Goal: Task Accomplishment & Management: Use online tool/utility

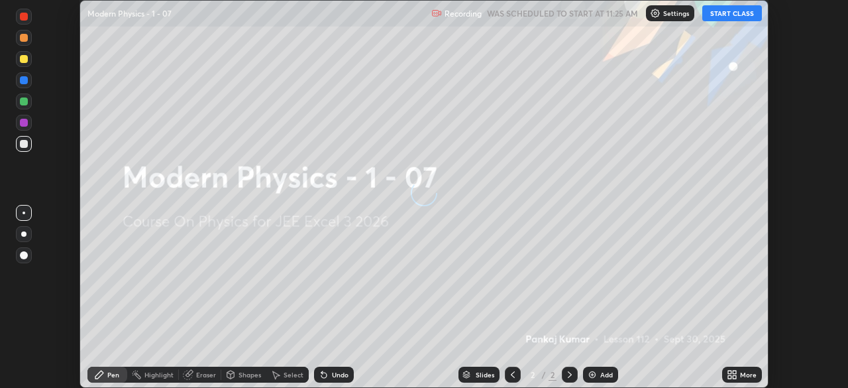
scroll to position [388, 847]
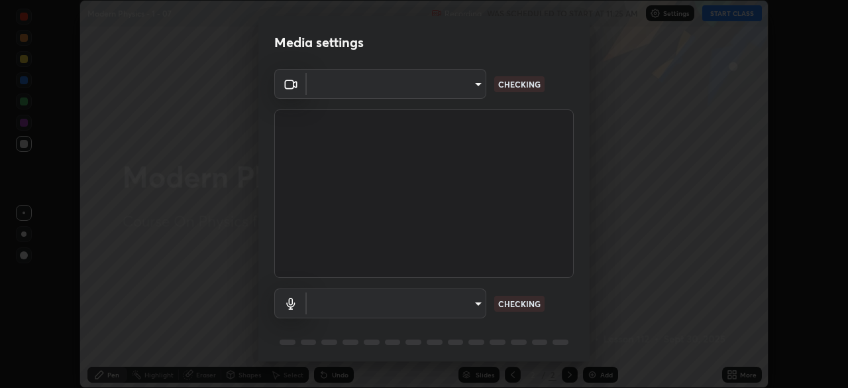
click at [482, 303] on body "Erase all Modern Physics - 1 - 07 Recording WAS SCHEDULED TO START AT 11:25 AM …" at bounding box center [424, 194] width 848 height 388
type input "92c397386f886fe799a4c583ca1e1c0e7d4a0c30fb7797d0dd299bb1a2781828"
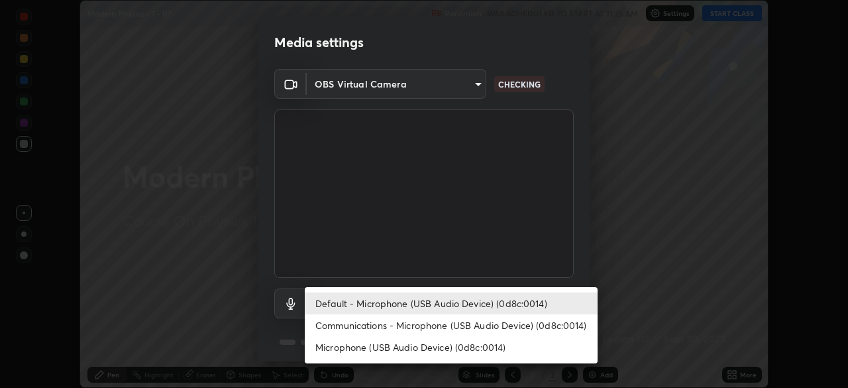
click at [499, 327] on li "Communications - Microphone (USB Audio Device) (0d8c:0014)" at bounding box center [451, 325] width 293 height 22
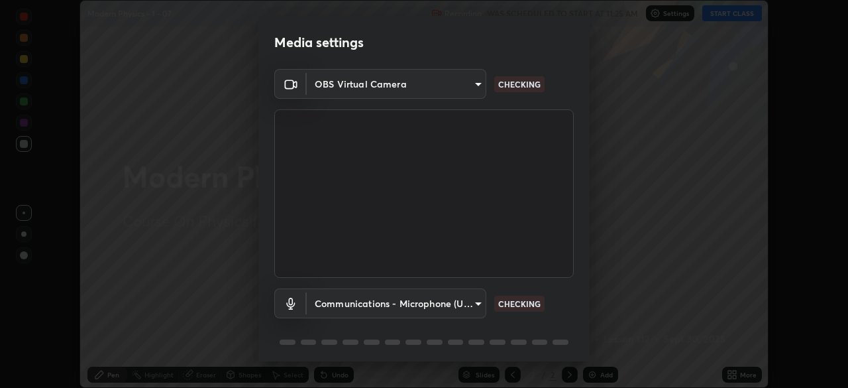
click at [460, 307] on body "Erase all Modern Physics - 1 - 07 Recording WAS SCHEDULED TO START AT 11:25 AM …" at bounding box center [424, 194] width 848 height 388
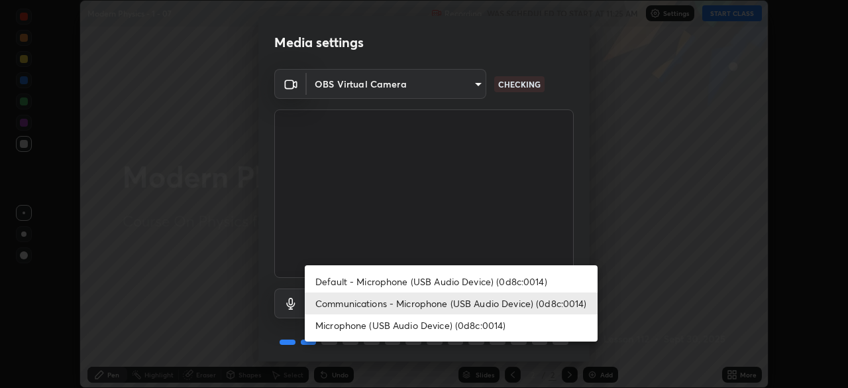
click at [472, 271] on li "Default - Microphone (USB Audio Device) (0d8c:0014)" at bounding box center [451, 281] width 293 height 22
type input "default"
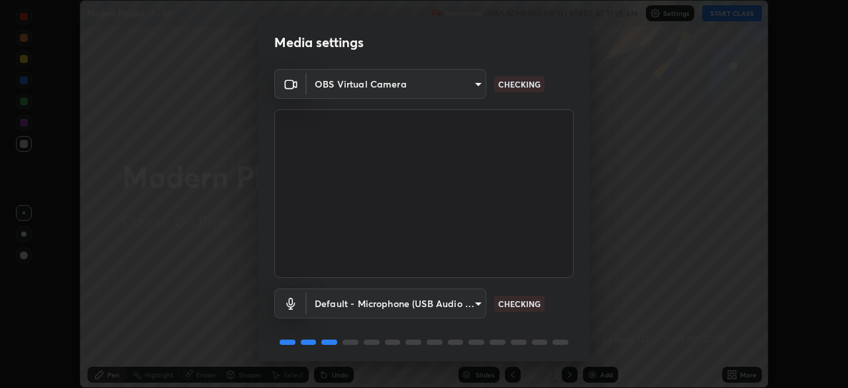
scroll to position [47, 0]
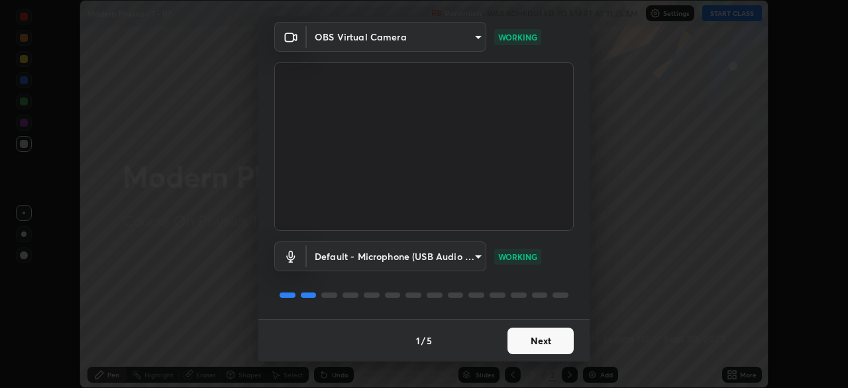
click at [531, 345] on button "Next" at bounding box center [540, 340] width 66 height 26
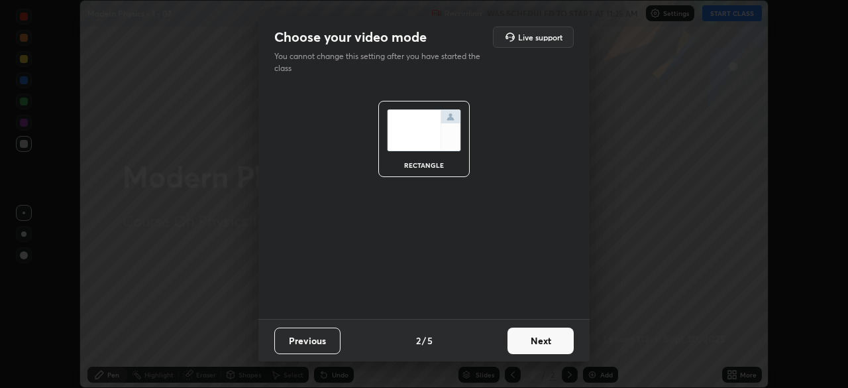
click at [535, 342] on button "Next" at bounding box center [540, 340] width 66 height 26
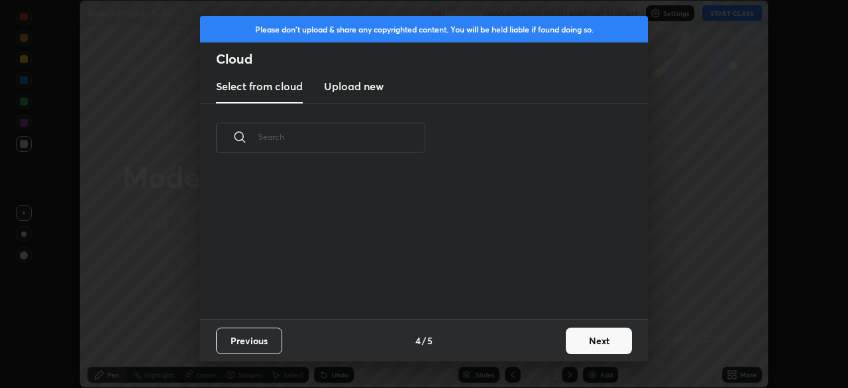
click at [546, 342] on div "Previous 4 / 5 Next" at bounding box center [424, 340] width 448 height 42
click at [549, 342] on div "Previous 4 / 5 Next" at bounding box center [424, 340] width 448 height 42
click at [577, 335] on button "Next" at bounding box center [599, 340] width 66 height 26
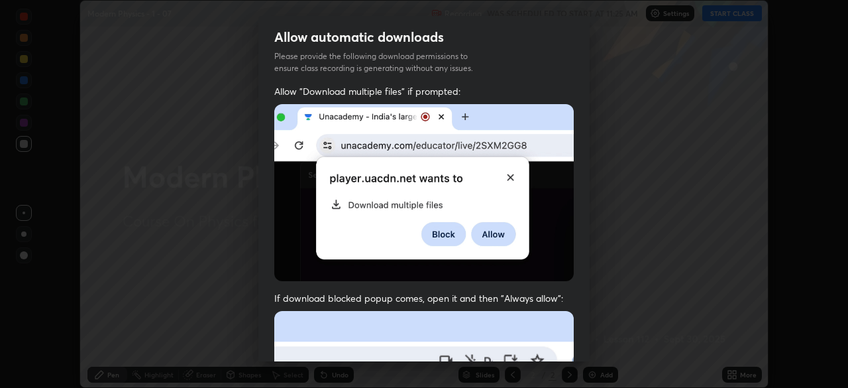
click at [590, 340] on div "Allow automatic downloads Please provide the following download permissions to …" at bounding box center [424, 194] width 848 height 388
click at [600, 341] on div "Allow automatic downloads Please provide the following download permissions to …" at bounding box center [424, 194] width 848 height 388
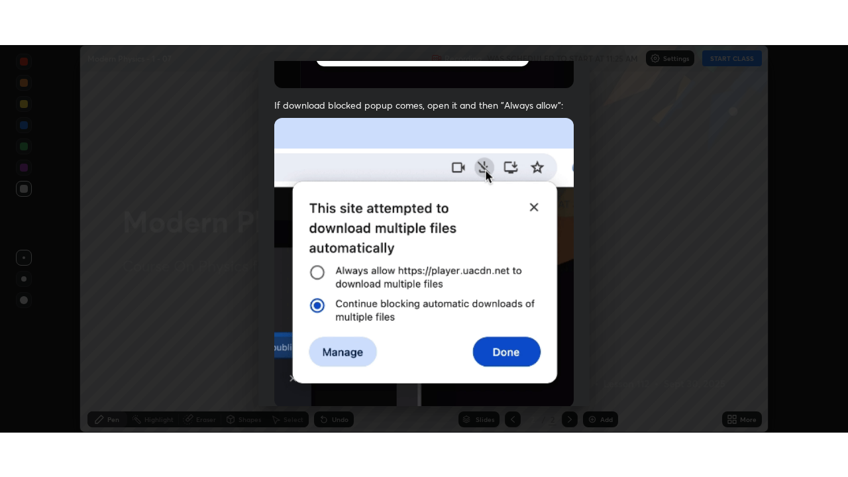
scroll to position [317, 0]
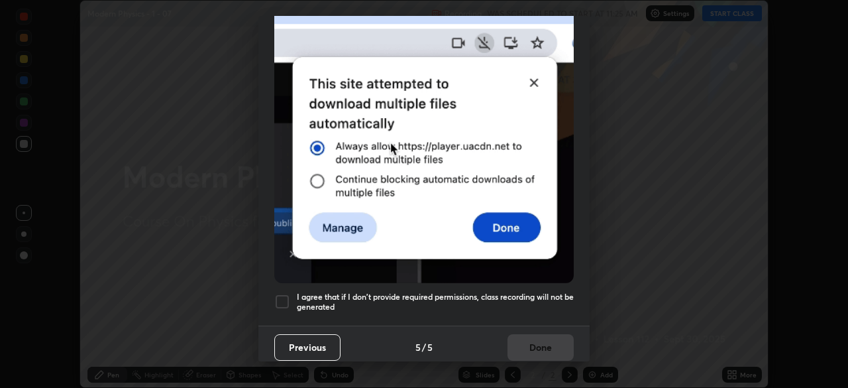
click at [534, 292] on h5 "I agree that if I don't provide required permissions, class recording will not …" at bounding box center [435, 301] width 277 height 21
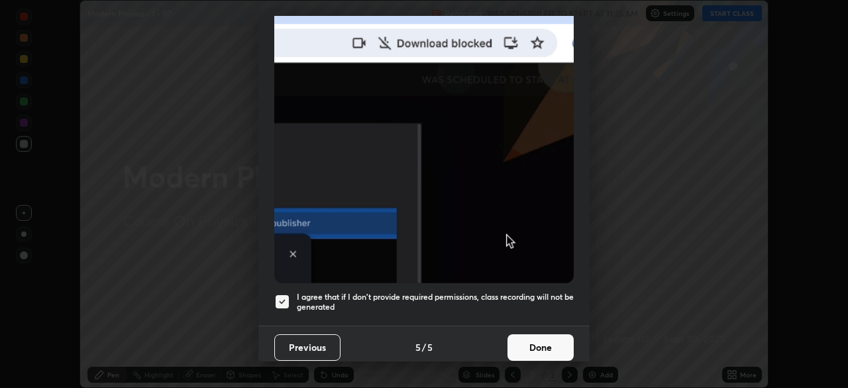
click at [532, 340] on button "Done" at bounding box center [540, 347] width 66 height 26
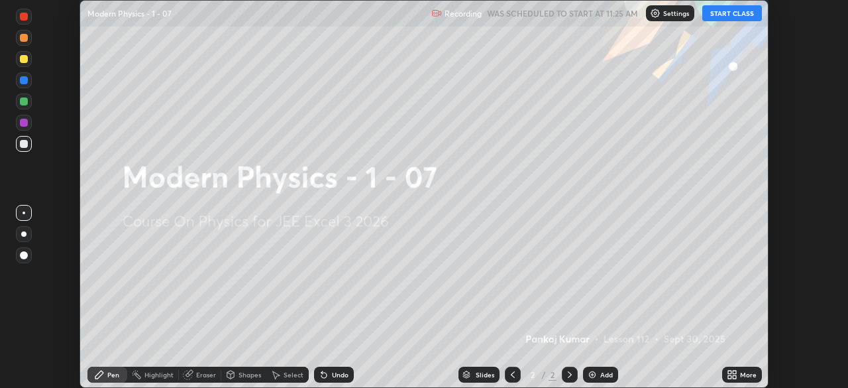
click at [731, 16] on button "START CLASS" at bounding box center [732, 13] width 60 height 16
click at [601, 374] on div "Add" at bounding box center [606, 374] width 13 height 7
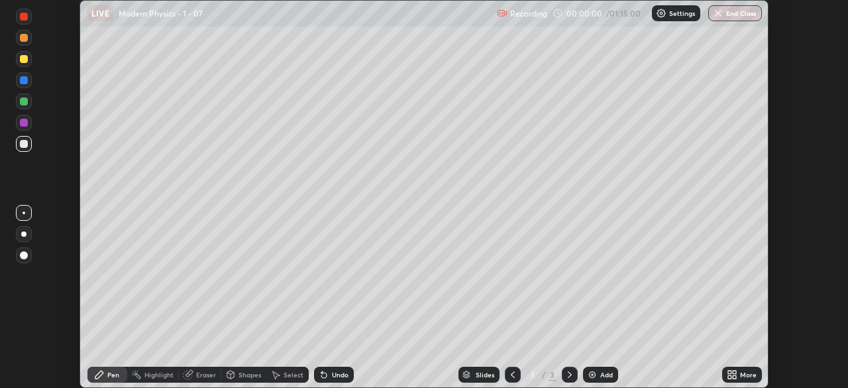
click at [734, 372] on icon at bounding box center [734, 371] width 3 height 3
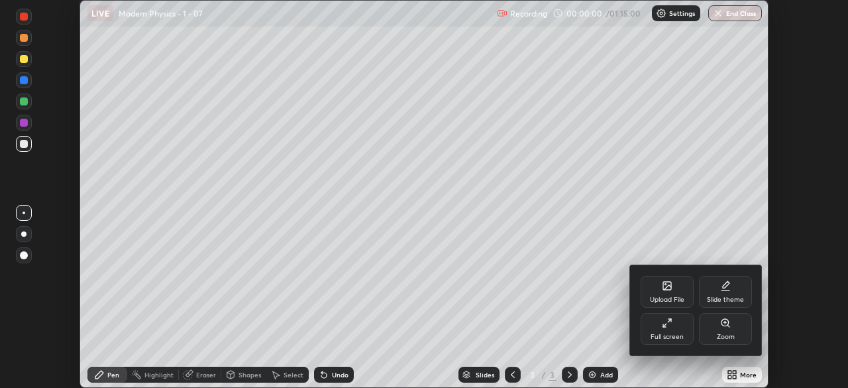
click at [667, 329] on div "Full screen" at bounding box center [667, 329] width 53 height 32
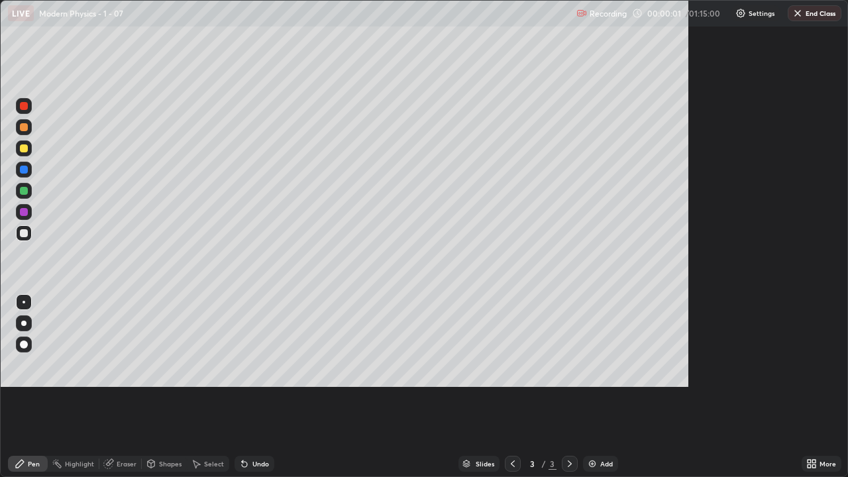
scroll to position [477, 848]
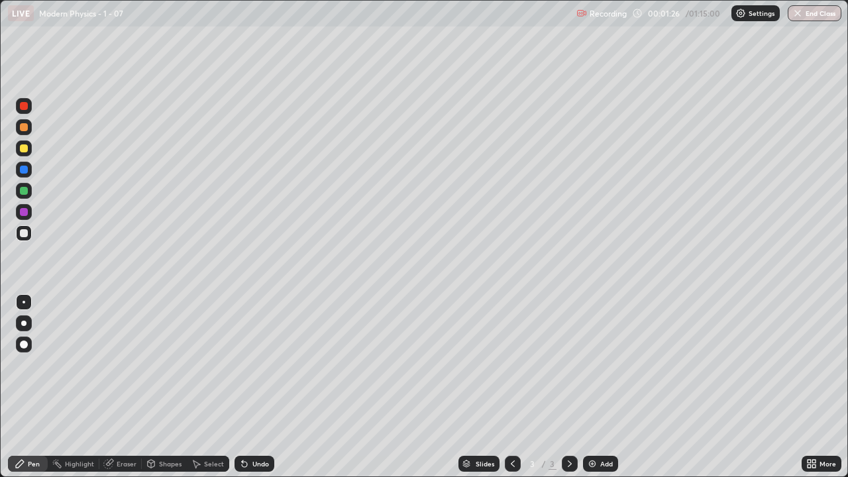
click at [23, 150] on div at bounding box center [24, 148] width 8 height 8
click at [170, 387] on div "Shapes" at bounding box center [170, 463] width 23 height 7
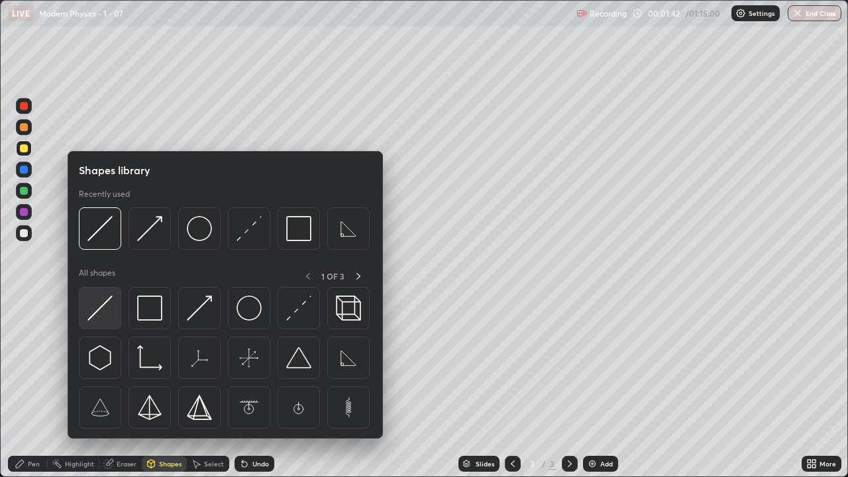
click at [99, 313] on img at bounding box center [99, 307] width 25 height 25
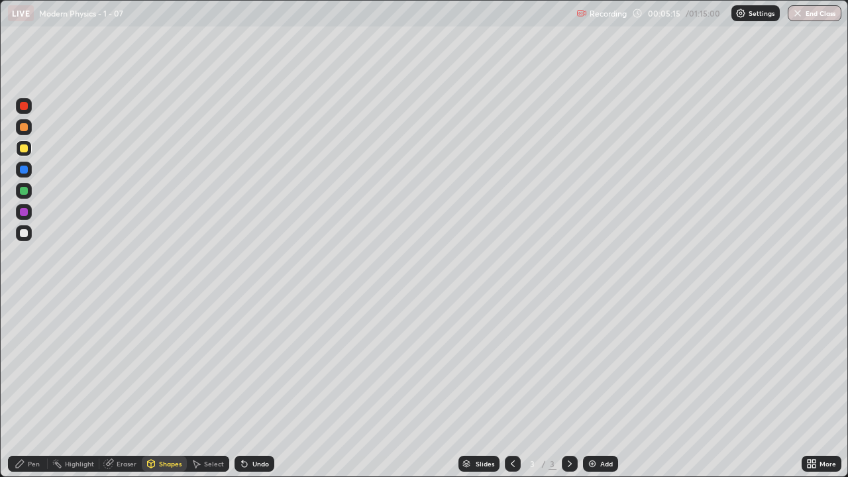
click at [177, 387] on div "Shapes" at bounding box center [170, 463] width 23 height 7
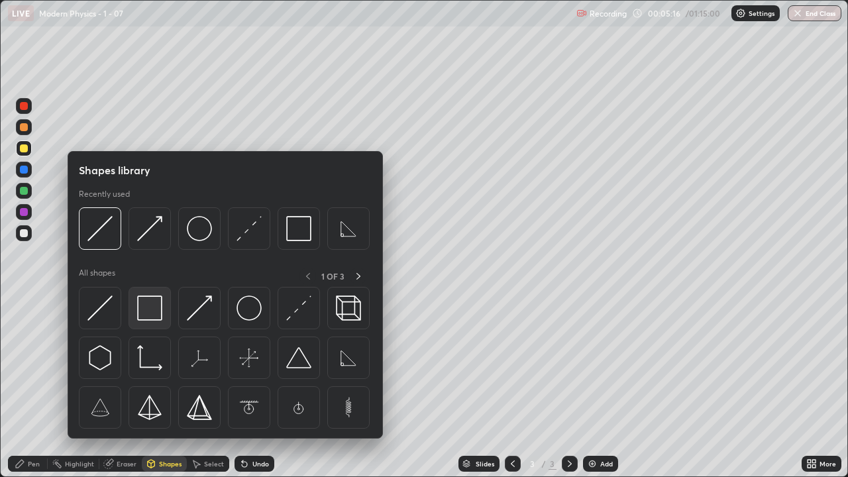
click at [151, 317] on img at bounding box center [149, 307] width 25 height 25
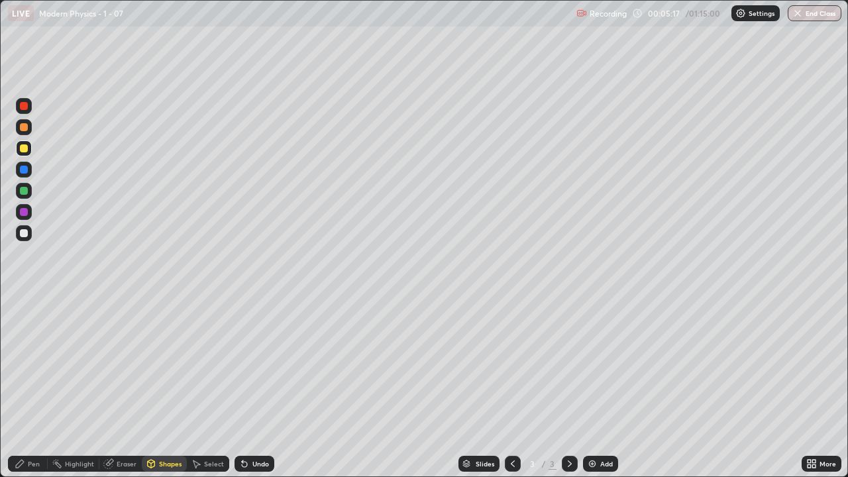
click at [162, 387] on div "Shapes" at bounding box center [170, 463] width 23 height 7
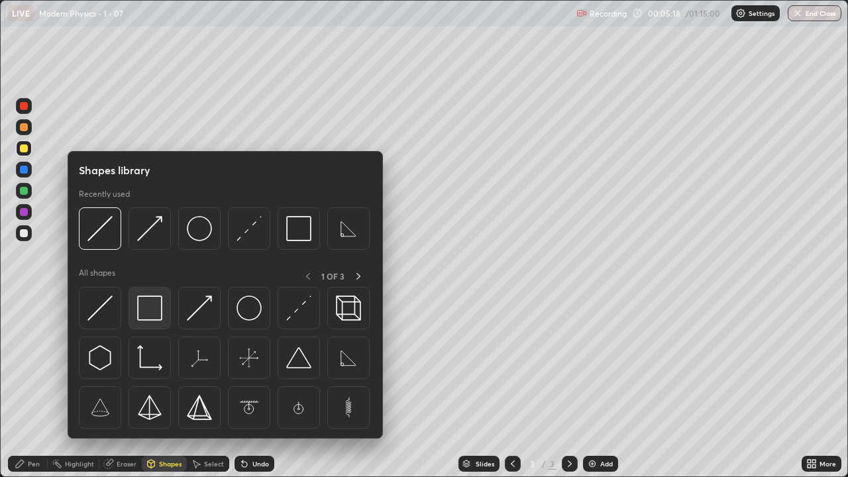
click at [149, 311] on img at bounding box center [149, 307] width 25 height 25
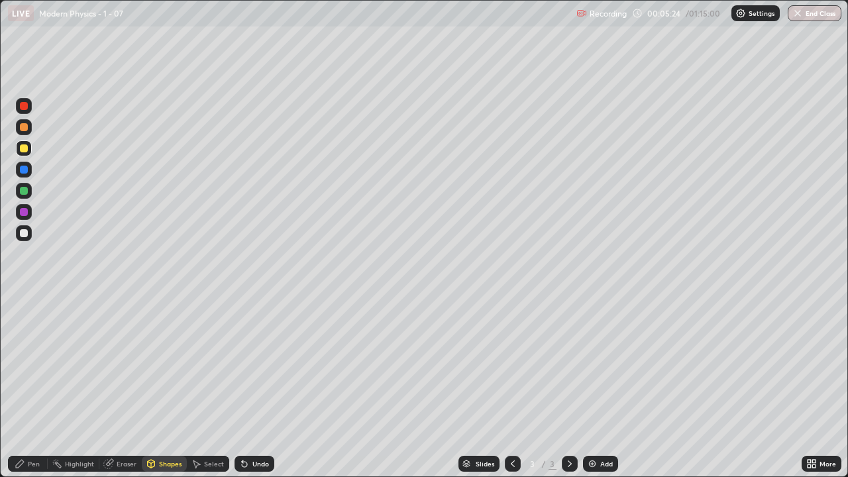
click at [168, 387] on div "Shapes" at bounding box center [170, 463] width 23 height 7
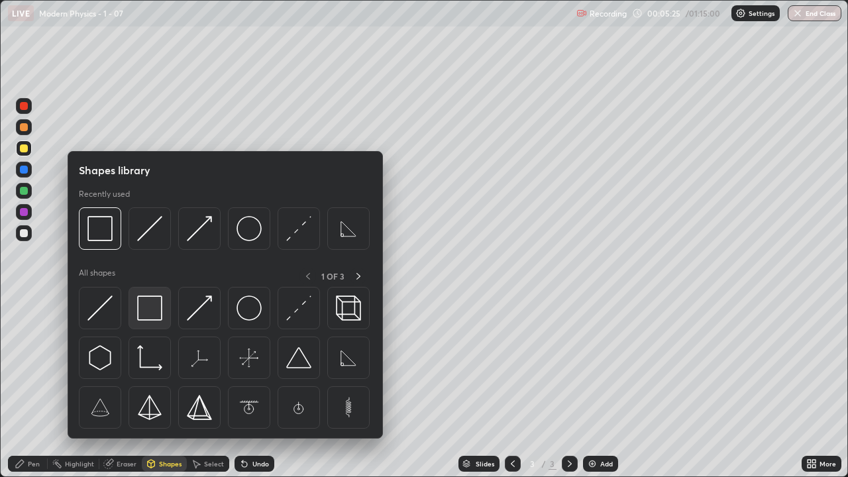
click at [148, 309] on img at bounding box center [149, 307] width 25 height 25
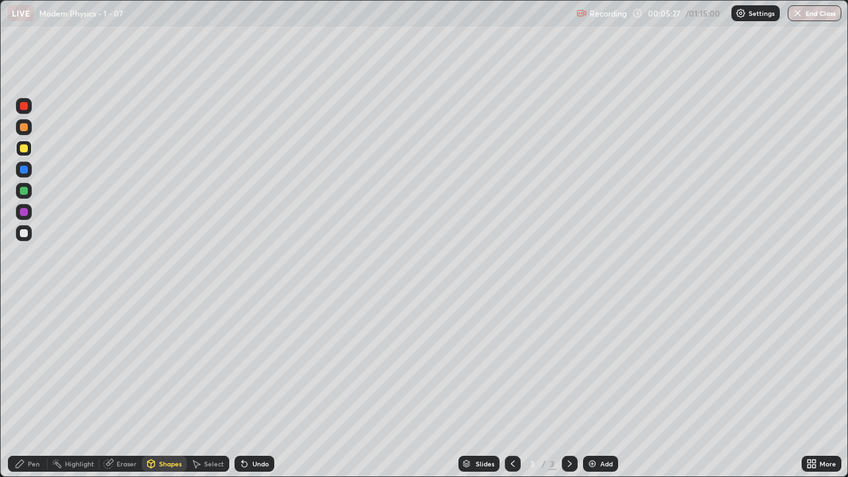
click at [25, 148] on div at bounding box center [24, 148] width 8 height 8
click at [24, 387] on icon at bounding box center [20, 463] width 11 height 11
click at [25, 232] on div at bounding box center [24, 233] width 8 height 8
click at [156, 387] on div "Shapes" at bounding box center [164, 464] width 45 height 16
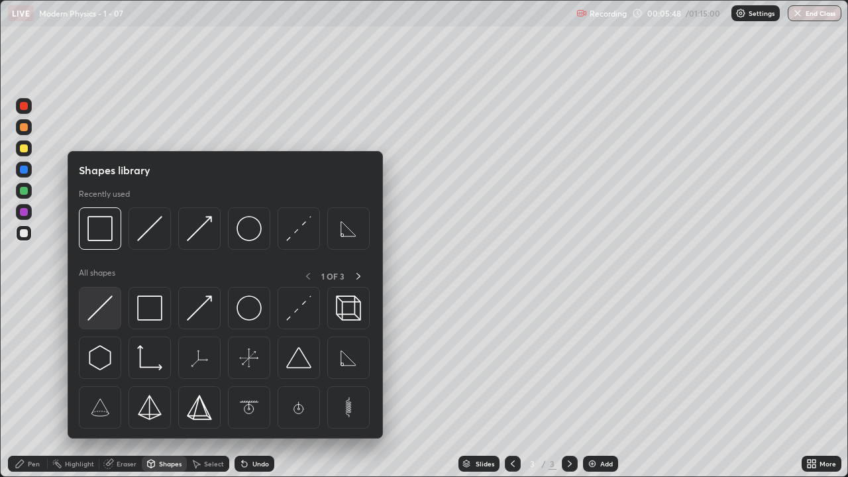
click at [96, 314] on img at bounding box center [99, 307] width 25 height 25
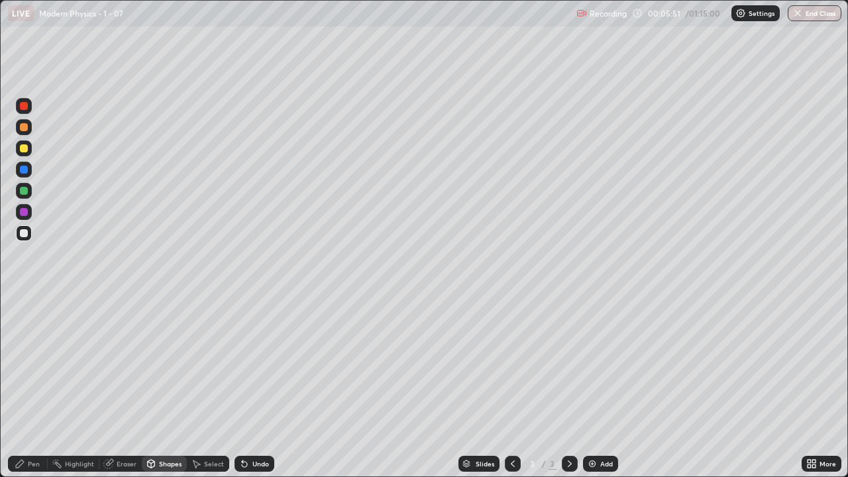
click at [21, 387] on div "Pen" at bounding box center [28, 464] width 40 height 16
click at [25, 230] on div at bounding box center [24, 233] width 8 height 8
click at [159, 387] on div "Shapes" at bounding box center [170, 463] width 23 height 7
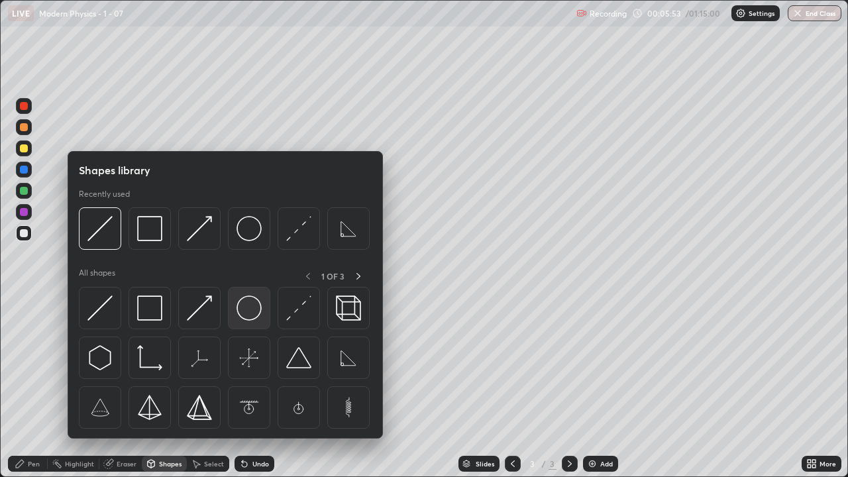
click at [244, 307] on img at bounding box center [248, 307] width 25 height 25
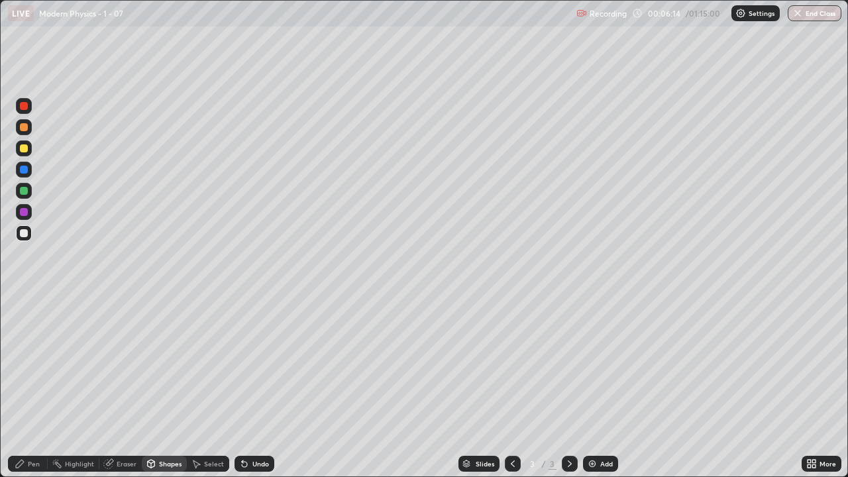
click at [28, 387] on div "Pen" at bounding box center [28, 464] width 40 height 16
click at [24, 231] on div at bounding box center [24, 233] width 8 height 8
click at [21, 189] on div at bounding box center [24, 191] width 8 height 8
click at [28, 387] on div "Pen" at bounding box center [34, 463] width 12 height 7
click at [23, 231] on div at bounding box center [24, 233] width 8 height 8
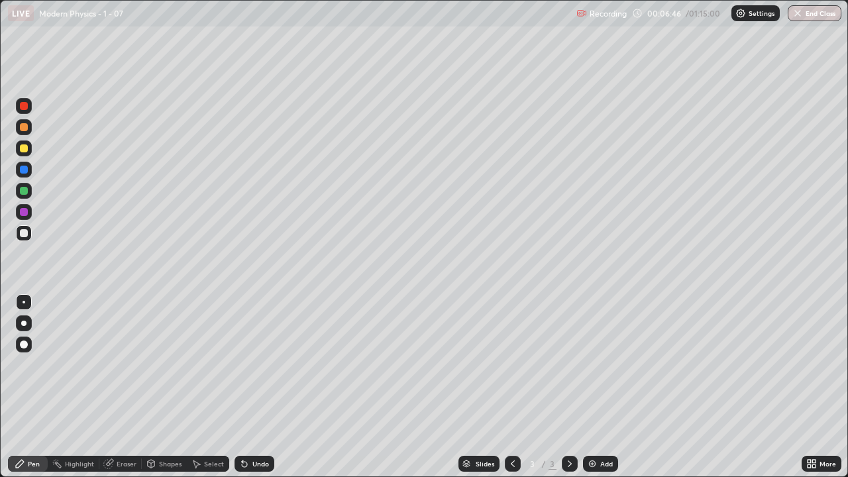
click at [163, 387] on div "Shapes" at bounding box center [164, 464] width 45 height 16
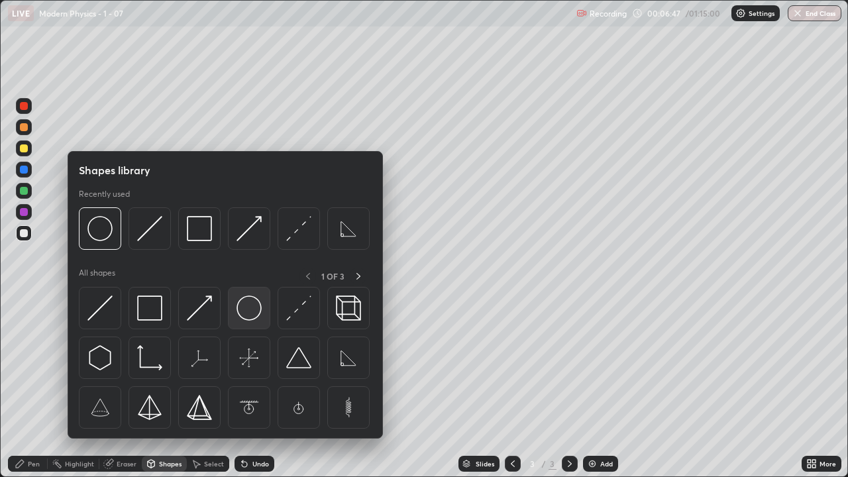
click at [248, 309] on img at bounding box center [248, 307] width 25 height 25
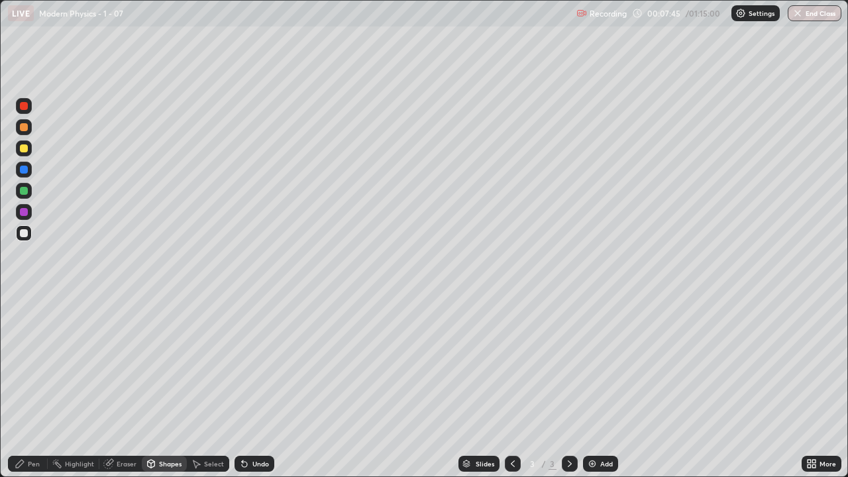
click at [173, 387] on div "Shapes" at bounding box center [170, 463] width 23 height 7
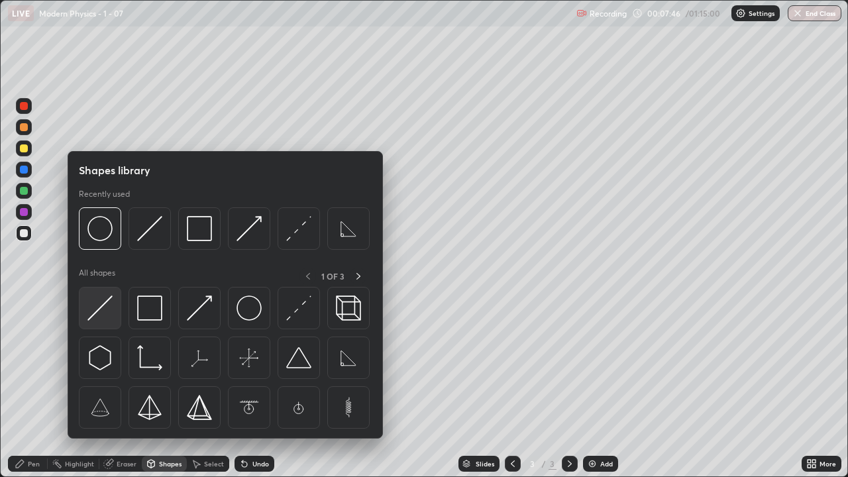
click at [105, 306] on img at bounding box center [99, 307] width 25 height 25
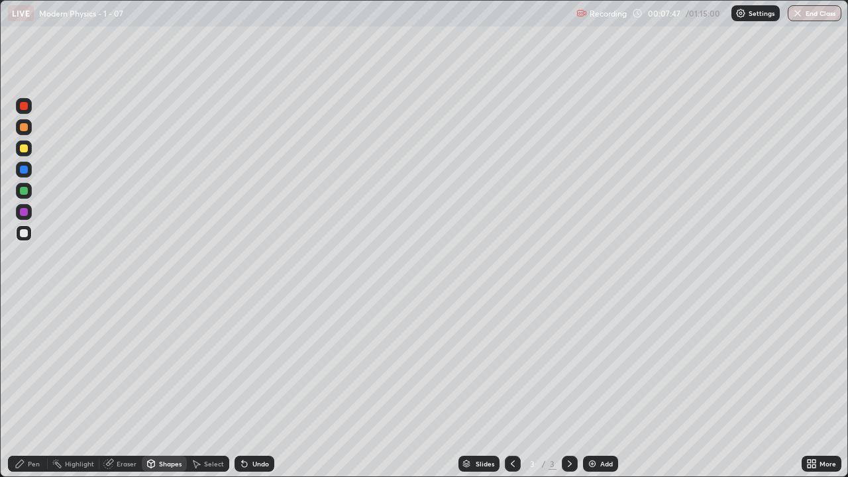
click at [164, 387] on div "Shapes" at bounding box center [170, 463] width 23 height 7
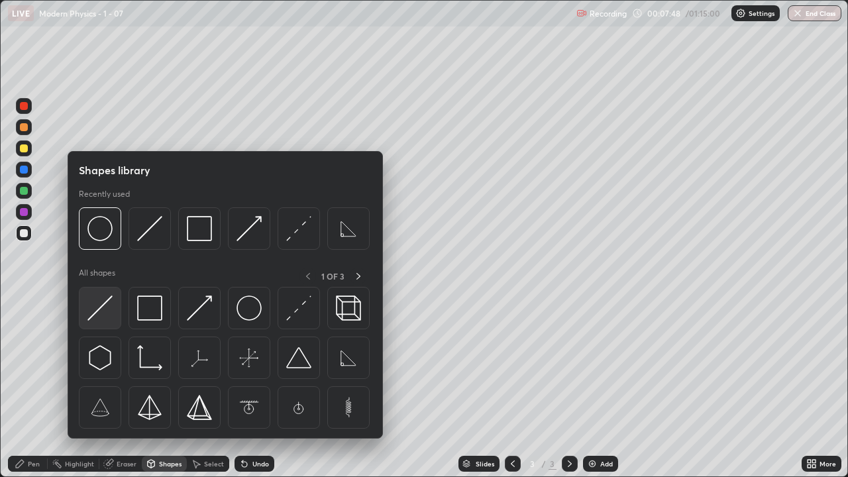
click at [92, 311] on img at bounding box center [99, 307] width 25 height 25
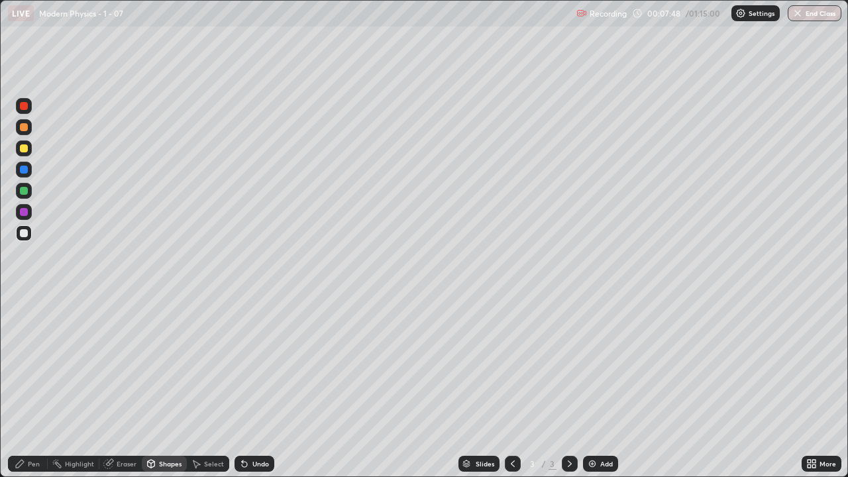
click at [23, 211] on div at bounding box center [24, 212] width 8 height 8
click at [117, 387] on div "Eraser" at bounding box center [120, 464] width 42 height 16
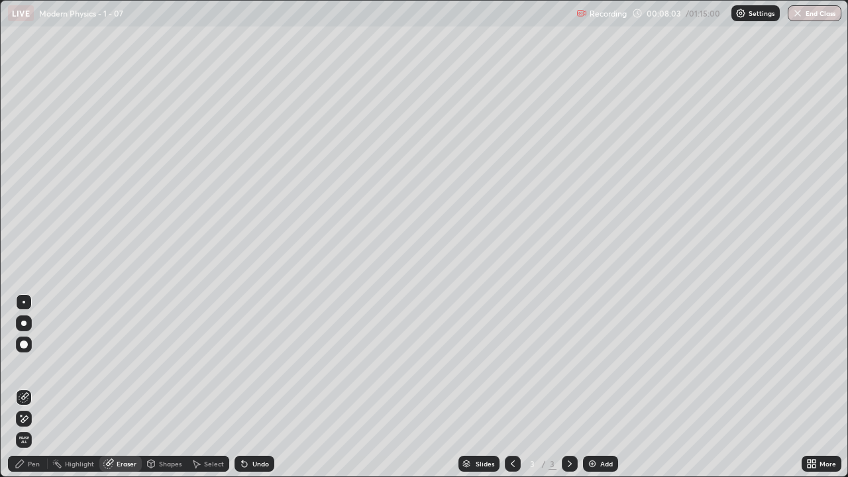
click at [21, 387] on icon at bounding box center [20, 464] width 8 height 8
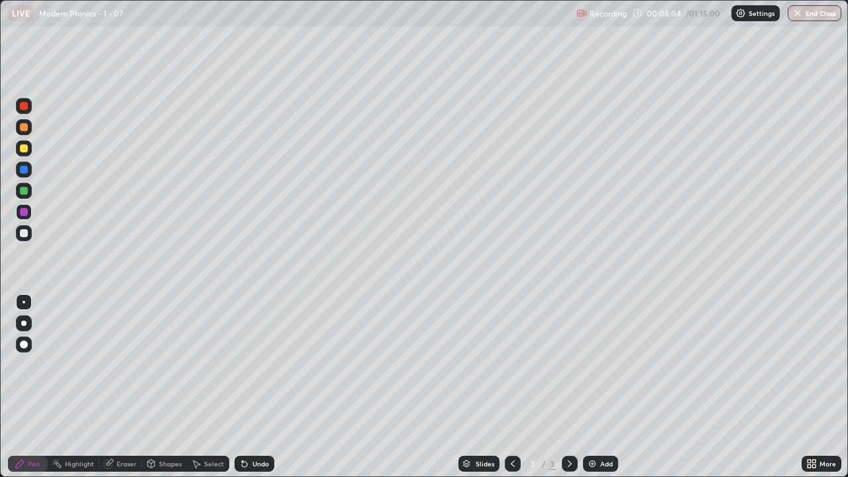
click at [26, 235] on div at bounding box center [24, 233] width 8 height 8
click at [30, 387] on div "Pen" at bounding box center [34, 463] width 12 height 7
click at [25, 234] on div at bounding box center [24, 233] width 8 height 8
click at [164, 387] on div "Shapes" at bounding box center [164, 464] width 45 height 16
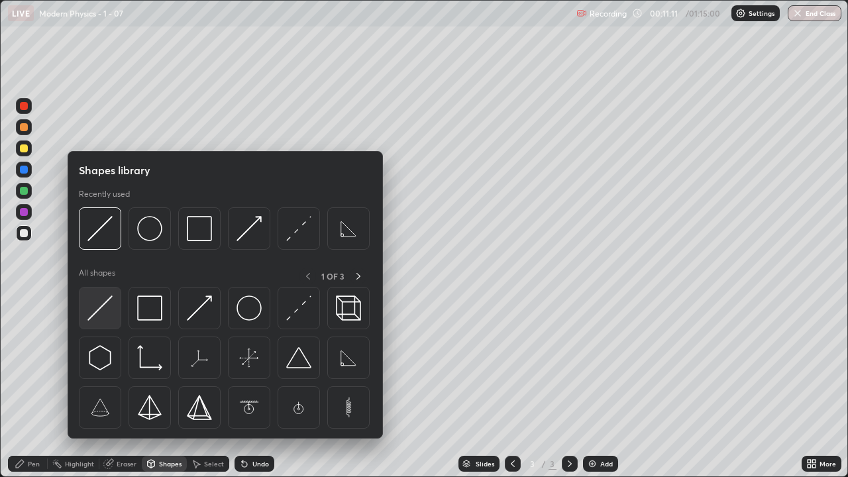
click at [105, 310] on img at bounding box center [99, 307] width 25 height 25
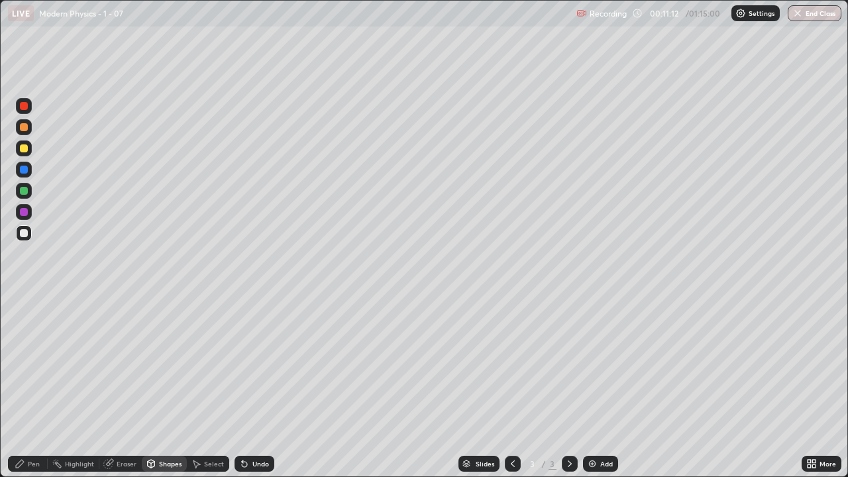
click at [25, 212] on div at bounding box center [24, 212] width 8 height 8
click at [262, 387] on div "Undo" at bounding box center [260, 463] width 17 height 7
click at [28, 234] on div at bounding box center [24, 233] width 16 height 16
click at [256, 387] on div "Undo" at bounding box center [260, 463] width 17 height 7
click at [34, 387] on div "Pen" at bounding box center [28, 464] width 40 height 16
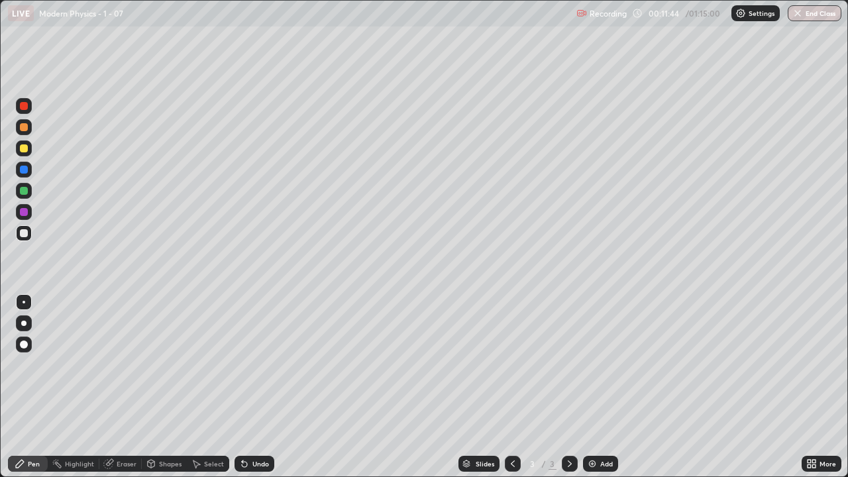
click at [162, 387] on div "Shapes" at bounding box center [170, 463] width 23 height 7
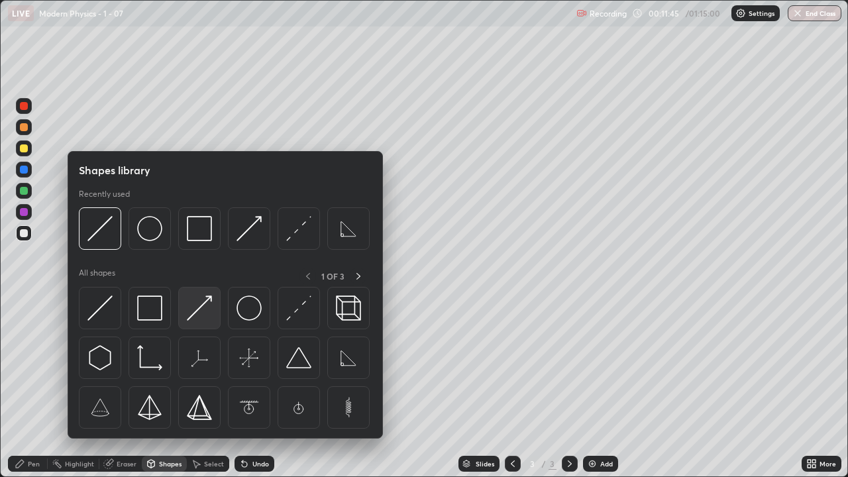
click at [196, 315] on img at bounding box center [199, 307] width 25 height 25
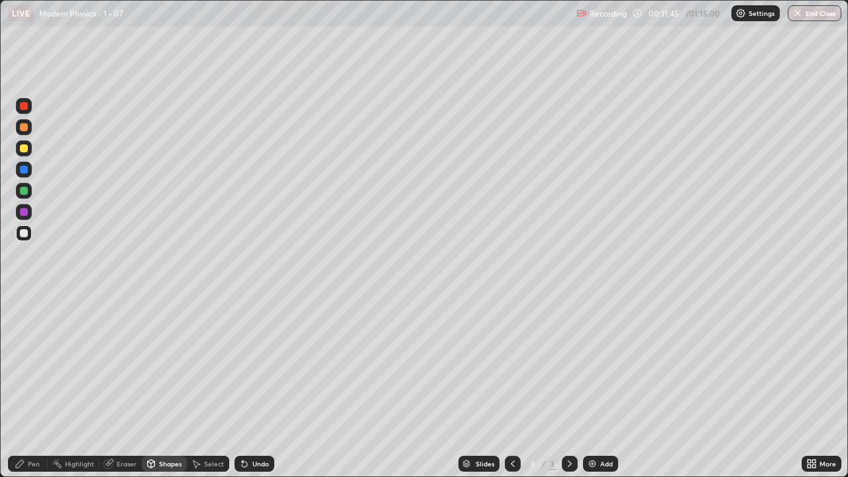
click at [22, 209] on div at bounding box center [24, 212] width 8 height 8
click at [162, 387] on div "Shapes" at bounding box center [170, 463] width 23 height 7
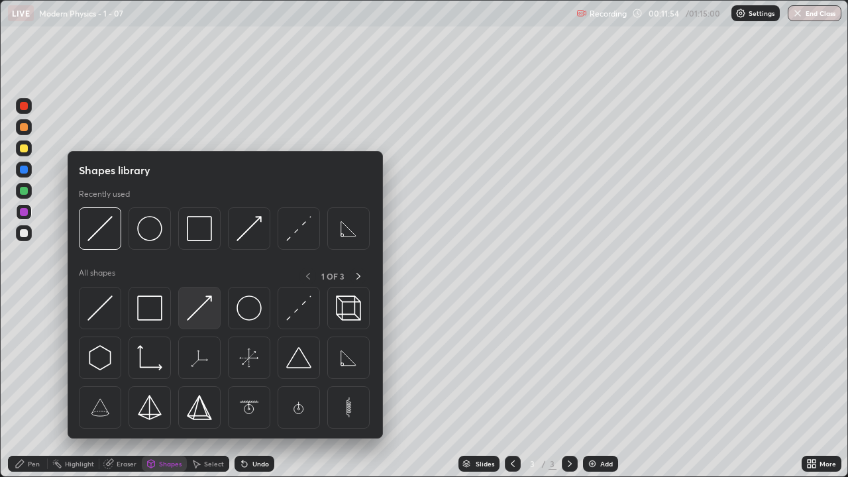
click at [193, 315] on img at bounding box center [199, 307] width 25 height 25
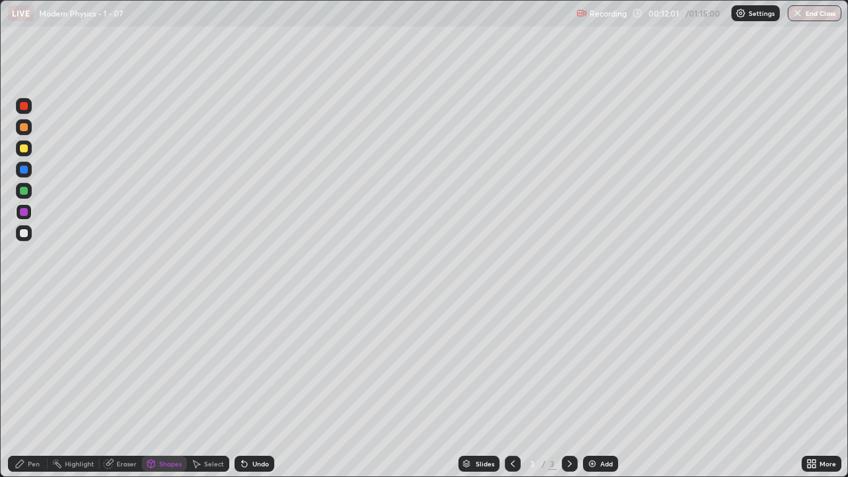
click at [26, 387] on div "Pen" at bounding box center [28, 464] width 40 height 16
click at [25, 232] on div at bounding box center [24, 233] width 8 height 8
click at [161, 387] on div "Shapes" at bounding box center [170, 463] width 23 height 7
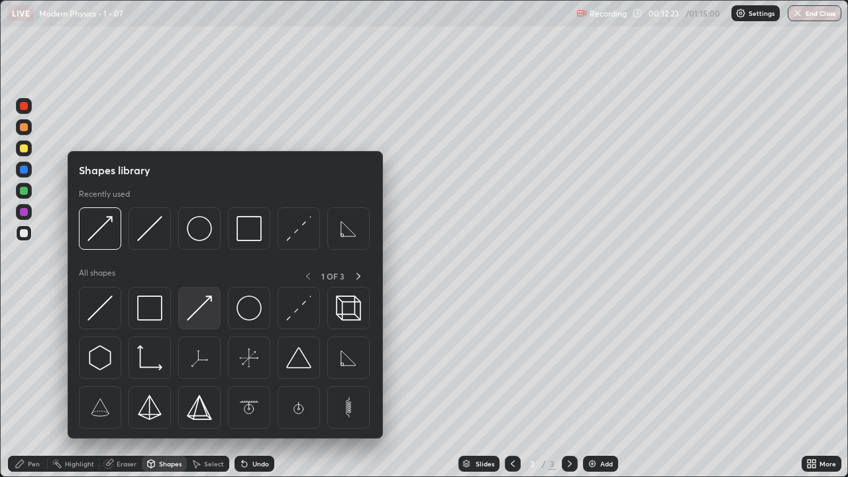
click at [195, 318] on img at bounding box center [199, 307] width 25 height 25
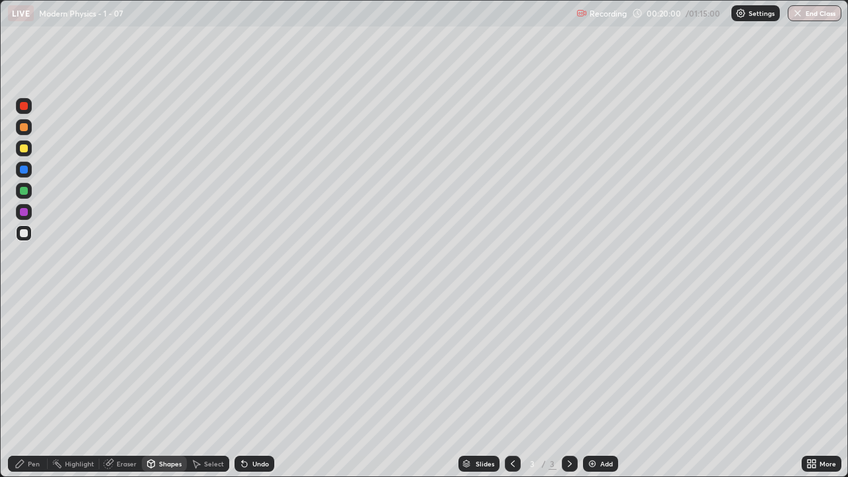
click at [125, 387] on div "Eraser" at bounding box center [127, 463] width 20 height 7
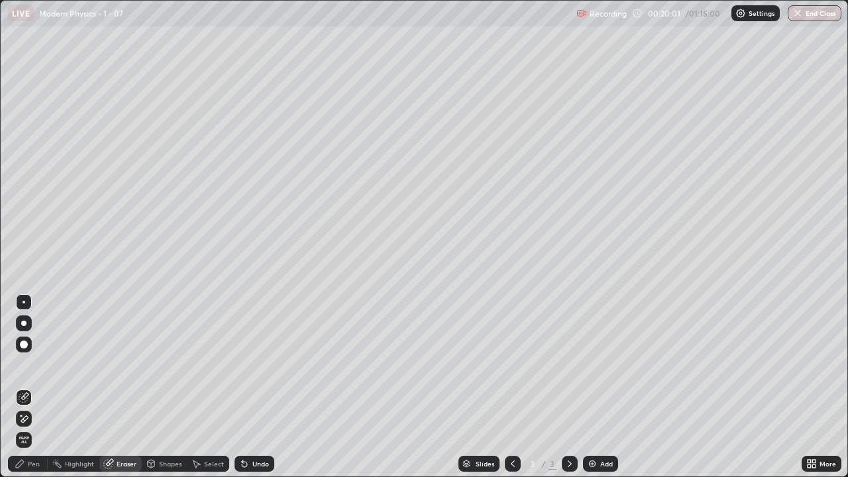
click at [25, 387] on icon at bounding box center [24, 418] width 11 height 11
click at [32, 387] on div "Pen" at bounding box center [34, 463] width 12 height 7
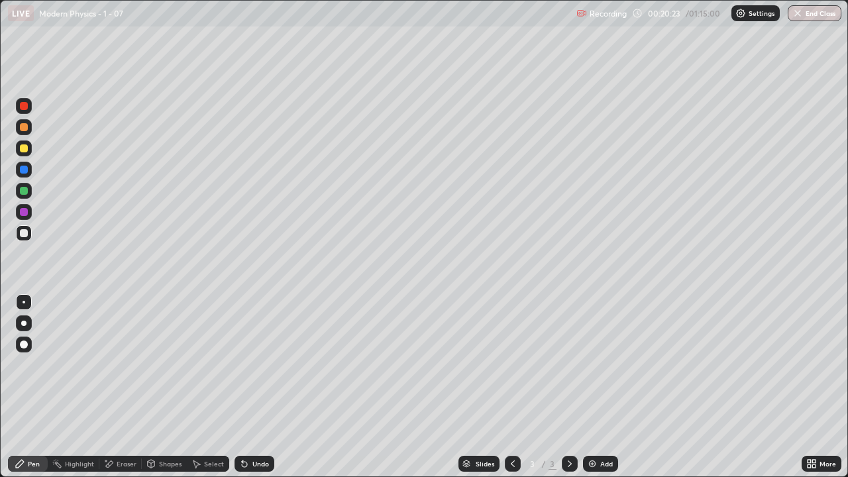
click at [119, 387] on div "Eraser" at bounding box center [120, 464] width 42 height 16
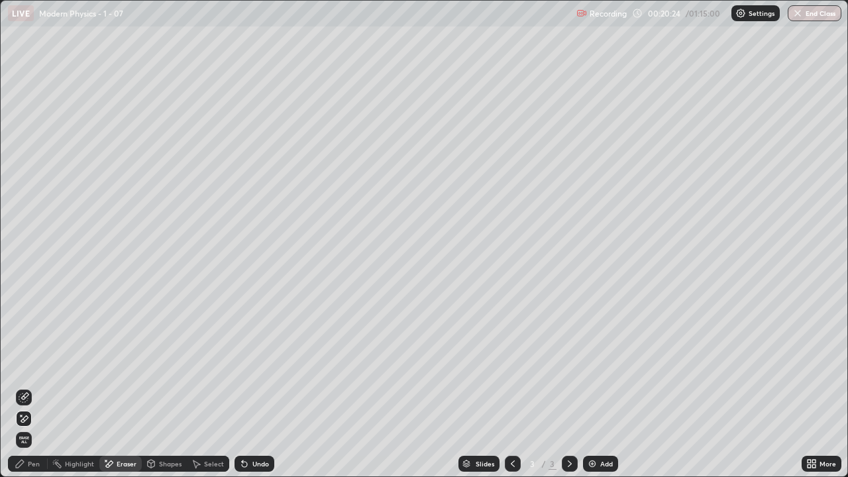
click at [21, 387] on div "Pen" at bounding box center [28, 464] width 40 height 16
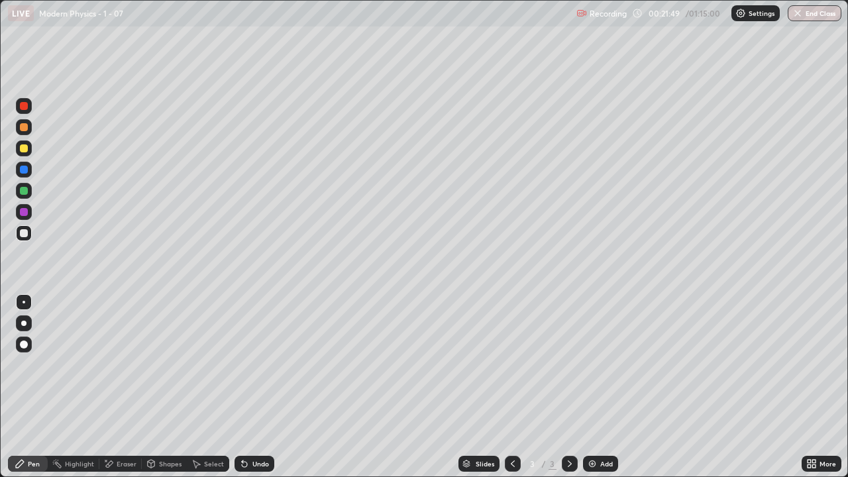
click at [28, 149] on div at bounding box center [24, 148] width 16 height 16
click at [167, 387] on div "Shapes" at bounding box center [170, 463] width 23 height 7
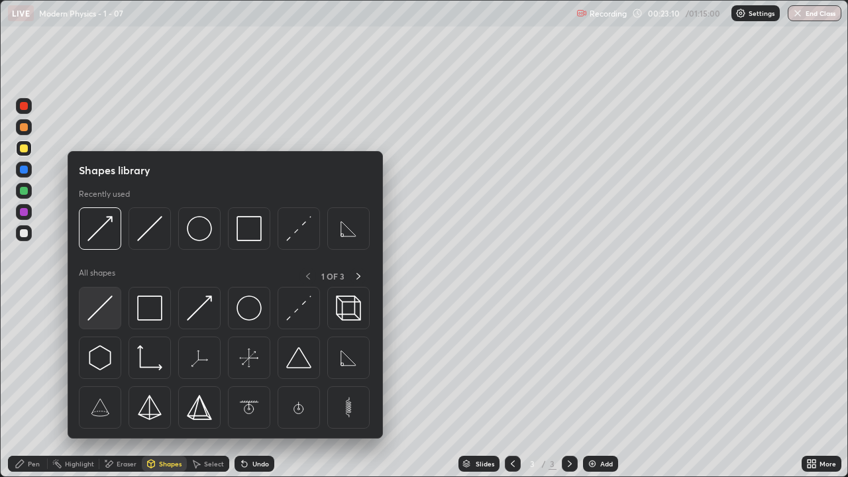
click at [99, 313] on img at bounding box center [99, 307] width 25 height 25
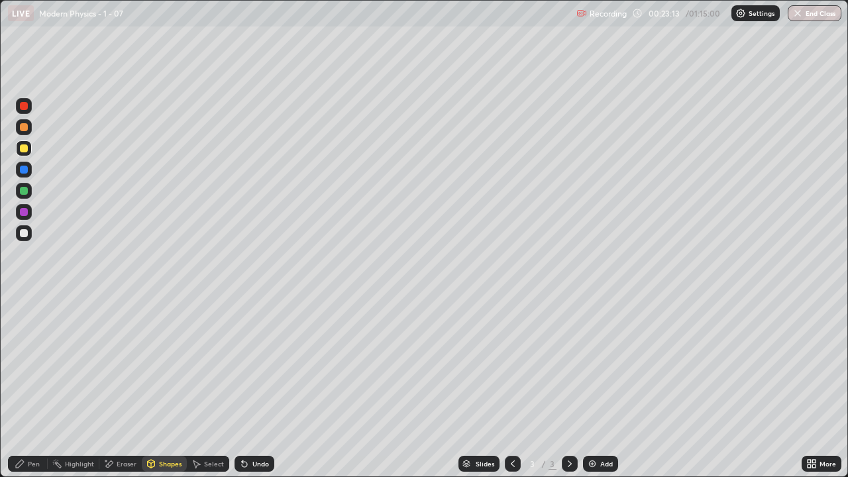
click at [42, 387] on div "Pen" at bounding box center [28, 464] width 40 height 16
click at [166, 387] on div "Shapes" at bounding box center [164, 464] width 45 height 16
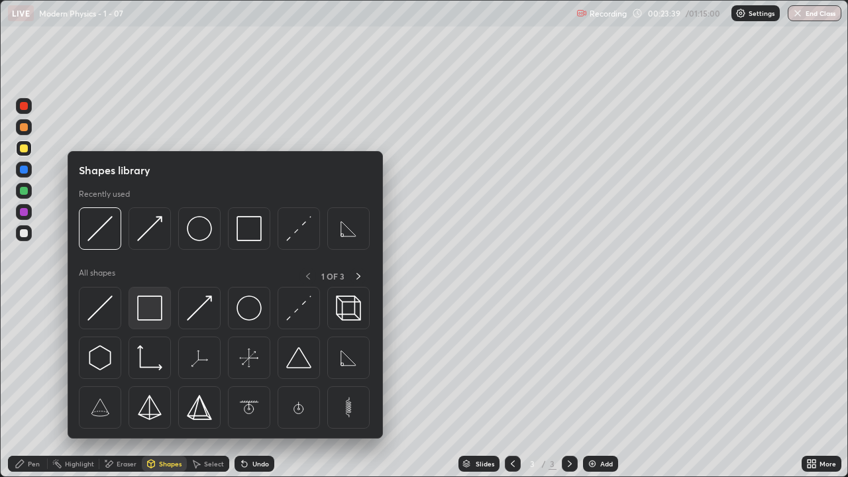
click at [153, 322] on div at bounding box center [150, 308] width 42 height 42
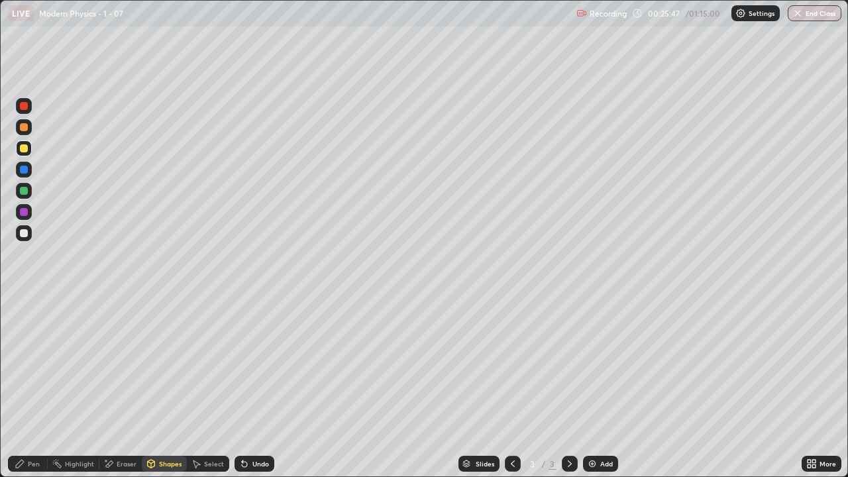
click at [605, 387] on div "Add" at bounding box center [606, 463] width 13 height 7
click at [164, 387] on div "Shapes" at bounding box center [170, 463] width 23 height 7
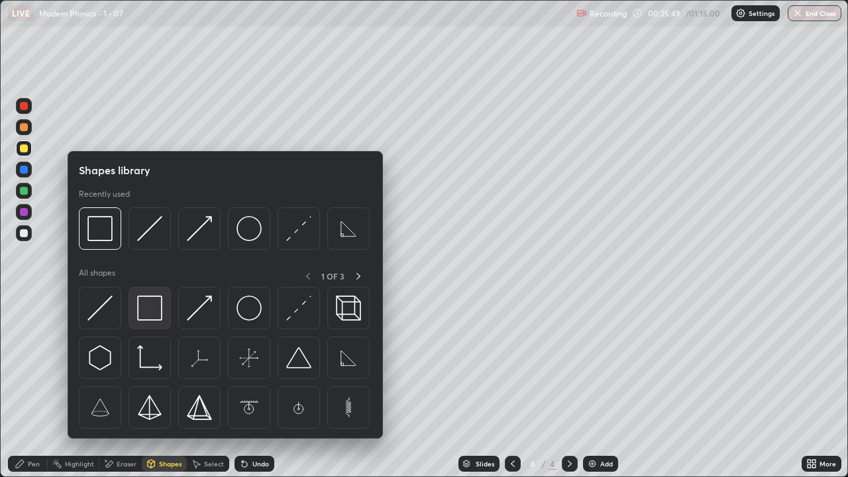
click at [150, 314] on img at bounding box center [149, 307] width 25 height 25
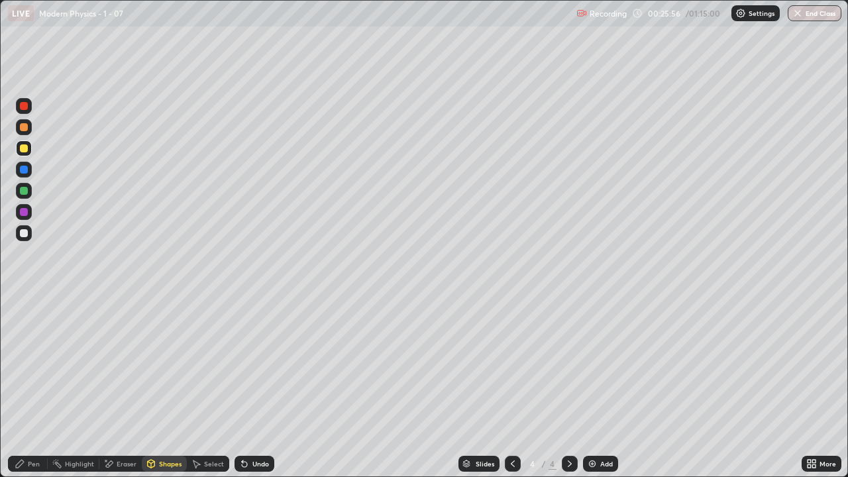
click at [167, 387] on div "Shapes" at bounding box center [170, 463] width 23 height 7
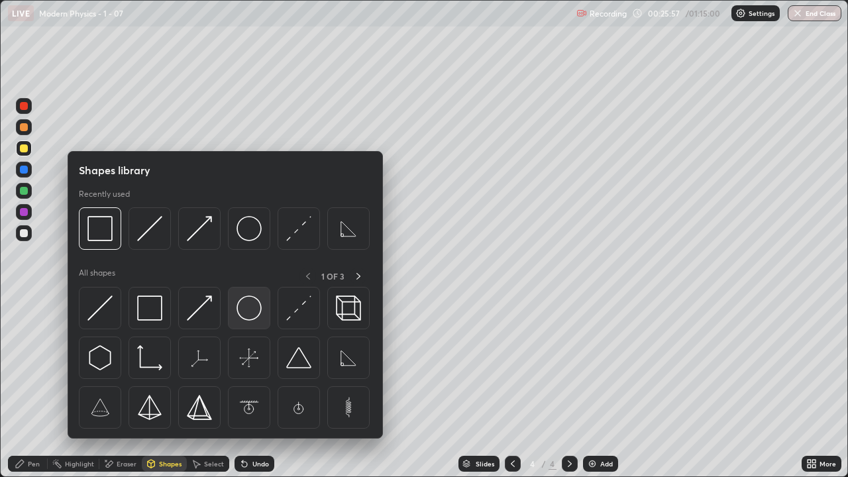
click at [246, 313] on img at bounding box center [248, 307] width 25 height 25
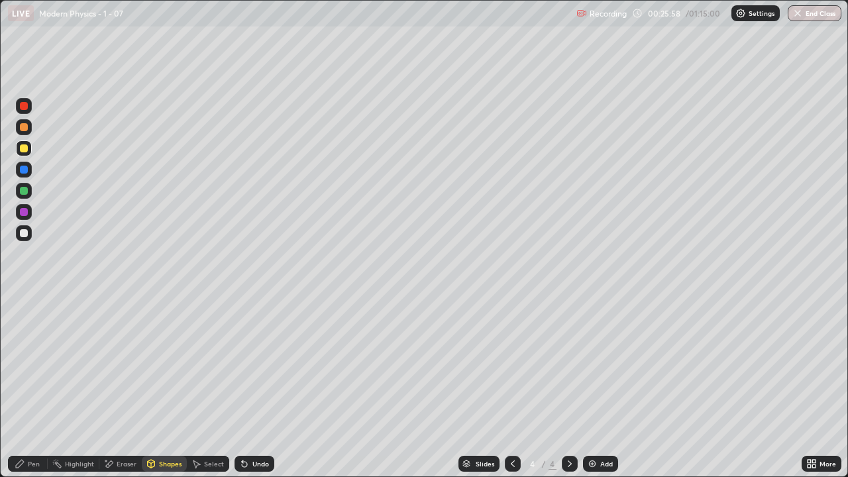
click at [27, 192] on div at bounding box center [24, 191] width 8 height 8
click at [25, 172] on div at bounding box center [24, 170] width 8 height 8
click at [162, 387] on div "Shapes" at bounding box center [164, 464] width 45 height 16
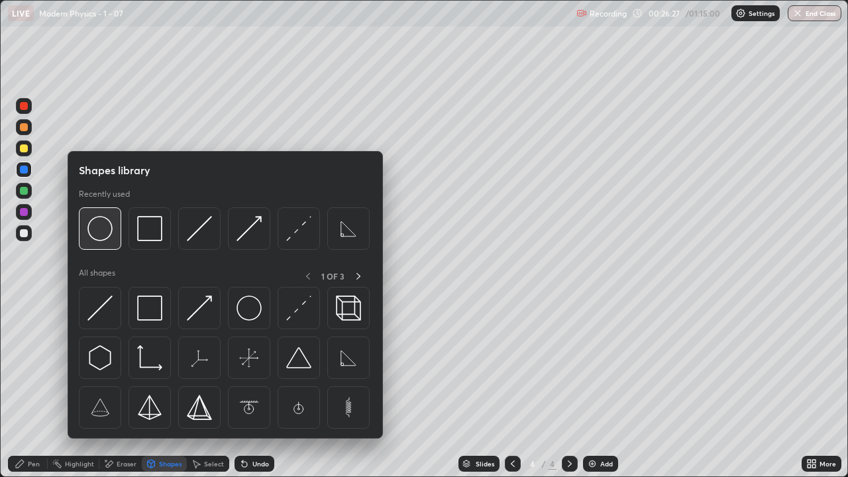
click at [106, 231] on img at bounding box center [99, 228] width 25 height 25
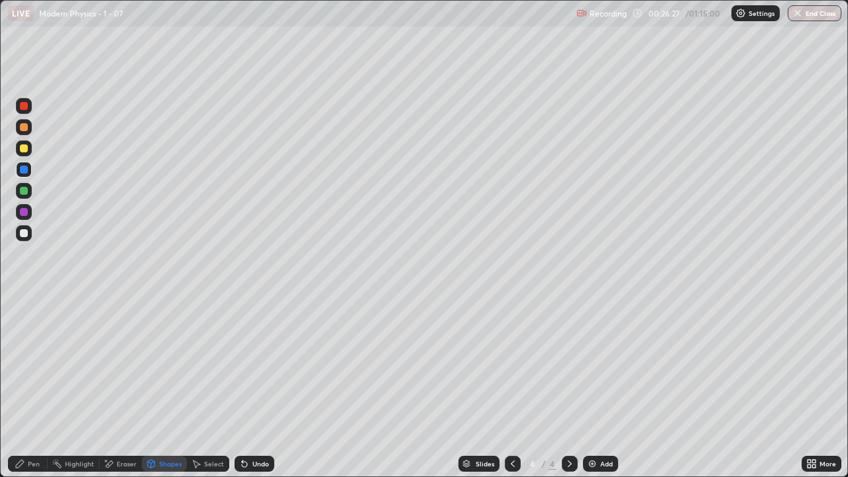
click at [25, 190] on div at bounding box center [24, 191] width 8 height 8
click at [24, 211] on div at bounding box center [24, 212] width 8 height 8
click at [19, 387] on icon at bounding box center [20, 464] width 8 height 8
click at [158, 387] on div "Shapes" at bounding box center [164, 464] width 45 height 16
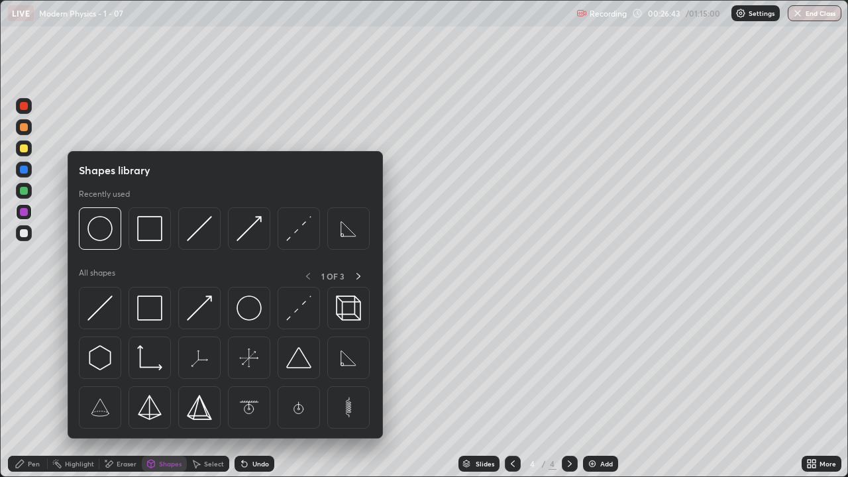
click at [27, 188] on div at bounding box center [24, 191] width 8 height 8
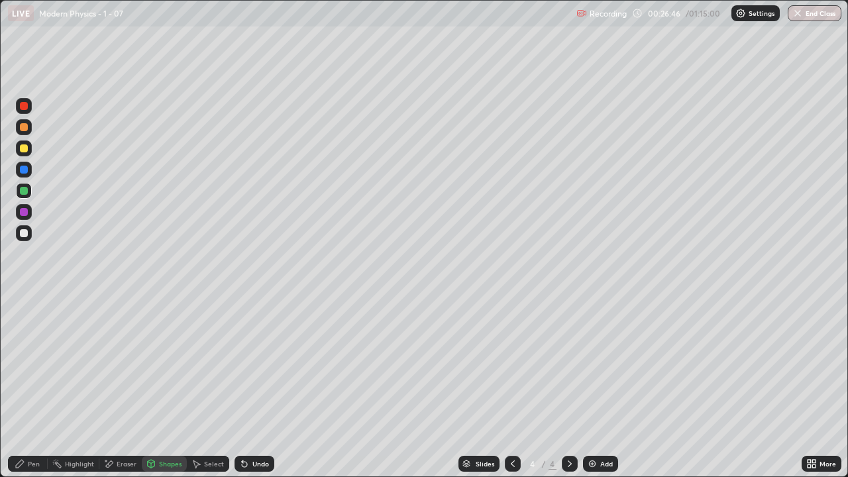
click at [30, 387] on div "Pen" at bounding box center [34, 463] width 12 height 7
click at [159, 387] on div "Shapes" at bounding box center [170, 463] width 23 height 7
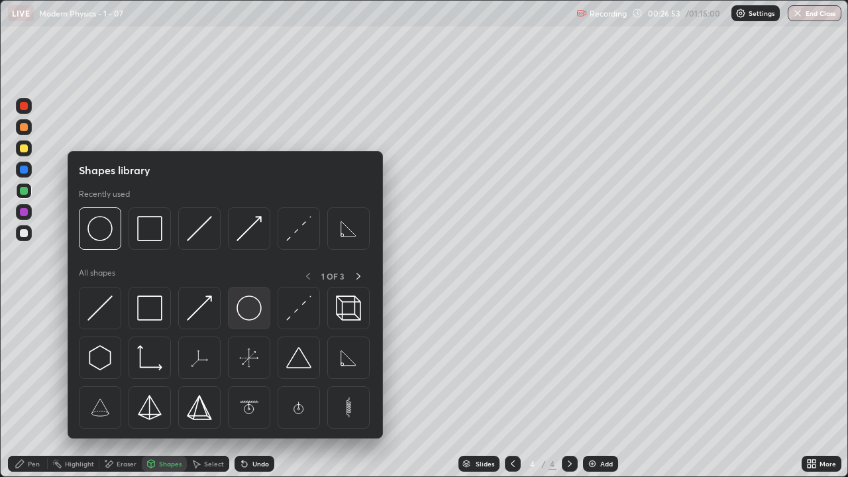
click at [247, 311] on img at bounding box center [248, 307] width 25 height 25
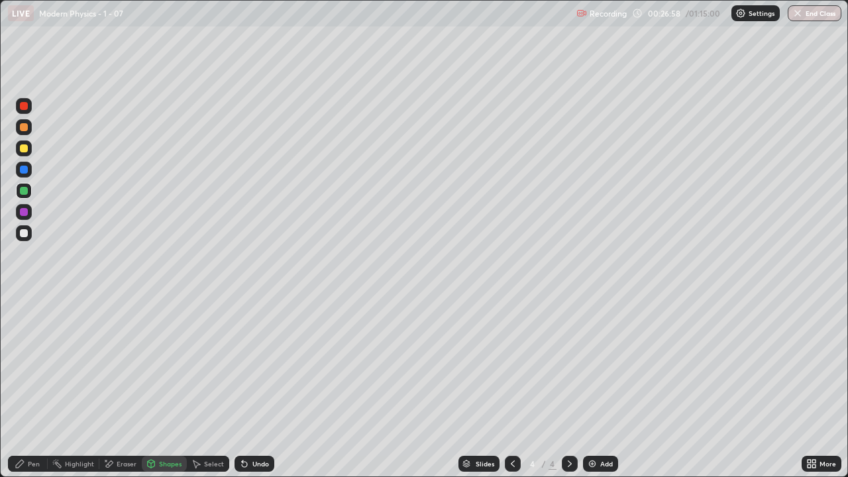
click at [21, 387] on icon at bounding box center [20, 463] width 11 height 11
click at [23, 231] on div at bounding box center [24, 233] width 8 height 8
click at [25, 212] on div at bounding box center [24, 212] width 8 height 8
click at [114, 387] on div "Eraser" at bounding box center [120, 464] width 42 height 16
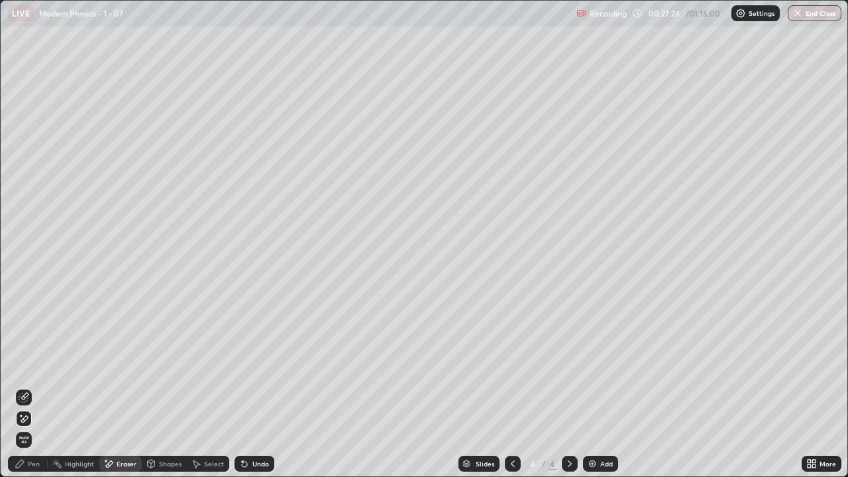
click at [15, 387] on icon at bounding box center [20, 463] width 11 height 11
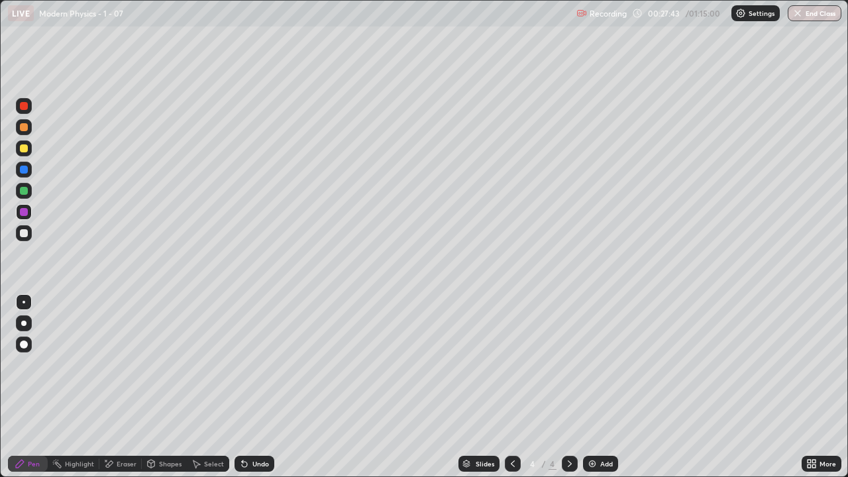
click at [169, 387] on div "Shapes" at bounding box center [164, 464] width 45 height 16
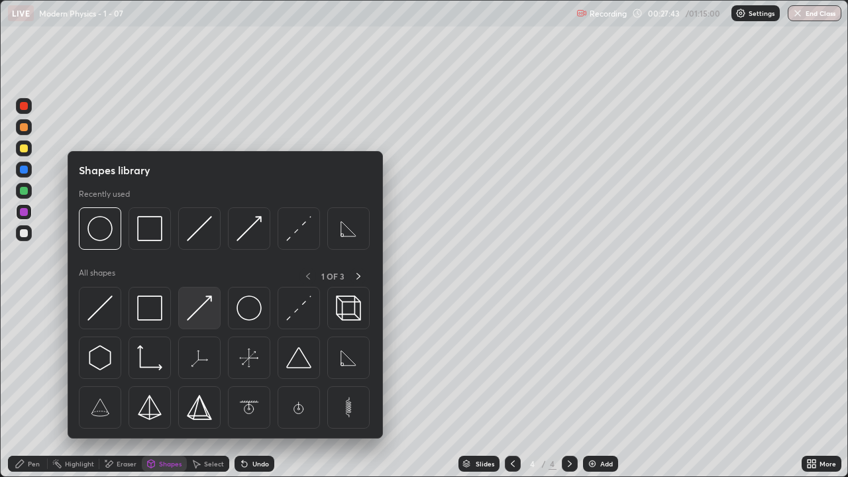
click at [201, 309] on img at bounding box center [199, 307] width 25 height 25
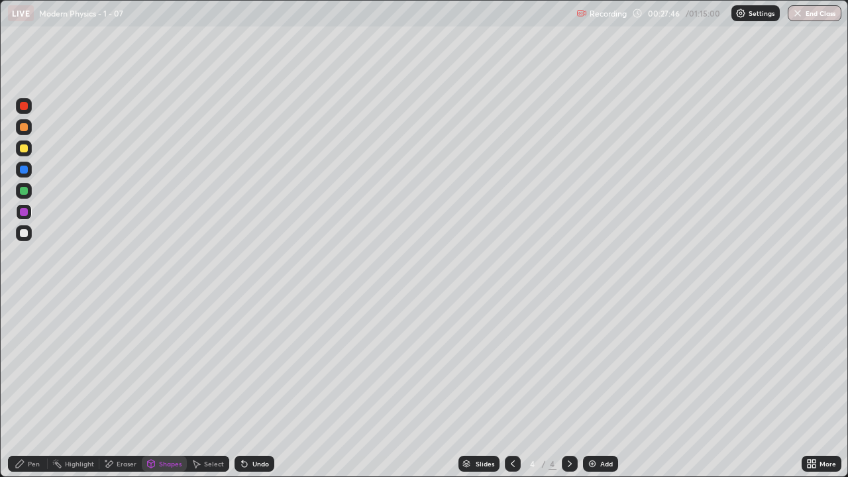
click at [26, 387] on div "Pen" at bounding box center [28, 464] width 40 height 16
click at [29, 235] on div at bounding box center [24, 233] width 16 height 16
click at [117, 387] on div "Eraser" at bounding box center [127, 463] width 20 height 7
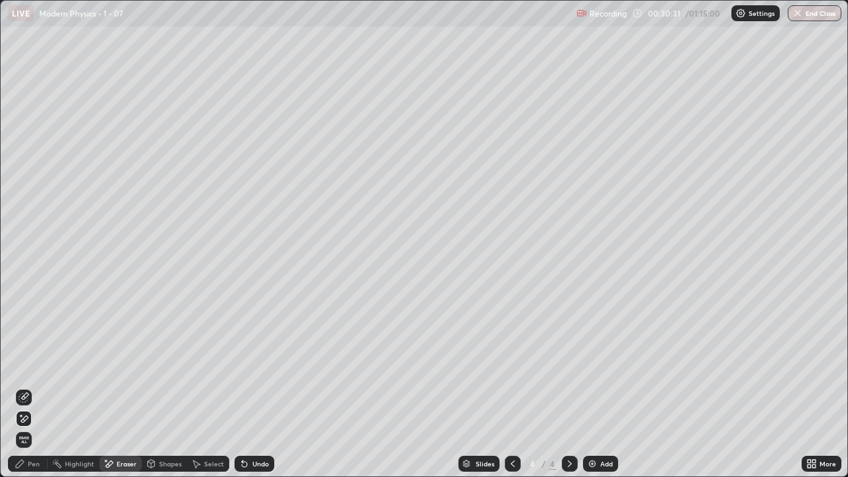
click at [117, 387] on div "Eraser" at bounding box center [127, 463] width 20 height 7
click at [162, 387] on div "Shapes" at bounding box center [170, 463] width 23 height 7
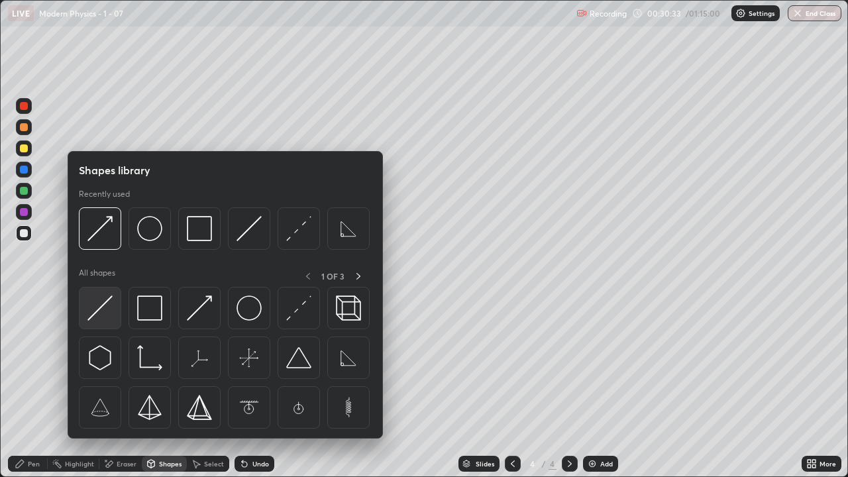
click at [100, 312] on img at bounding box center [99, 307] width 25 height 25
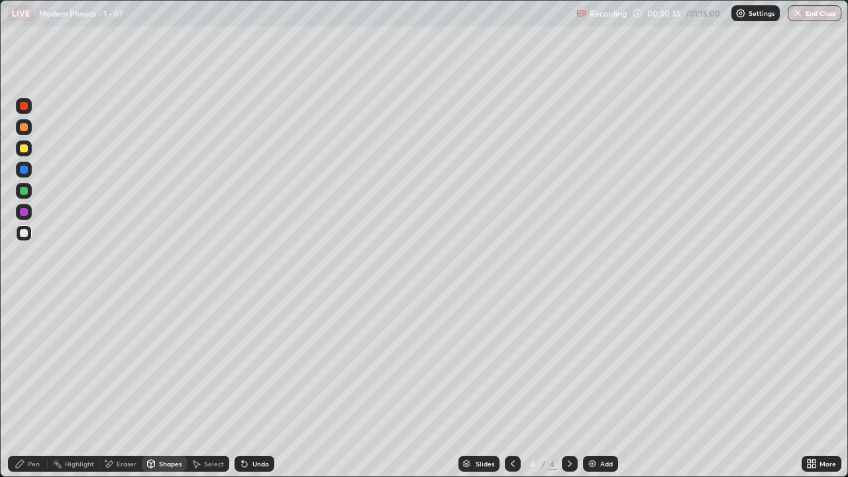
click at [12, 387] on div "Pen" at bounding box center [28, 464] width 40 height 16
click at [164, 387] on div "Shapes" at bounding box center [164, 464] width 45 height 16
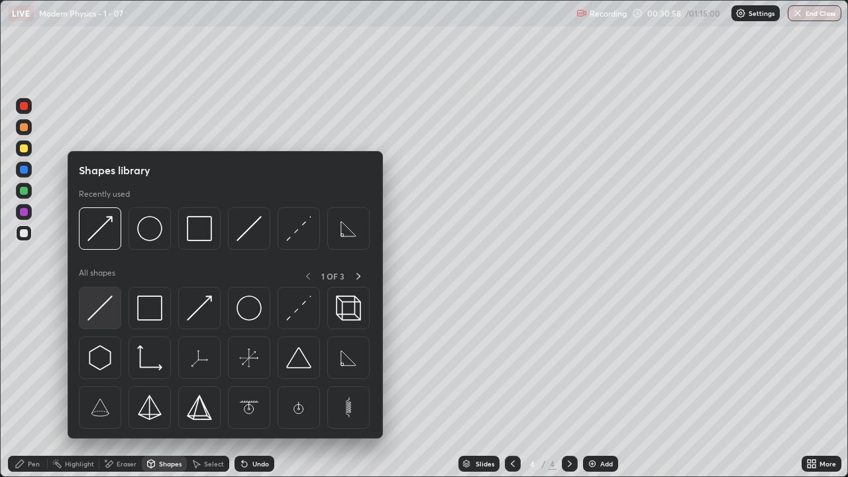
click at [99, 311] on img at bounding box center [99, 307] width 25 height 25
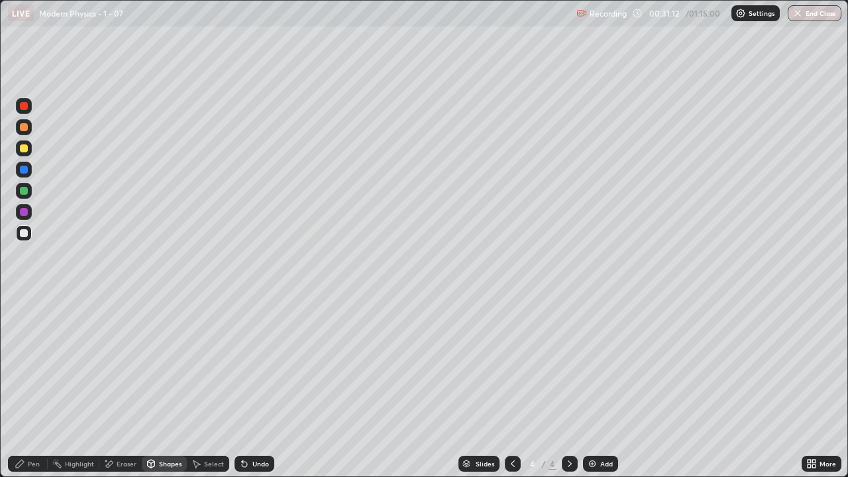
click at [165, 387] on div "Shapes" at bounding box center [170, 463] width 23 height 7
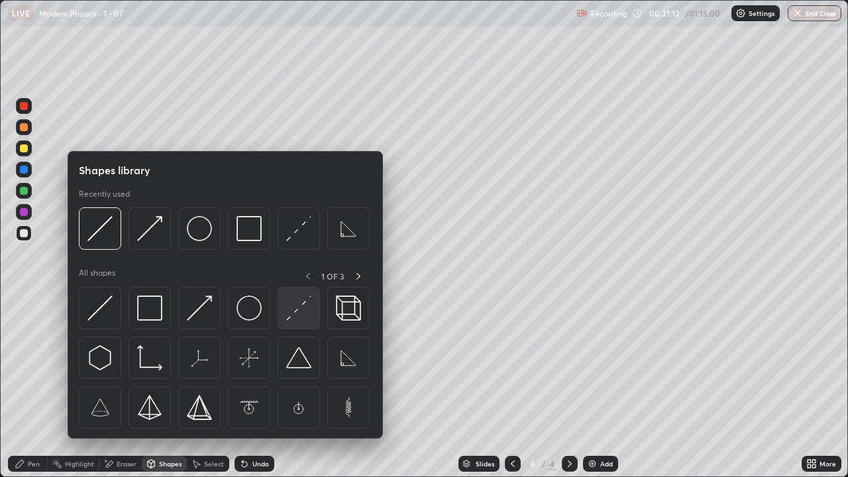
click at [295, 313] on img at bounding box center [298, 307] width 25 height 25
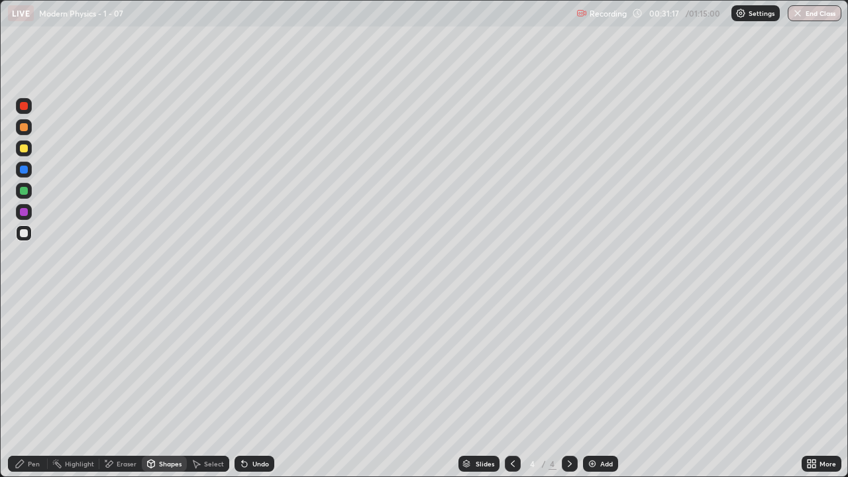
click at [162, 387] on div "Shapes" at bounding box center [170, 463] width 23 height 7
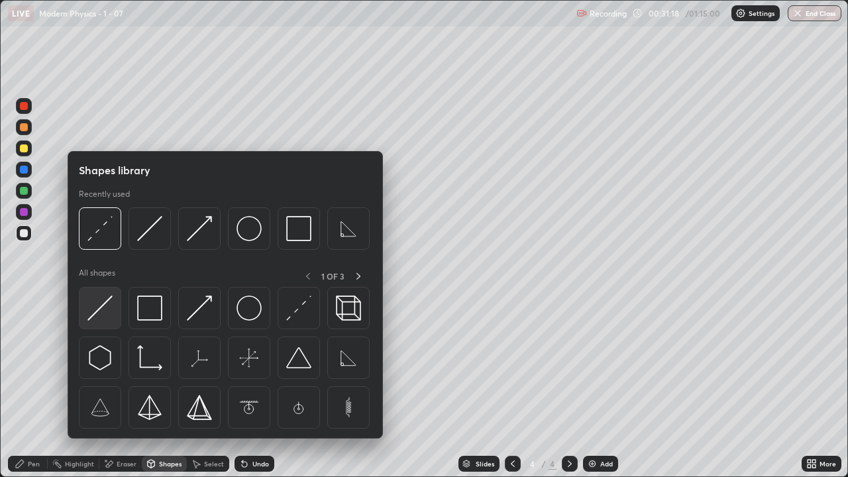
click at [96, 315] on img at bounding box center [99, 307] width 25 height 25
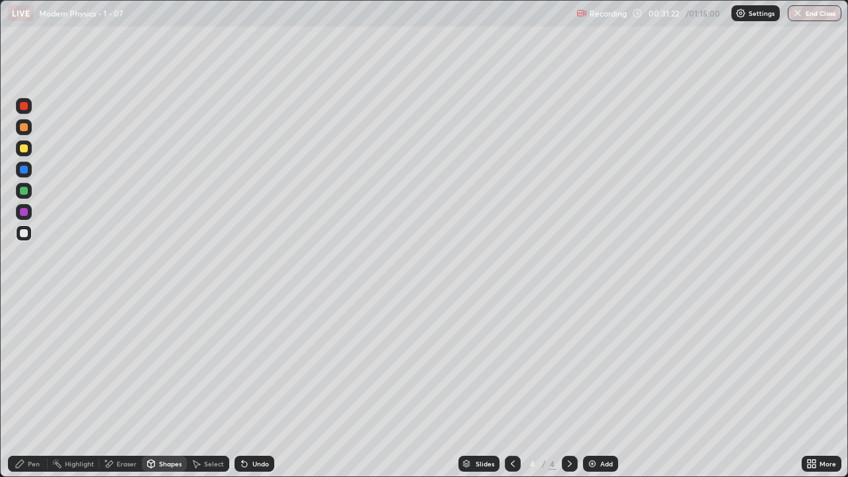
click at [21, 387] on div "Pen" at bounding box center [28, 464] width 40 height 16
click at [25, 210] on div at bounding box center [24, 212] width 8 height 8
click at [165, 387] on div "Shapes" at bounding box center [164, 464] width 45 height 16
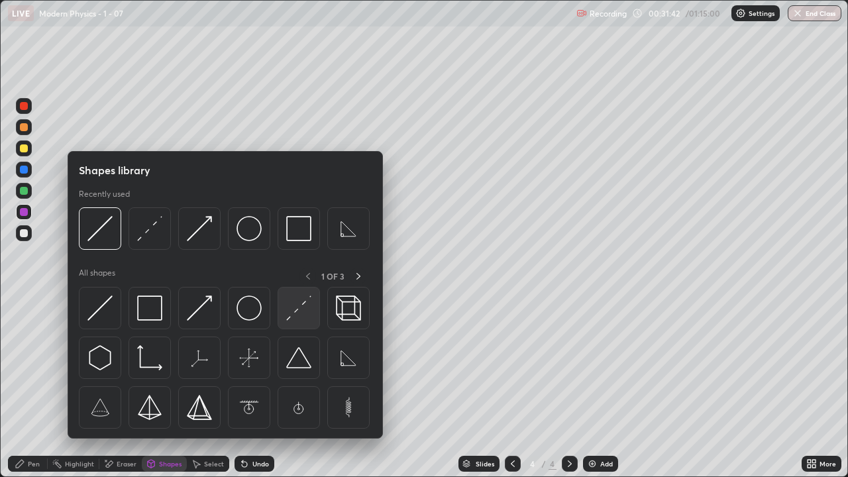
click at [295, 311] on img at bounding box center [298, 307] width 25 height 25
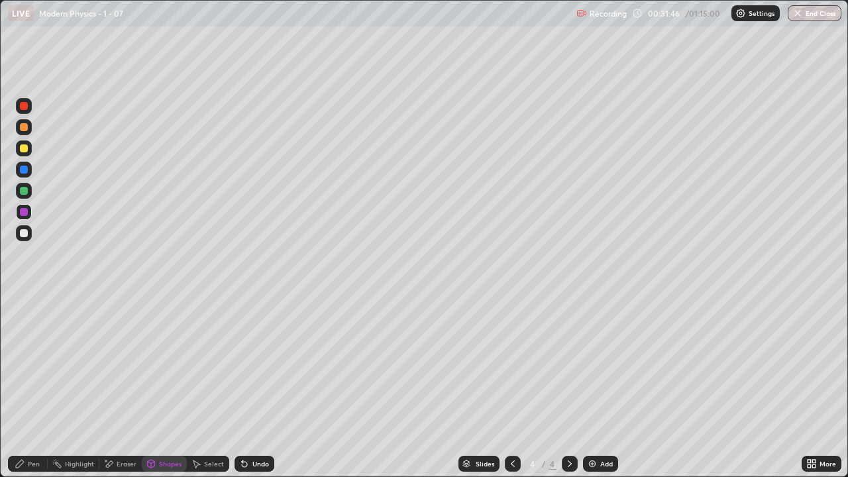
click at [20, 387] on icon at bounding box center [20, 463] width 11 height 11
click at [160, 387] on div "Shapes" at bounding box center [164, 464] width 45 height 16
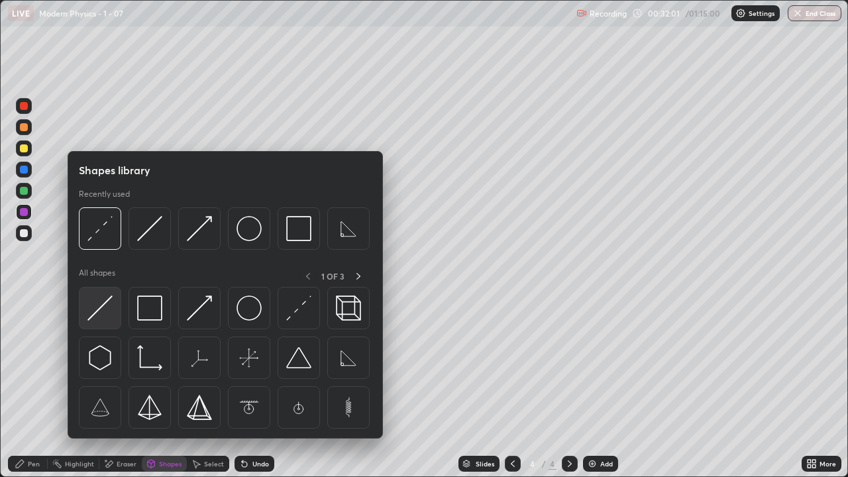
click at [97, 313] on img at bounding box center [99, 307] width 25 height 25
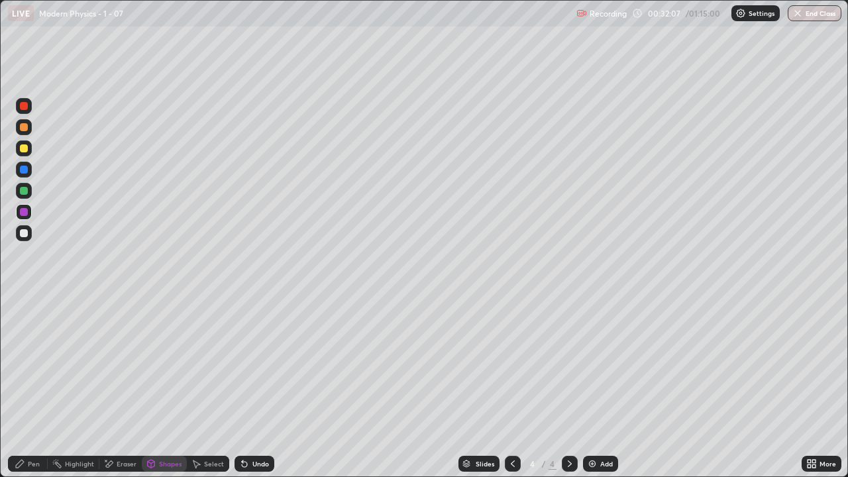
click at [156, 387] on div "Shapes" at bounding box center [164, 464] width 45 height 16
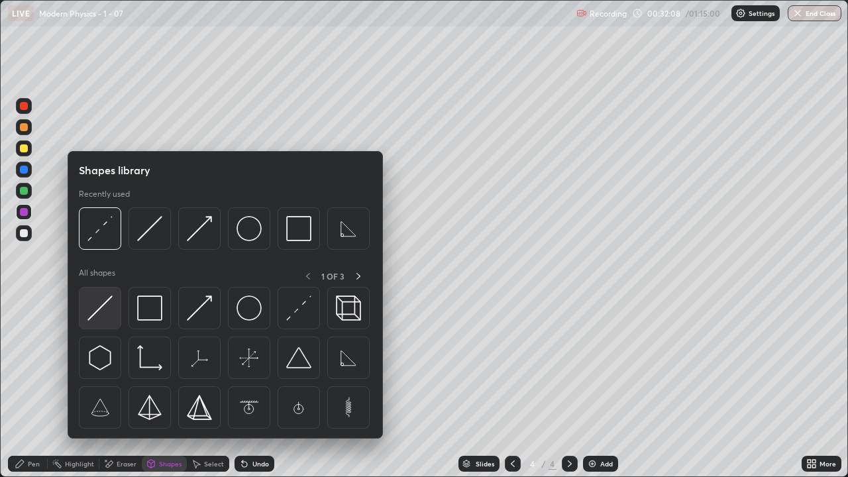
click at [93, 314] on img at bounding box center [99, 307] width 25 height 25
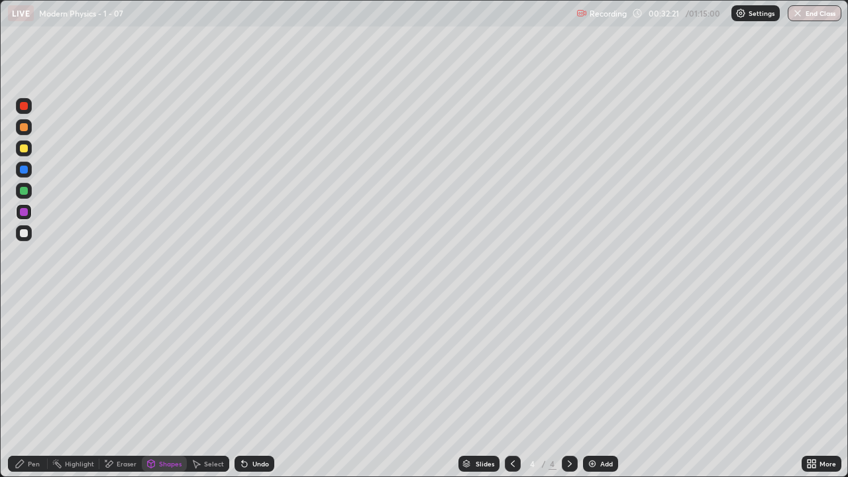
click at [161, 387] on div "Shapes" at bounding box center [170, 463] width 23 height 7
click at [252, 387] on div "Undo" at bounding box center [260, 463] width 17 height 7
click at [153, 387] on icon at bounding box center [151, 464] width 7 height 8
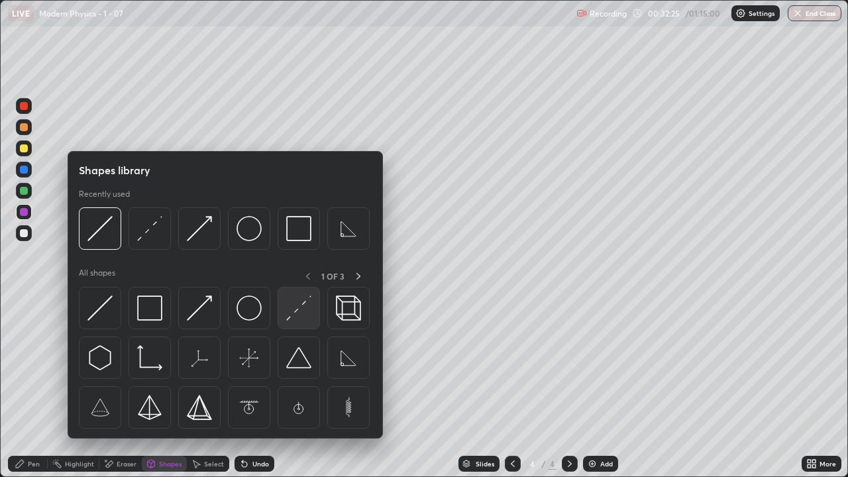
click at [289, 313] on img at bounding box center [298, 307] width 25 height 25
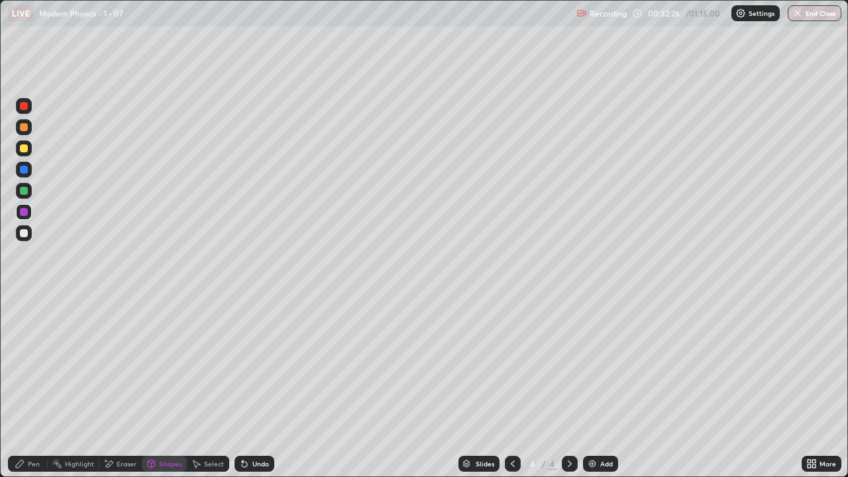
click at [27, 144] on div at bounding box center [24, 148] width 16 height 16
click at [160, 387] on div "Shapes" at bounding box center [170, 463] width 23 height 7
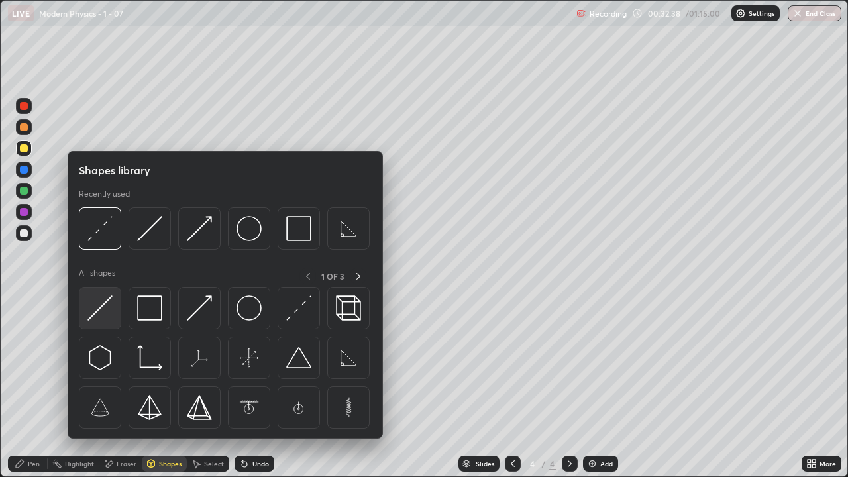
click at [97, 307] on img at bounding box center [99, 307] width 25 height 25
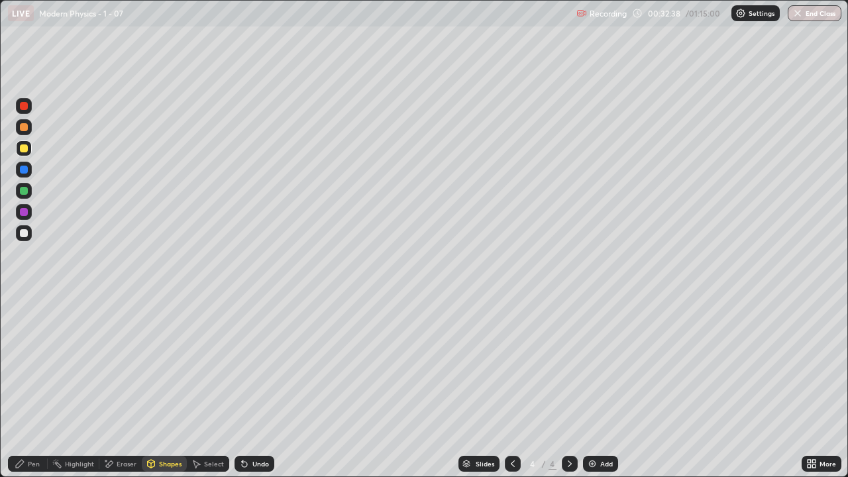
click at [23, 233] on div at bounding box center [24, 233] width 8 height 8
click at [28, 387] on div "Pen" at bounding box center [34, 463] width 12 height 7
click at [24, 191] on div at bounding box center [24, 191] width 8 height 8
click at [256, 387] on div "Undo" at bounding box center [254, 464] width 40 height 16
click at [173, 387] on div "Shapes" at bounding box center [170, 463] width 23 height 7
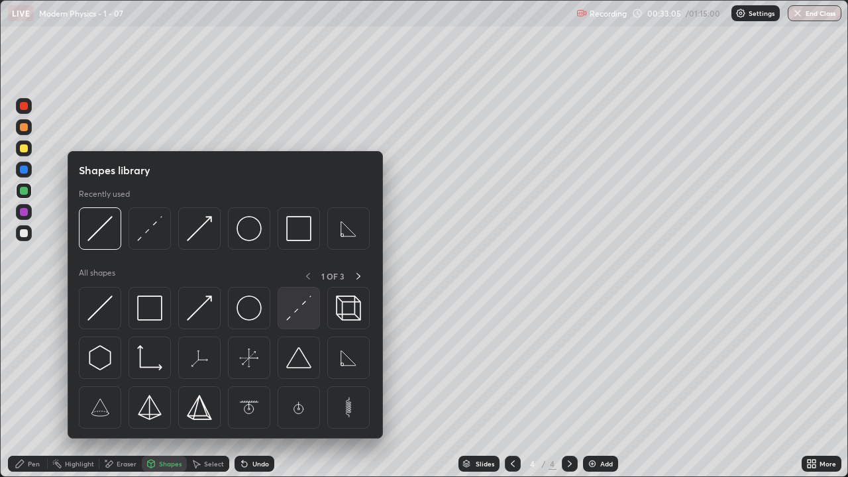
click at [293, 319] on img at bounding box center [298, 307] width 25 height 25
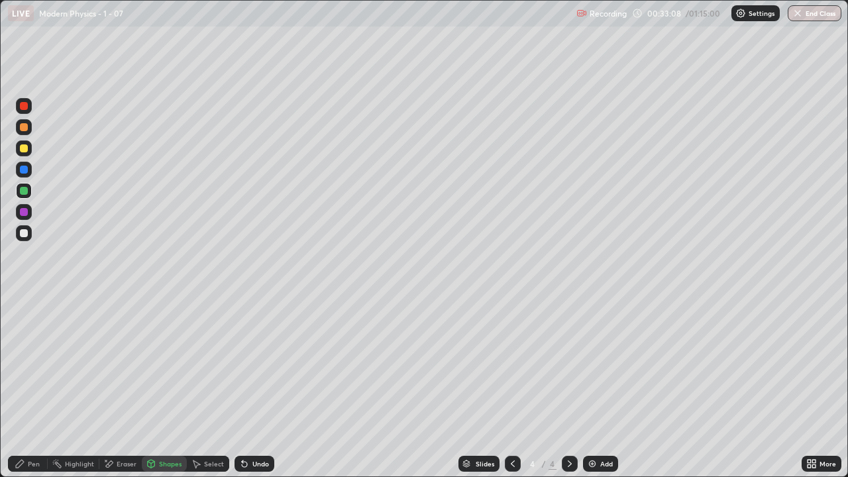
click at [26, 387] on div "Pen" at bounding box center [28, 464] width 40 height 16
click at [166, 387] on div "Shapes" at bounding box center [170, 463] width 23 height 7
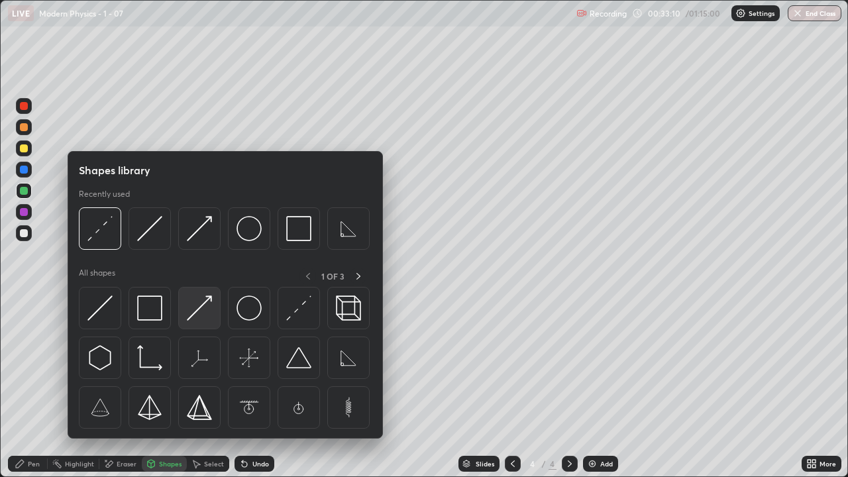
click at [199, 316] on img at bounding box center [199, 307] width 25 height 25
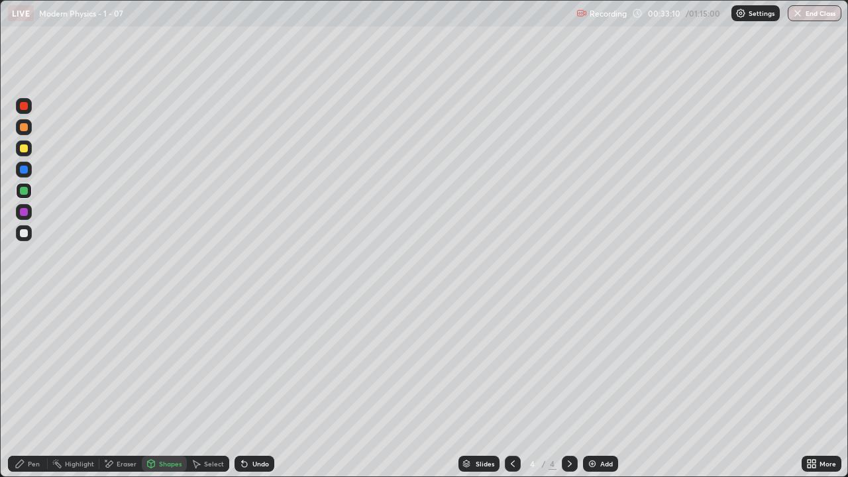
click at [25, 192] on div at bounding box center [24, 191] width 8 height 8
click at [25, 387] on div "Pen" at bounding box center [28, 464] width 40 height 16
click at [119, 387] on div "Eraser" at bounding box center [120, 464] width 42 height 16
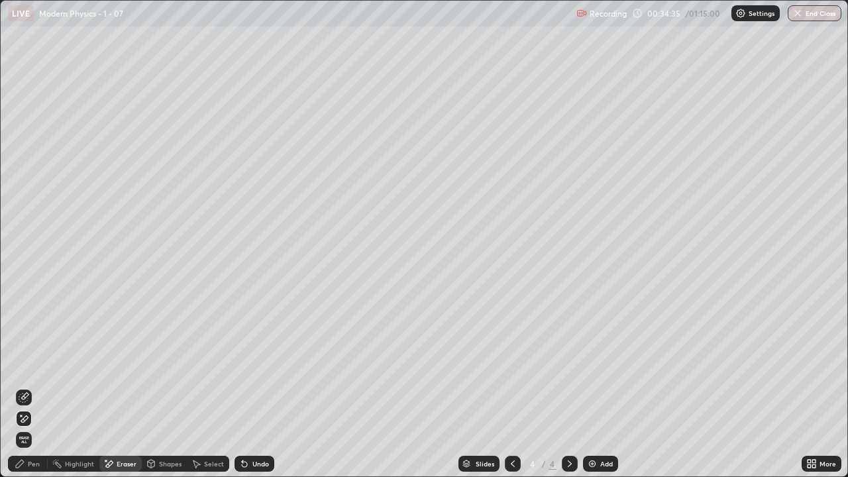
click at [109, 387] on div "Eraser" at bounding box center [120, 464] width 42 height 16
click at [167, 387] on div "Shapes" at bounding box center [164, 464] width 45 height 16
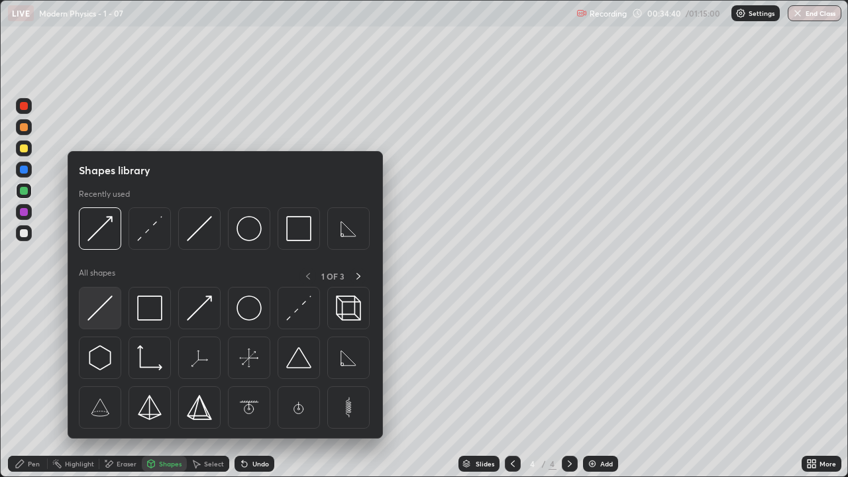
click at [104, 308] on img at bounding box center [99, 307] width 25 height 25
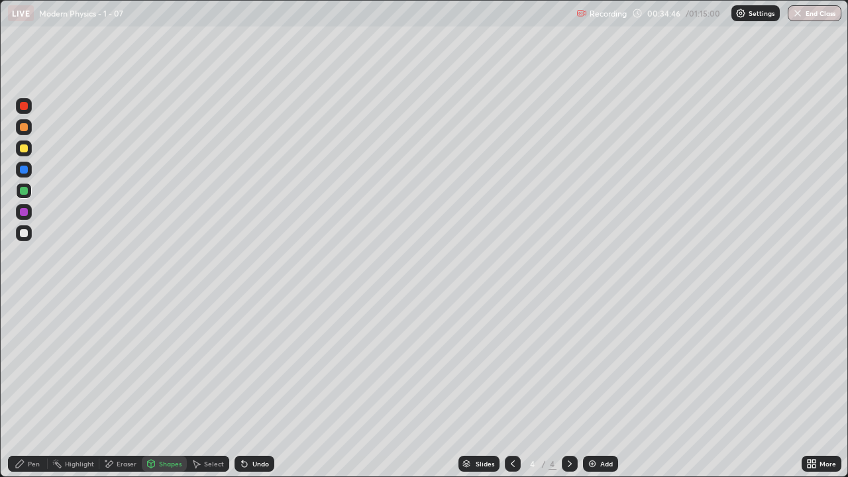
click at [160, 387] on div "Shapes" at bounding box center [164, 464] width 45 height 16
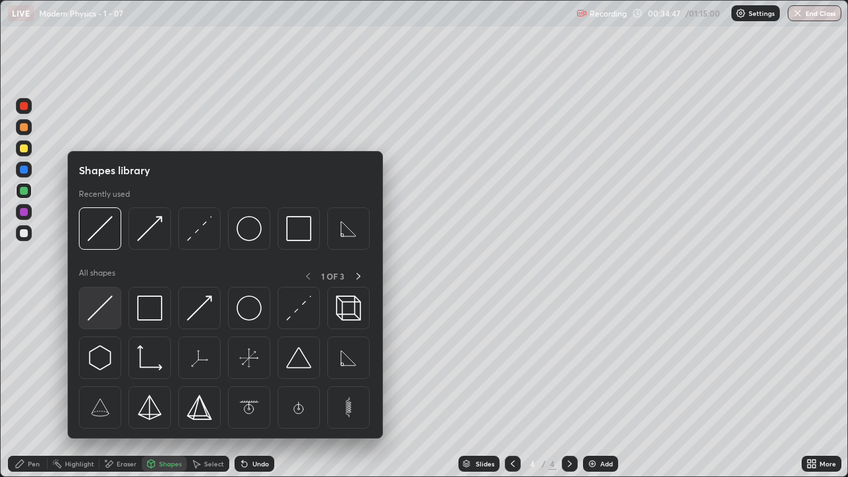
click at [96, 308] on img at bounding box center [99, 307] width 25 height 25
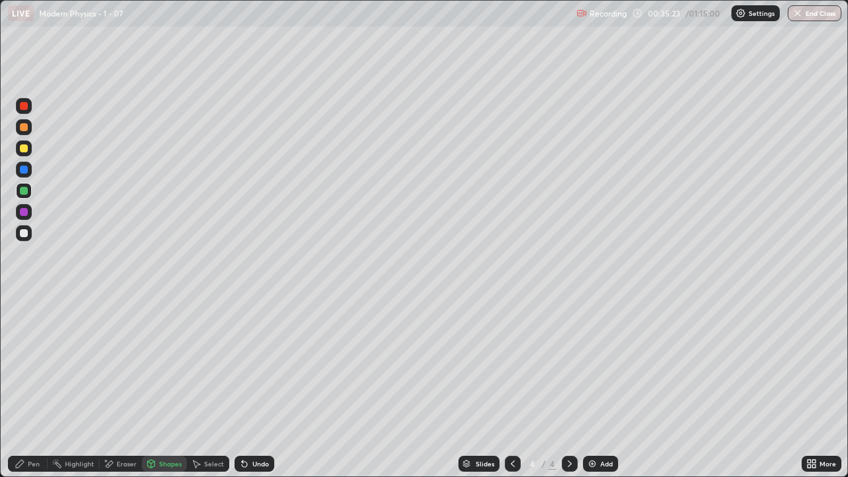
click at [25, 387] on div "Pen" at bounding box center [28, 464] width 40 height 16
click at [124, 387] on div "Eraser" at bounding box center [127, 463] width 20 height 7
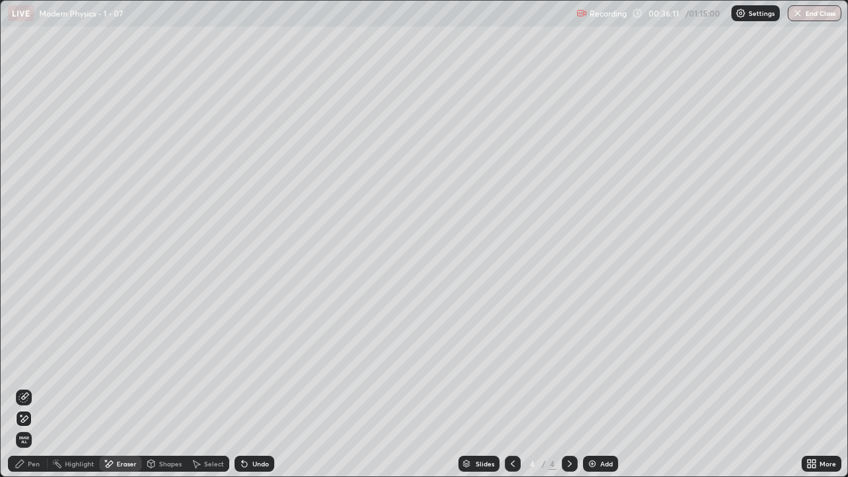
click at [28, 387] on div "Pen" at bounding box center [28, 464] width 40 height 16
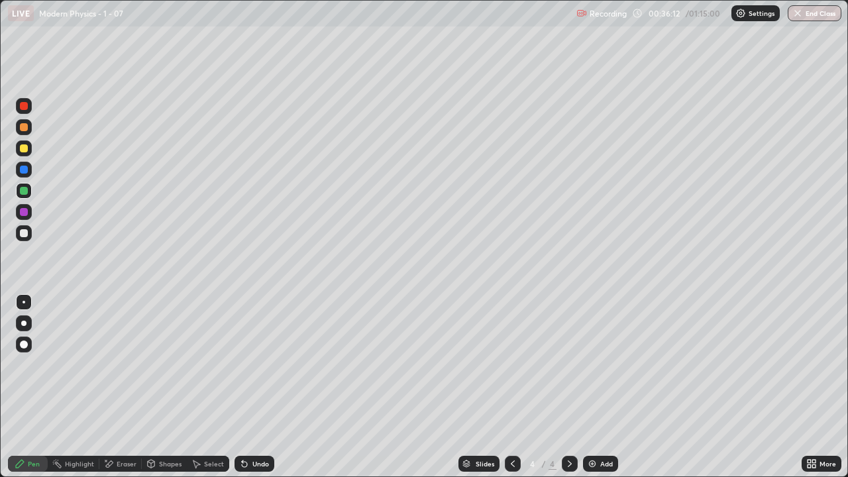
click at [21, 233] on div at bounding box center [24, 233] width 8 height 8
click at [24, 387] on icon at bounding box center [20, 463] width 11 height 11
click at [30, 234] on div at bounding box center [24, 233] width 16 height 16
click at [252, 387] on div "Undo" at bounding box center [260, 463] width 17 height 7
click at [256, 387] on div "Undo" at bounding box center [260, 463] width 17 height 7
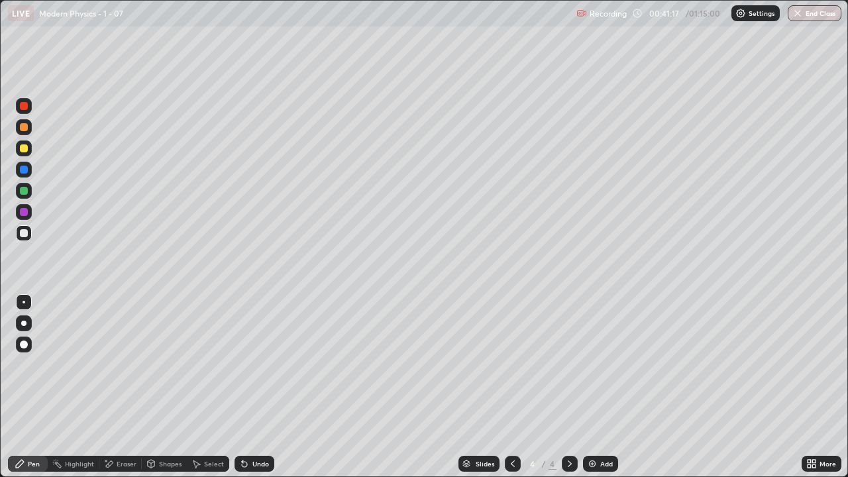
click at [264, 387] on div "Undo" at bounding box center [260, 463] width 17 height 7
click at [601, 387] on div "Add" at bounding box center [606, 463] width 13 height 7
click at [174, 387] on div "Shapes" at bounding box center [164, 464] width 45 height 16
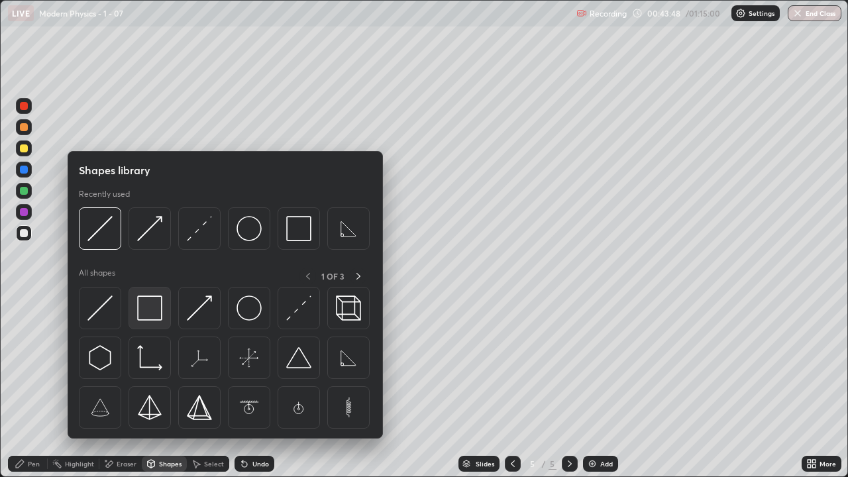
click at [151, 315] on img at bounding box center [149, 307] width 25 height 25
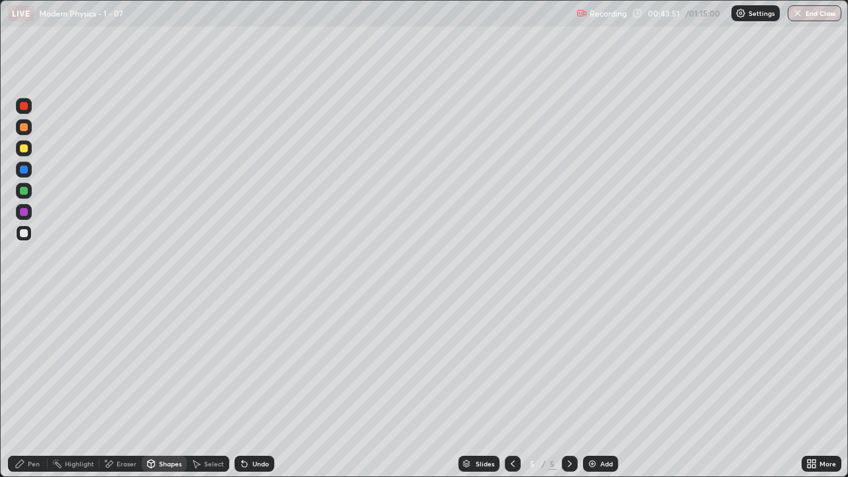
click at [161, 387] on div "Shapes" at bounding box center [164, 464] width 45 height 16
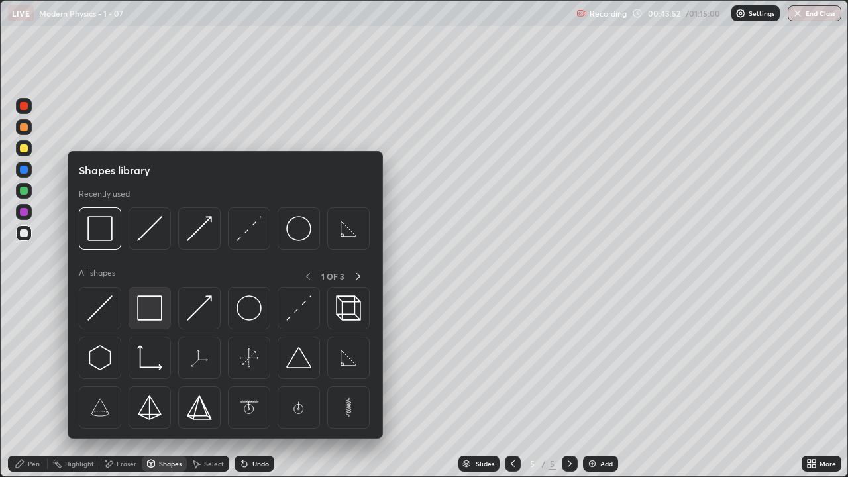
click at [144, 315] on img at bounding box center [149, 307] width 25 height 25
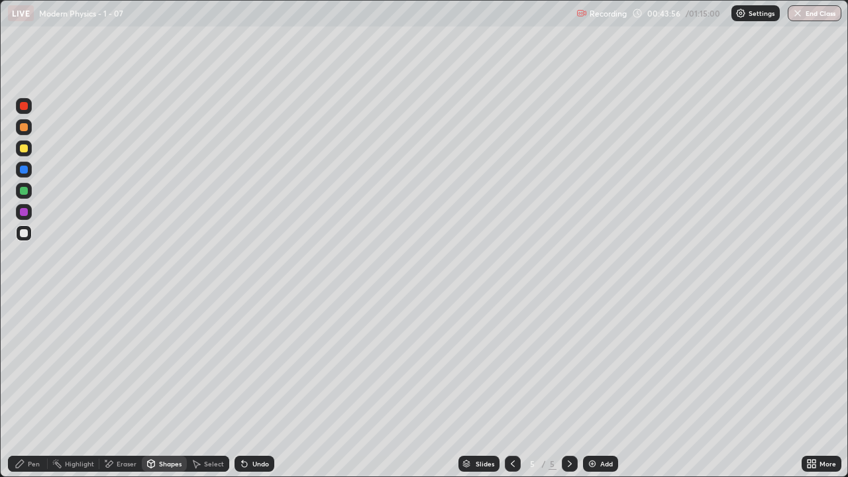
click at [162, 387] on div "Shapes" at bounding box center [170, 463] width 23 height 7
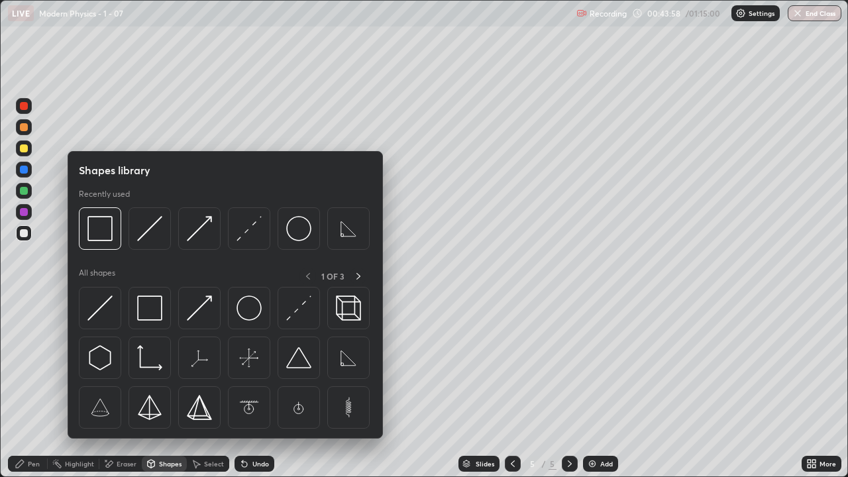
click at [24, 150] on div at bounding box center [24, 148] width 8 height 8
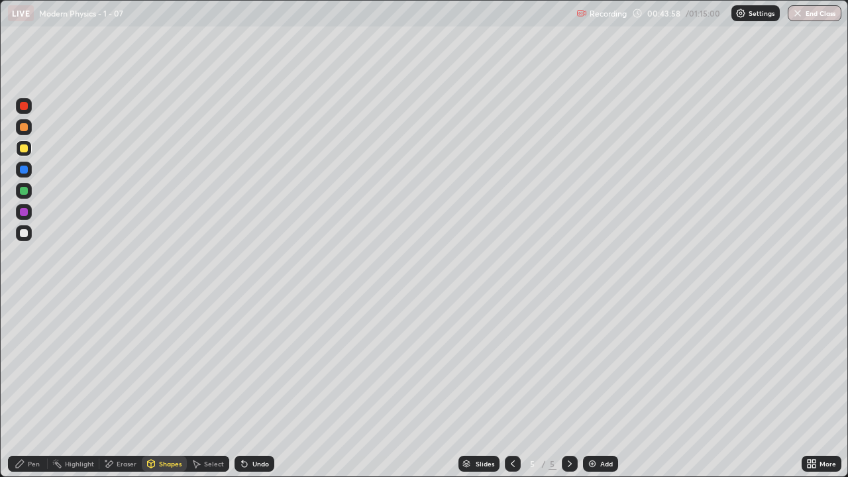
click at [163, 387] on div "Shapes" at bounding box center [170, 463] width 23 height 7
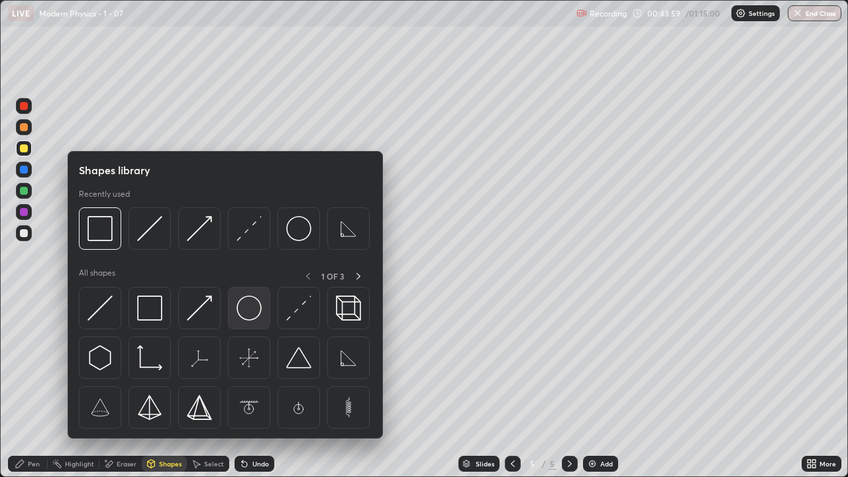
click at [245, 309] on img at bounding box center [248, 307] width 25 height 25
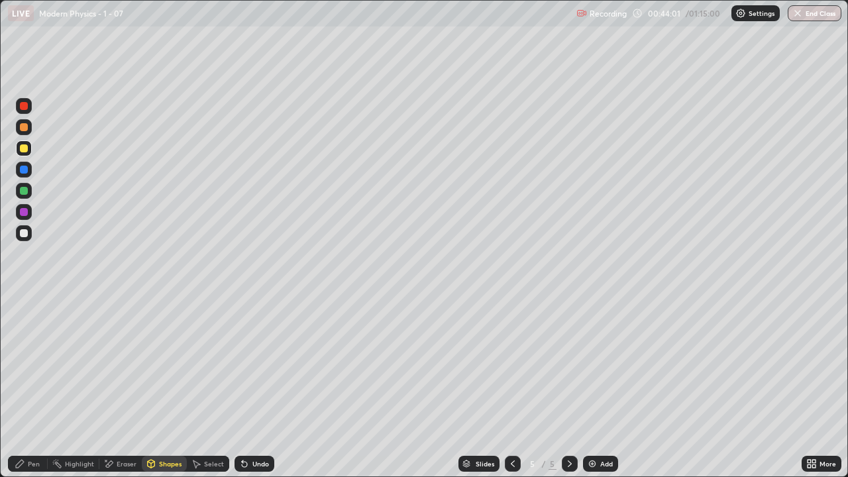
click at [263, 387] on div "Undo" at bounding box center [260, 463] width 17 height 7
click at [167, 387] on div "Shapes" at bounding box center [164, 464] width 45 height 16
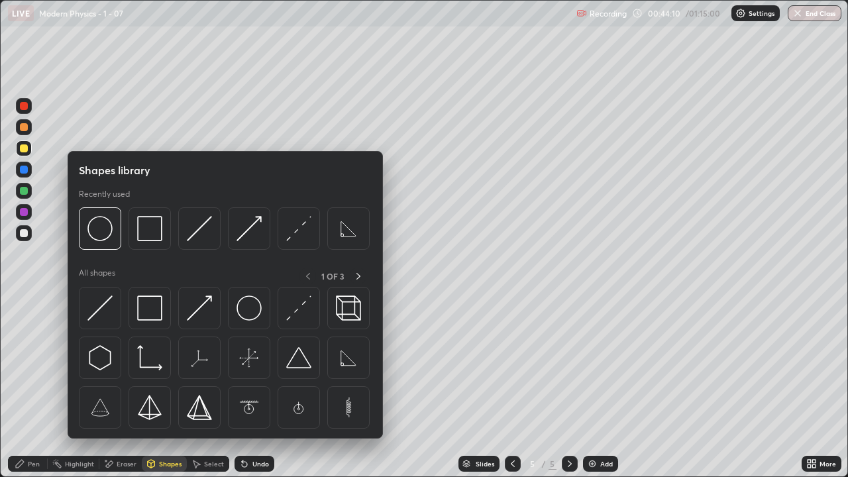
click at [21, 387] on div "Pen" at bounding box center [28, 464] width 40 height 16
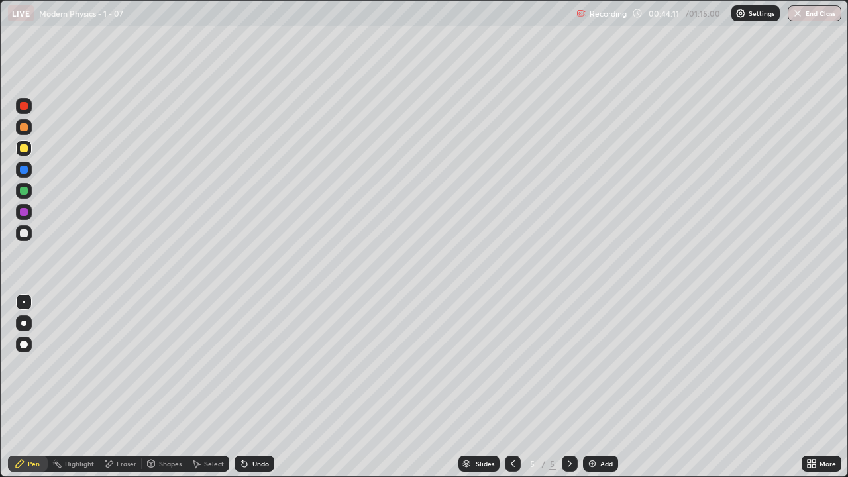
click at [26, 338] on div at bounding box center [24, 345] width 16 height 16
click at [163, 387] on div "Shapes" at bounding box center [164, 464] width 45 height 16
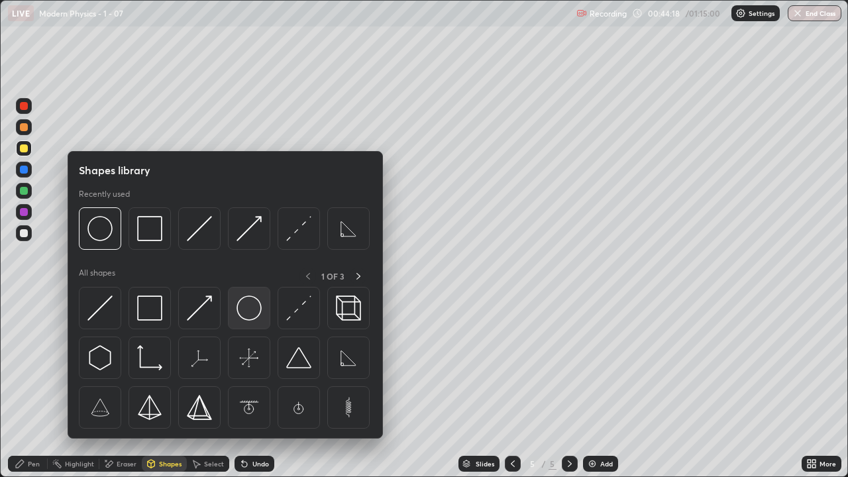
click at [251, 314] on img at bounding box center [248, 307] width 25 height 25
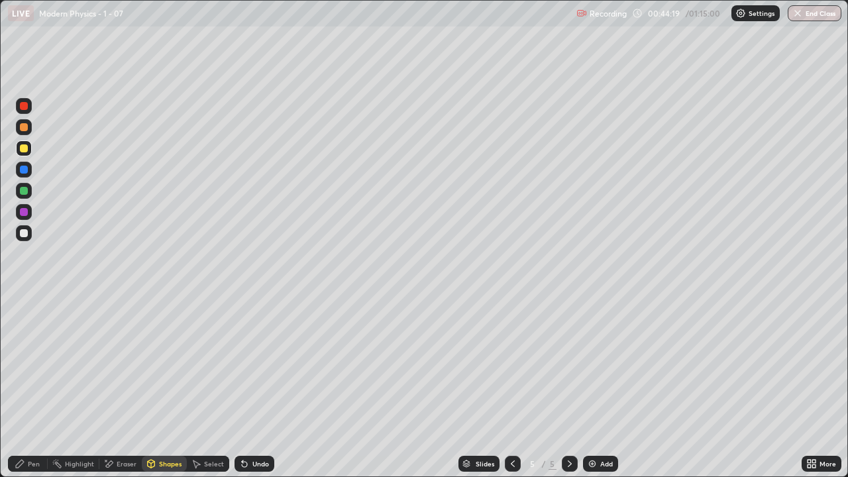
click at [33, 387] on div "Pen" at bounding box center [34, 463] width 12 height 7
click at [24, 302] on div at bounding box center [24, 302] width 3 height 3
click at [167, 387] on div "Shapes" at bounding box center [170, 463] width 23 height 7
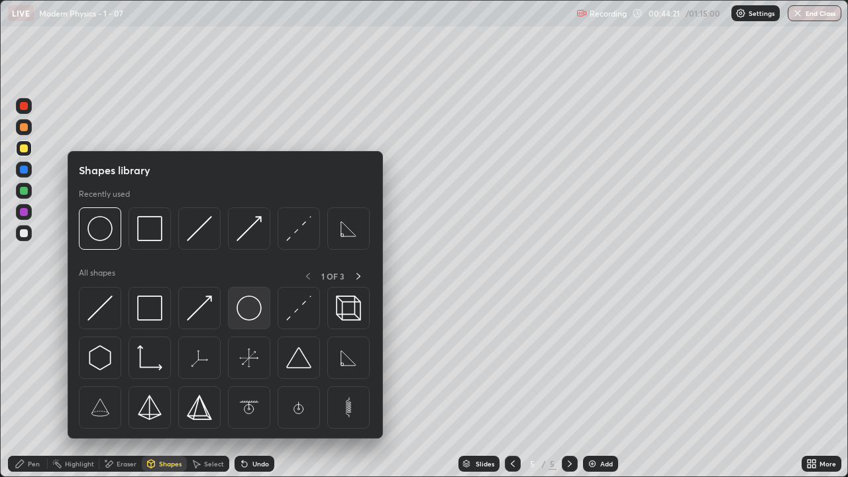
click at [242, 316] on img at bounding box center [248, 307] width 25 height 25
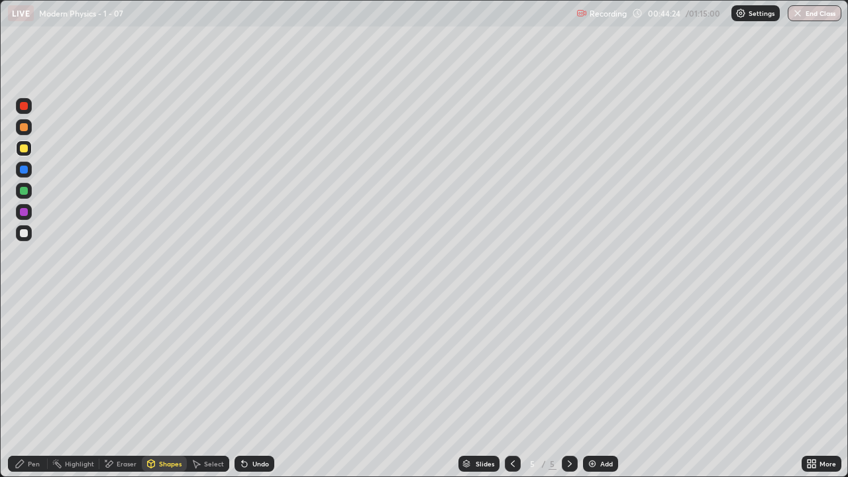
click at [30, 387] on div "Pen" at bounding box center [34, 463] width 12 height 7
click at [24, 344] on div at bounding box center [24, 344] width 8 height 8
click at [25, 233] on div at bounding box center [24, 233] width 8 height 8
click at [261, 387] on div "Undo" at bounding box center [260, 463] width 17 height 7
click at [258, 387] on div "Undo" at bounding box center [260, 463] width 17 height 7
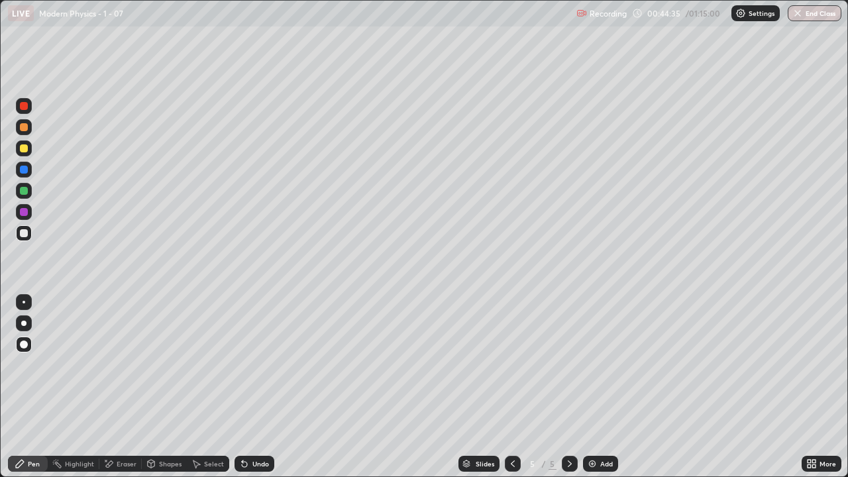
click at [25, 235] on div at bounding box center [24, 233] width 8 height 8
click at [26, 387] on div "Pen" at bounding box center [28, 464] width 40 height 16
click at [162, 387] on div "Shapes" at bounding box center [164, 464] width 45 height 16
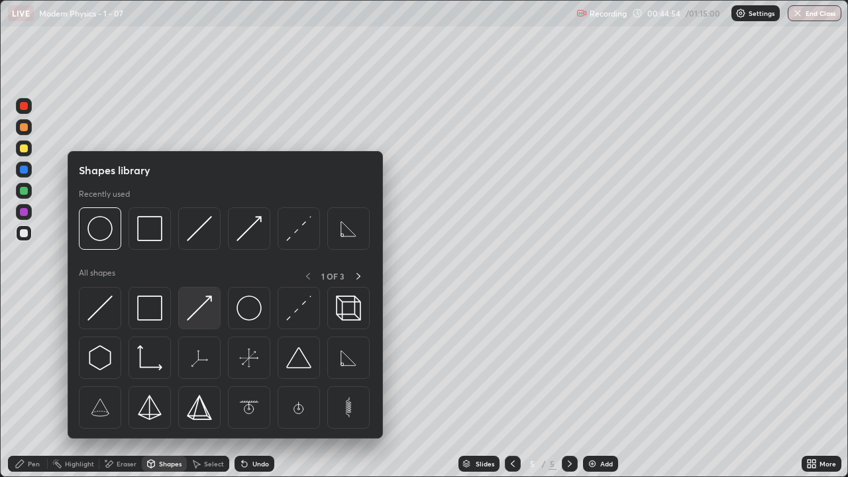
click at [199, 313] on img at bounding box center [199, 307] width 25 height 25
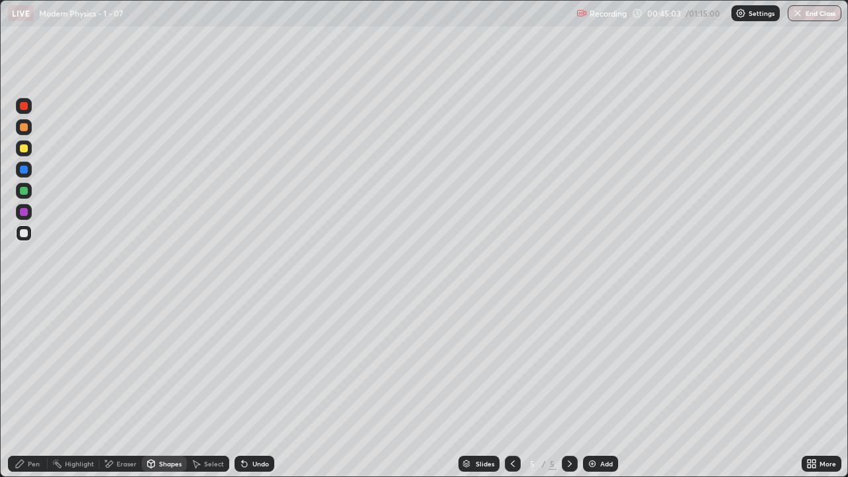
click at [168, 387] on div "Shapes" at bounding box center [170, 463] width 23 height 7
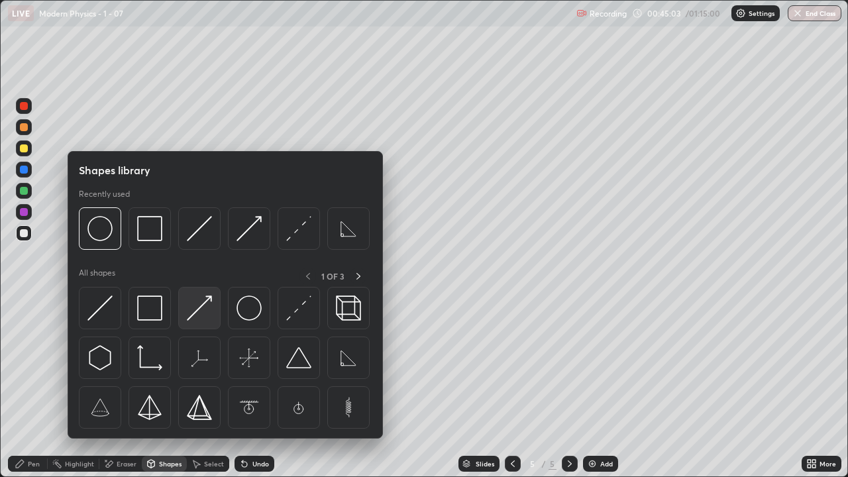
click at [206, 310] on img at bounding box center [199, 307] width 25 height 25
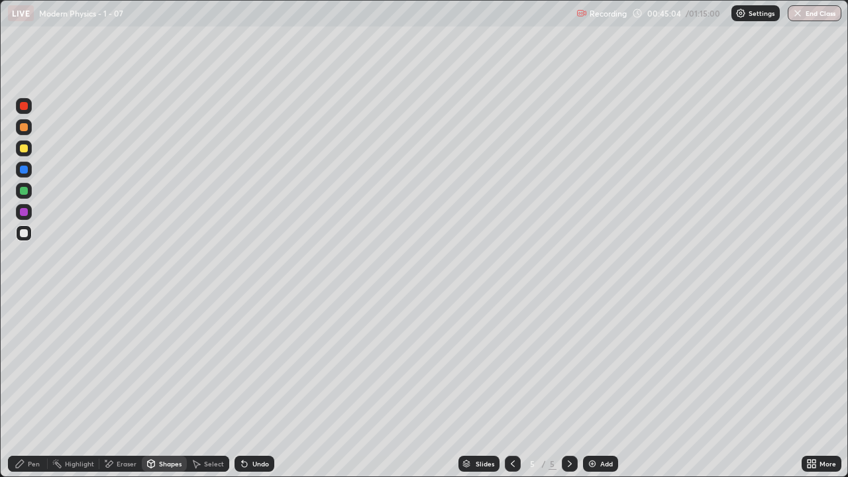
click at [169, 387] on div "Shapes" at bounding box center [170, 463] width 23 height 7
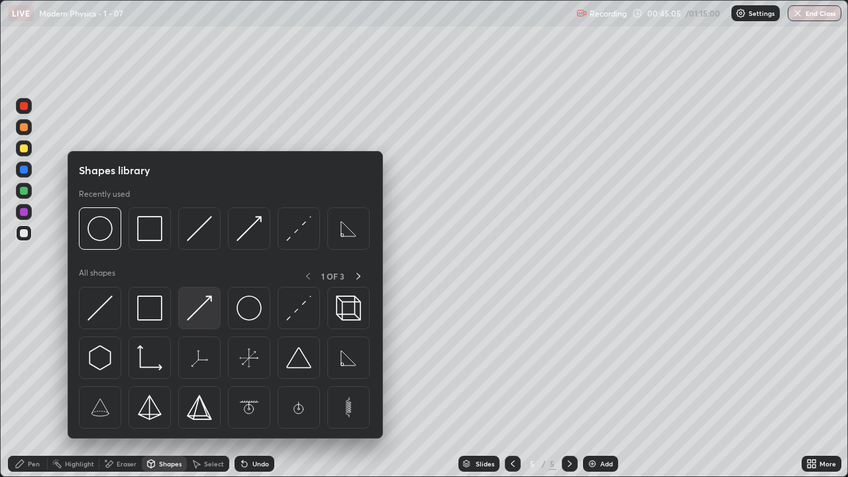
click at [206, 310] on img at bounding box center [199, 307] width 25 height 25
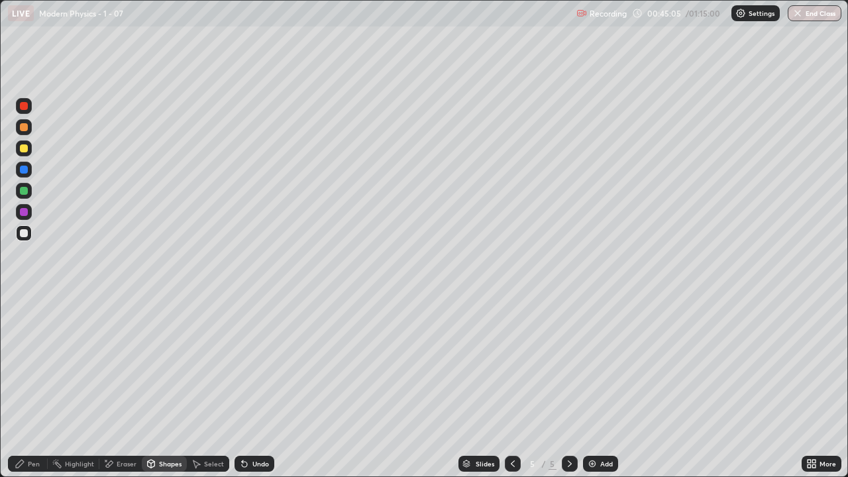
click at [25, 232] on div at bounding box center [24, 233] width 8 height 8
click at [160, 387] on div "Shapes" at bounding box center [170, 463] width 23 height 7
click at [27, 387] on div "Pen" at bounding box center [28, 464] width 40 height 16
click at [25, 301] on div at bounding box center [24, 302] width 3 height 3
click at [164, 387] on div "Shapes" at bounding box center [164, 464] width 45 height 16
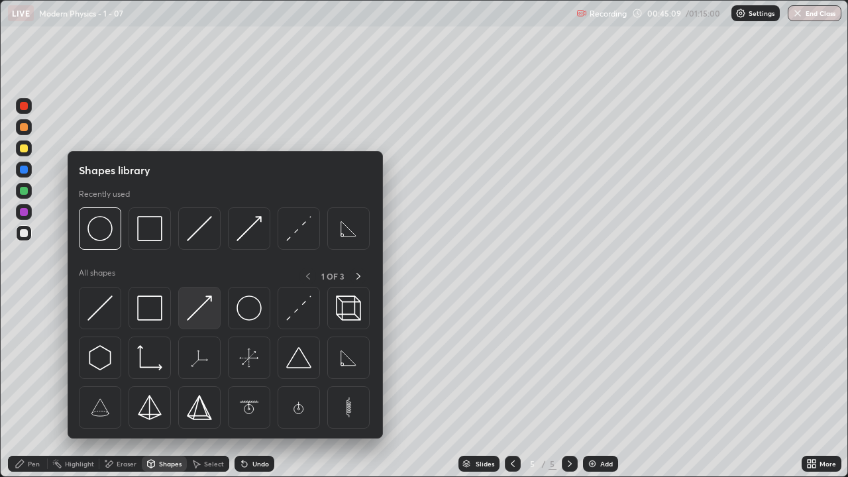
click at [194, 313] on img at bounding box center [199, 307] width 25 height 25
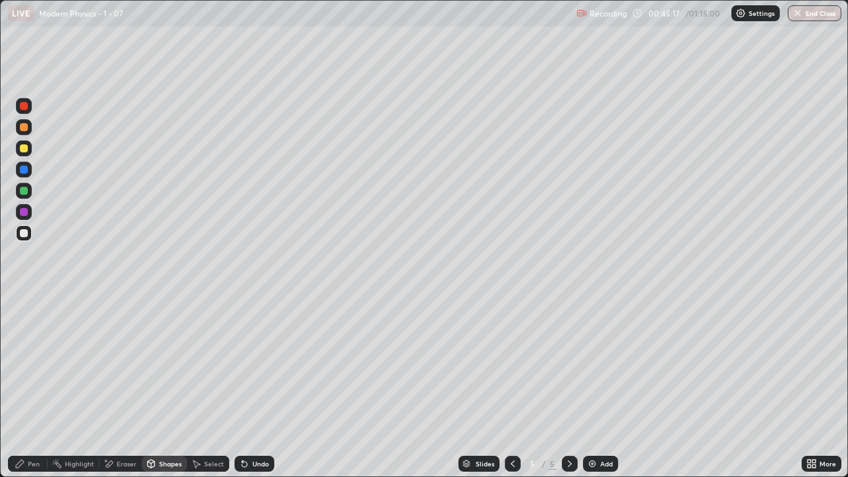
click at [20, 387] on icon at bounding box center [20, 463] width 11 height 11
click at [23, 232] on div at bounding box center [24, 233] width 8 height 8
click at [164, 387] on div "Shapes" at bounding box center [164, 464] width 45 height 16
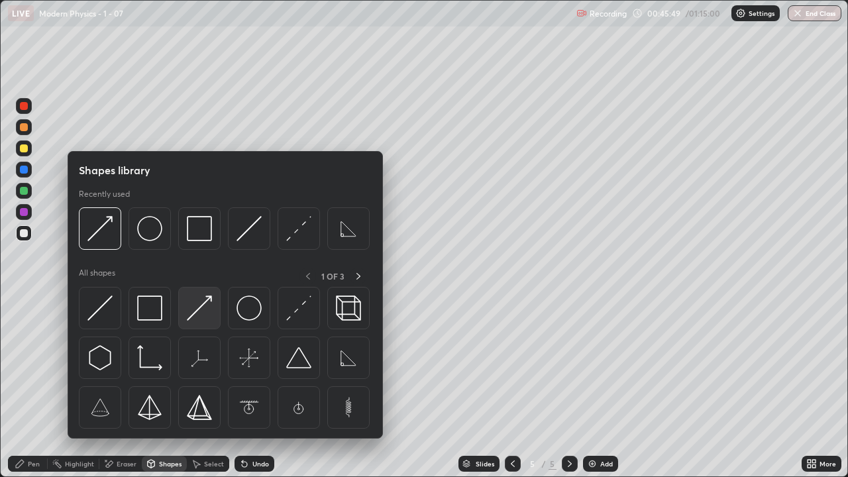
click at [200, 319] on img at bounding box center [199, 307] width 25 height 25
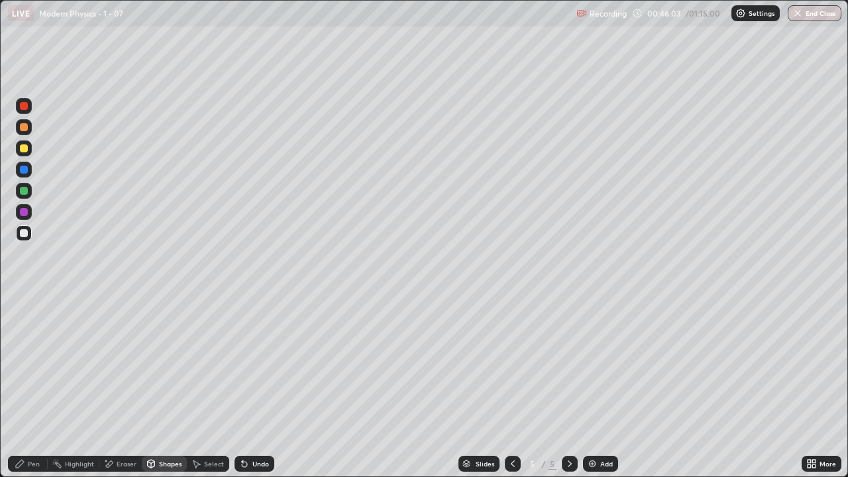
click at [17, 387] on div "Pen" at bounding box center [28, 464] width 40 height 16
click at [255, 387] on div "Undo" at bounding box center [260, 463] width 17 height 7
click at [259, 387] on div "Undo" at bounding box center [254, 464] width 40 height 16
click at [25, 387] on icon at bounding box center [20, 463] width 11 height 11
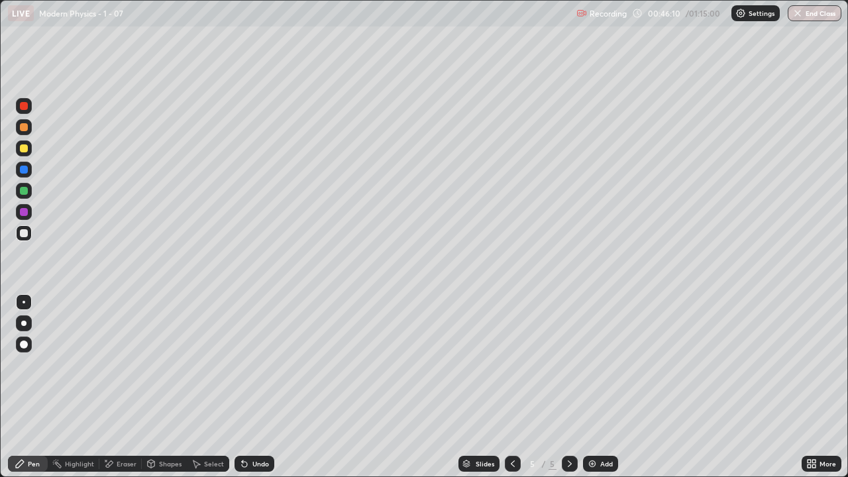
click at [24, 234] on div at bounding box center [24, 233] width 8 height 8
click at [28, 387] on div "Pen" at bounding box center [34, 463] width 12 height 7
click at [23, 190] on div at bounding box center [24, 191] width 8 height 8
click at [25, 190] on div at bounding box center [24, 191] width 8 height 8
click at [26, 233] on div at bounding box center [24, 233] width 8 height 8
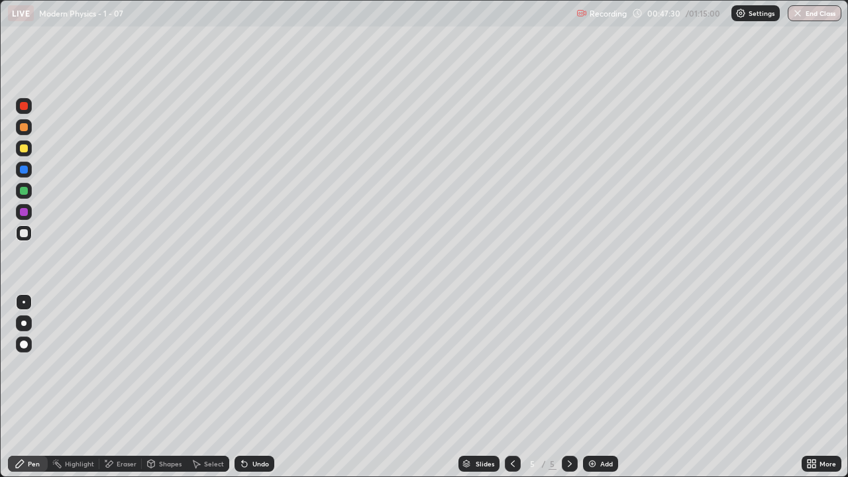
click at [164, 387] on div "Shapes" at bounding box center [170, 463] width 23 height 7
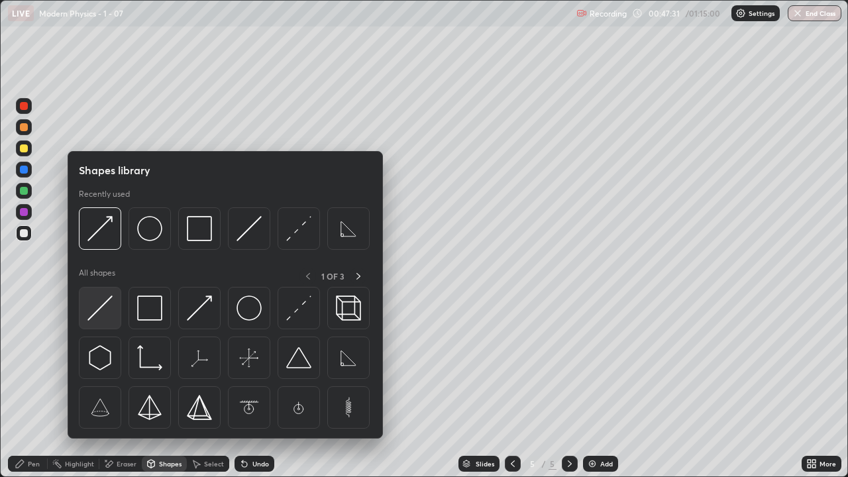
click at [99, 312] on img at bounding box center [99, 307] width 25 height 25
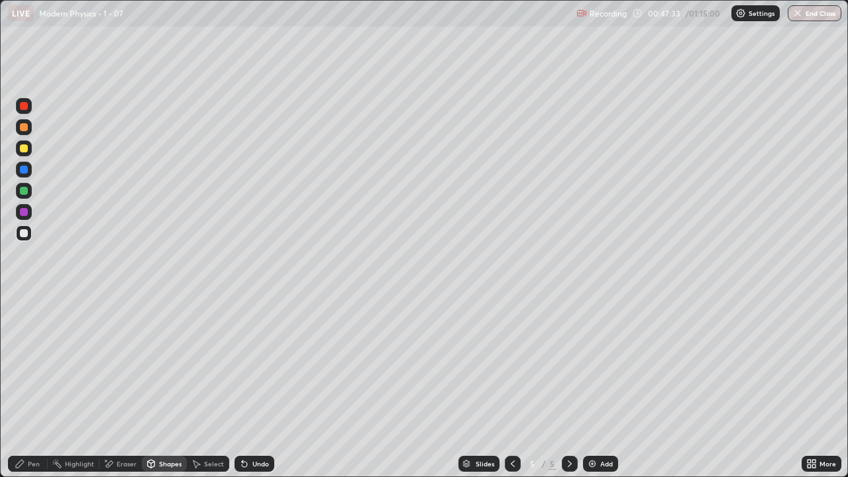
click at [28, 387] on div "Pen" at bounding box center [34, 463] width 12 height 7
click at [174, 387] on div "Shapes" at bounding box center [170, 463] width 23 height 7
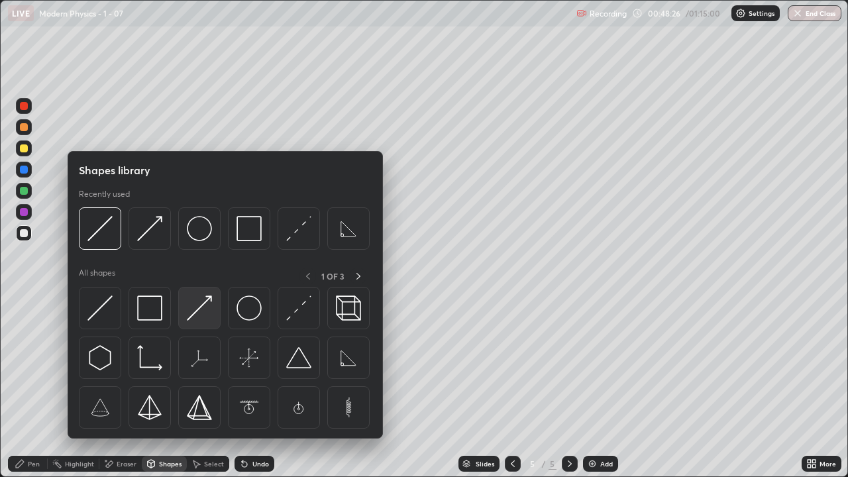
click at [205, 311] on img at bounding box center [199, 307] width 25 height 25
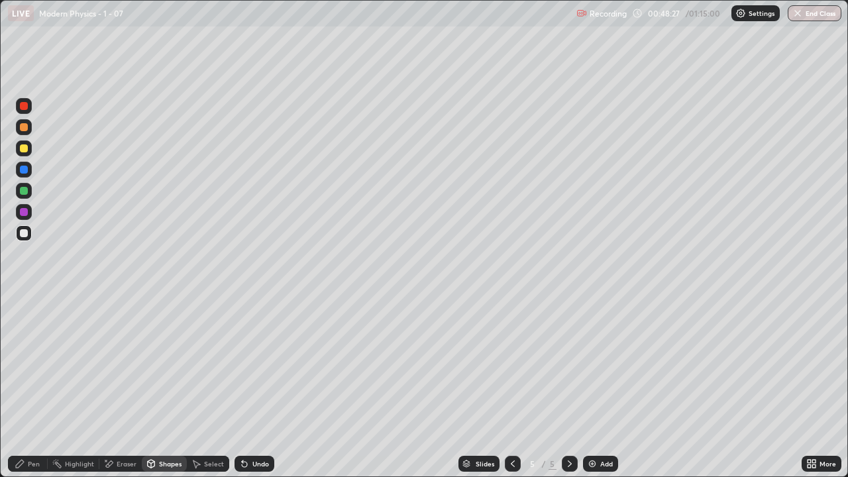
click at [25, 213] on div at bounding box center [24, 212] width 8 height 8
click at [26, 387] on div "Pen" at bounding box center [28, 464] width 40 height 16
click at [26, 231] on div at bounding box center [24, 233] width 8 height 8
click at [25, 187] on div at bounding box center [24, 191] width 8 height 8
click at [168, 387] on div "Shapes" at bounding box center [170, 463] width 23 height 7
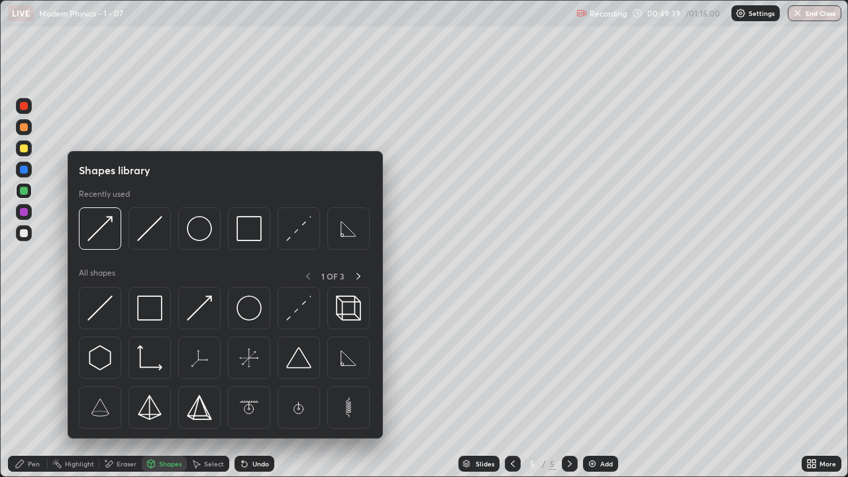
click at [28, 387] on div "Pen" at bounding box center [34, 463] width 12 height 7
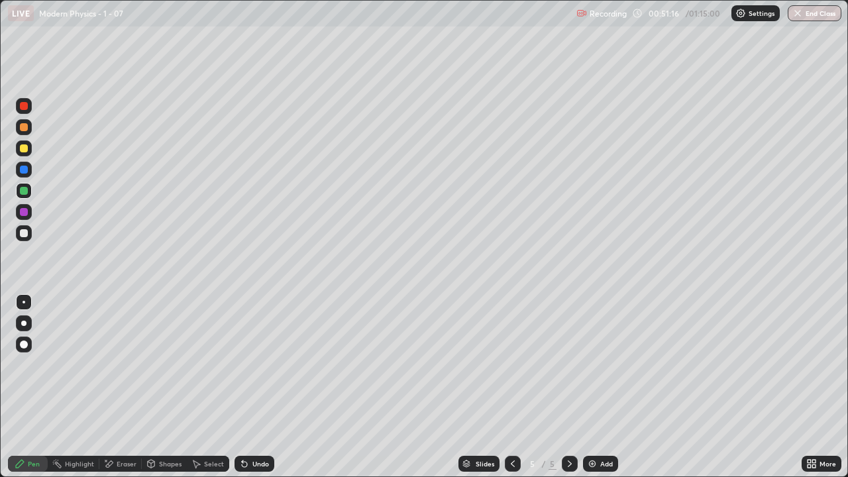
click at [21, 233] on div at bounding box center [24, 233] width 8 height 8
click at [19, 387] on icon at bounding box center [20, 463] width 11 height 11
click at [21, 231] on div at bounding box center [24, 233] width 8 height 8
click at [159, 387] on div "Shapes" at bounding box center [170, 463] width 23 height 7
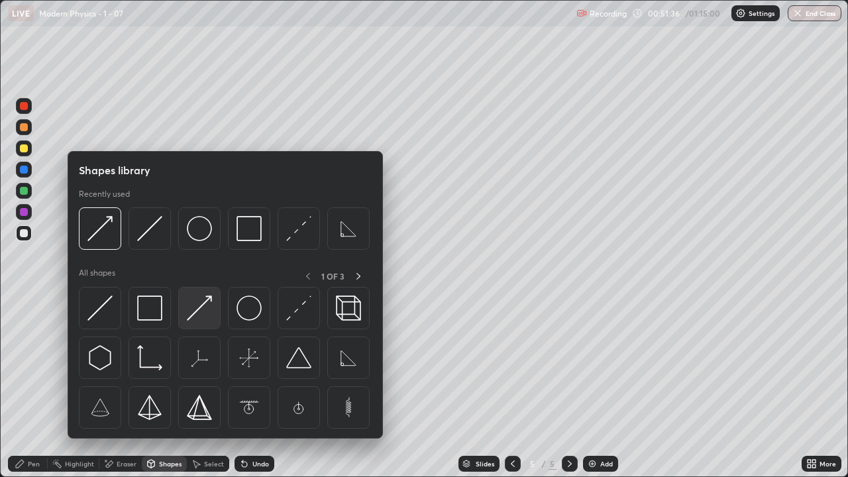
click at [198, 310] on img at bounding box center [199, 307] width 25 height 25
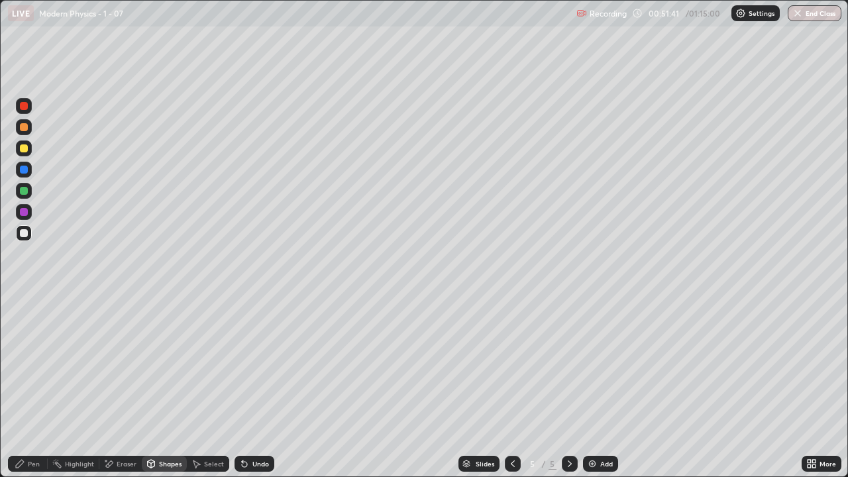
click at [25, 387] on icon at bounding box center [20, 463] width 11 height 11
click at [156, 387] on div "Shapes" at bounding box center [164, 464] width 45 height 16
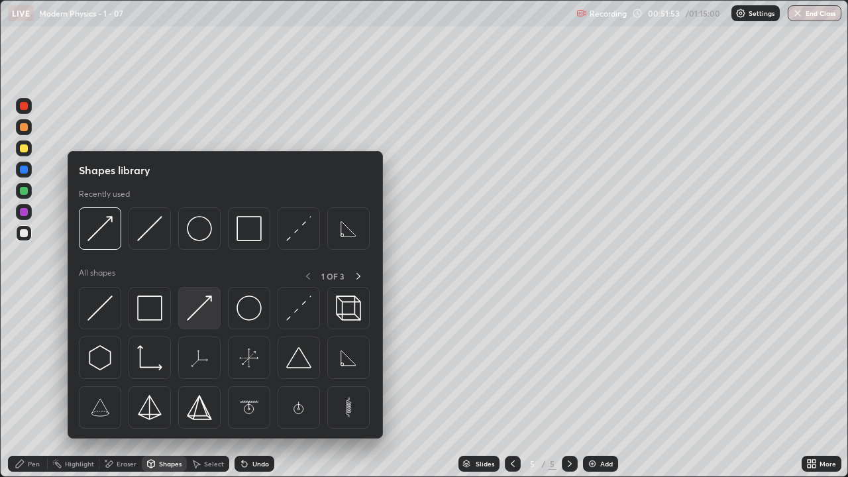
click at [195, 307] on img at bounding box center [199, 307] width 25 height 25
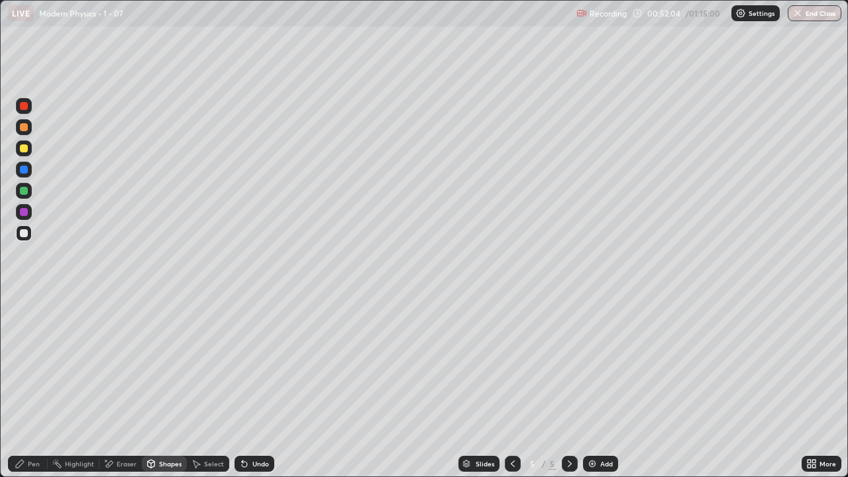
click at [164, 387] on div "Shapes" at bounding box center [170, 463] width 23 height 7
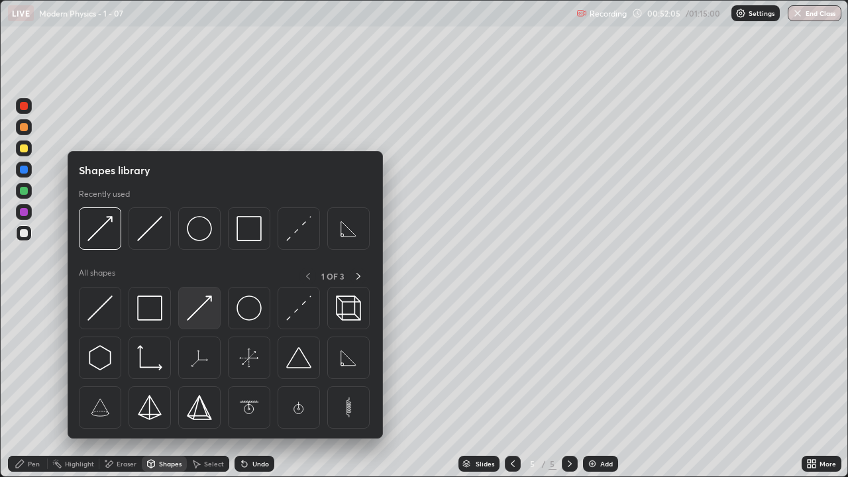
click at [193, 316] on img at bounding box center [199, 307] width 25 height 25
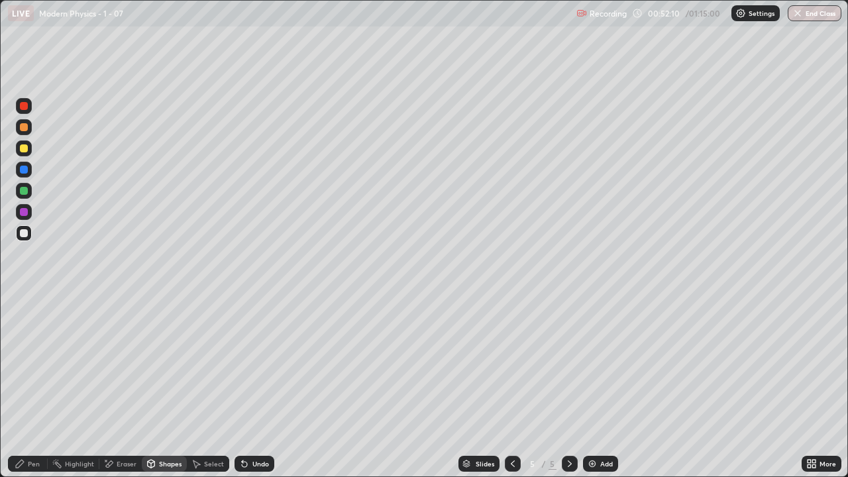
click at [30, 387] on div "Pen" at bounding box center [28, 464] width 40 height 16
click at [261, 387] on div "Undo" at bounding box center [260, 463] width 17 height 7
click at [257, 387] on div "Undo" at bounding box center [260, 463] width 17 height 7
click at [256, 387] on div "Undo" at bounding box center [260, 463] width 17 height 7
click at [259, 387] on div "Undo" at bounding box center [260, 463] width 17 height 7
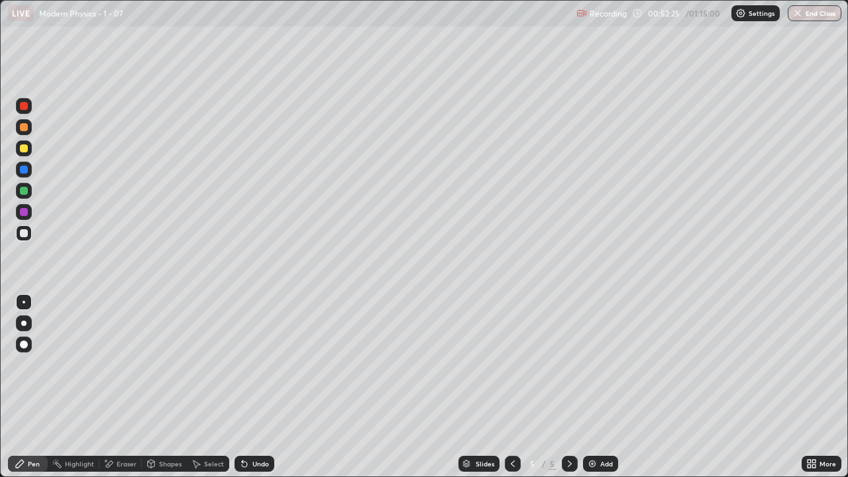
click at [260, 387] on div "Undo" at bounding box center [260, 463] width 17 height 7
click at [38, 387] on div "Pen" at bounding box center [34, 463] width 12 height 7
click at [27, 230] on div at bounding box center [24, 233] width 8 height 8
click at [603, 387] on div "Add" at bounding box center [606, 463] width 13 height 7
click at [25, 234] on div at bounding box center [24, 233] width 8 height 8
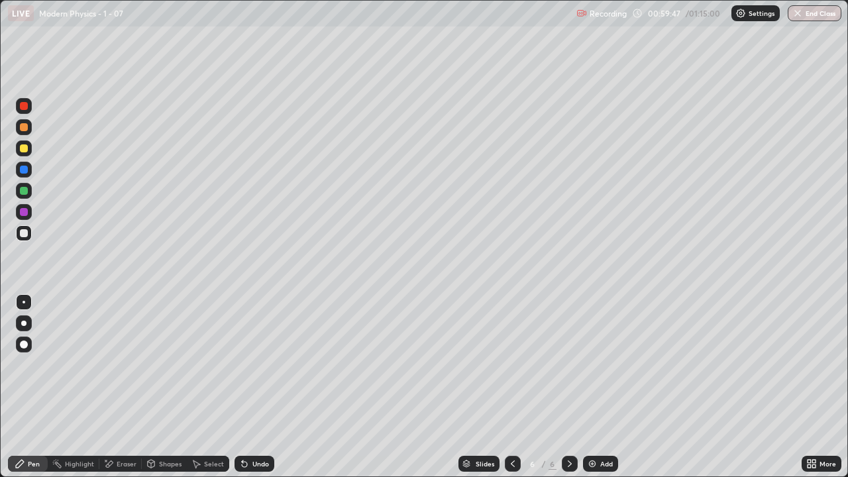
click at [157, 387] on div "Shapes" at bounding box center [164, 464] width 45 height 16
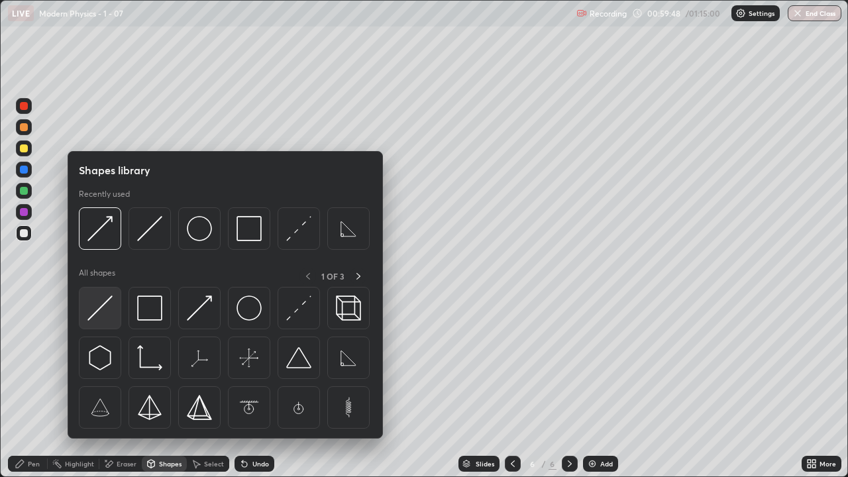
click at [105, 313] on img at bounding box center [99, 307] width 25 height 25
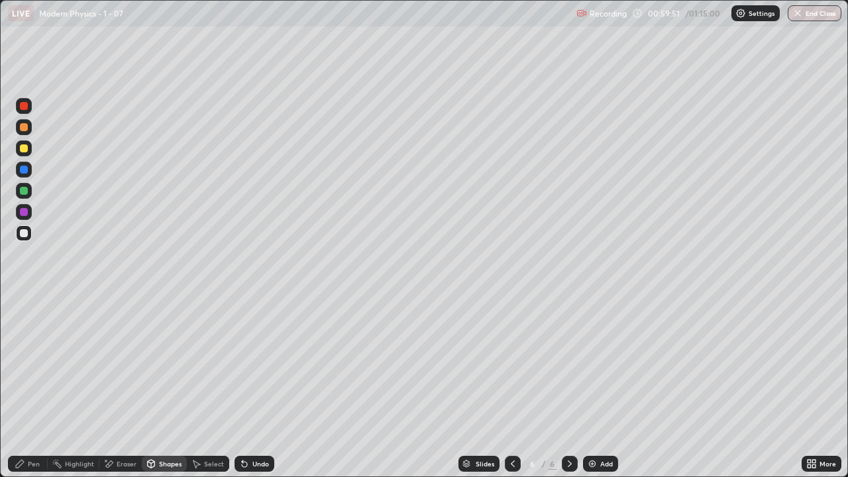
click at [166, 387] on div "Shapes" at bounding box center [164, 464] width 45 height 16
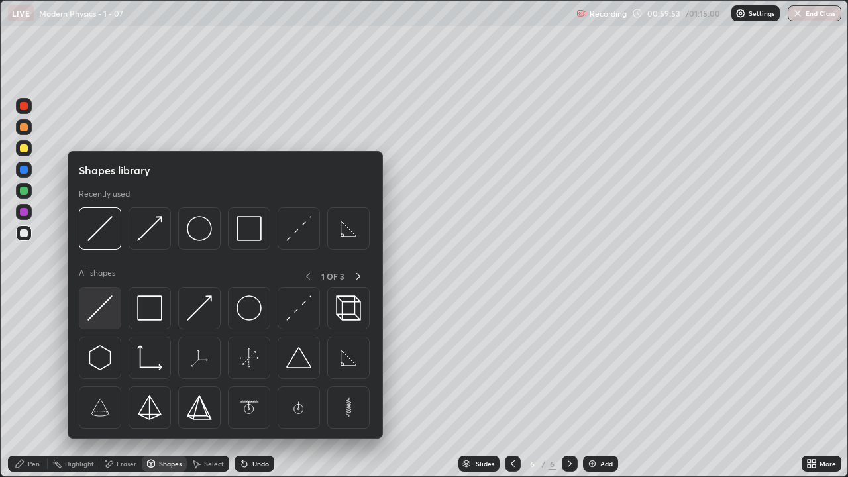
click at [100, 309] on img at bounding box center [99, 307] width 25 height 25
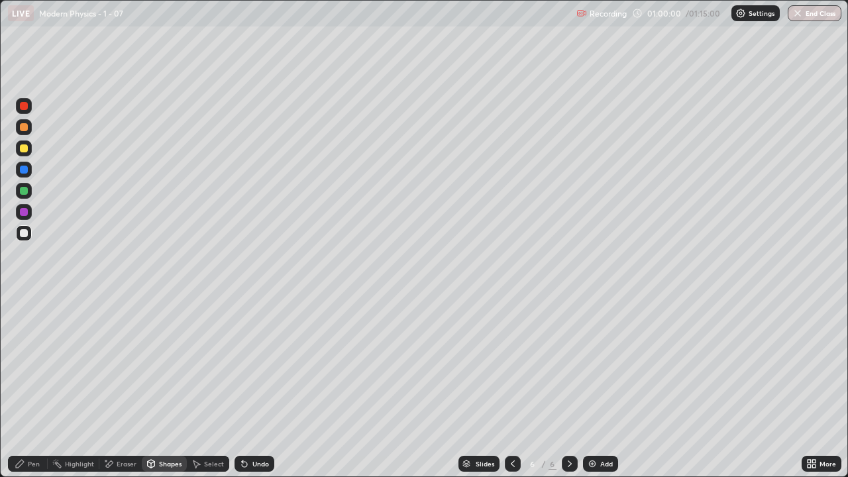
click at [29, 387] on div "Pen" at bounding box center [28, 464] width 40 height 16
click at [171, 387] on div "Shapes" at bounding box center [170, 463] width 23 height 7
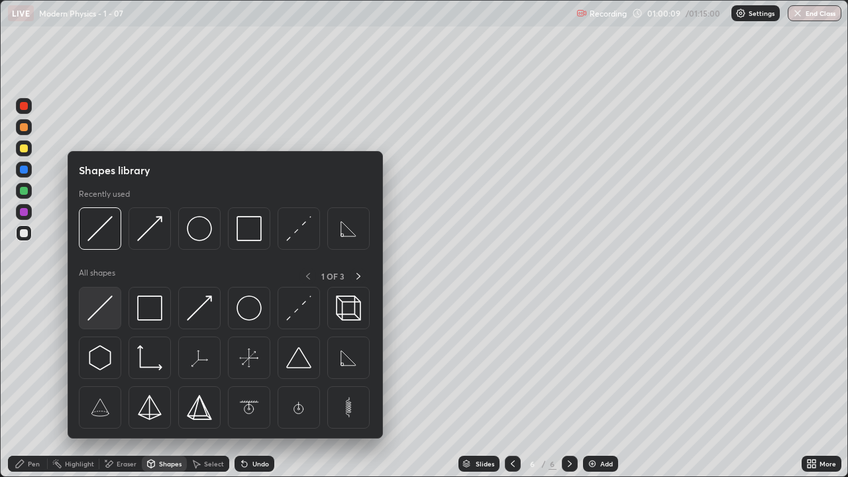
click at [99, 311] on img at bounding box center [99, 307] width 25 height 25
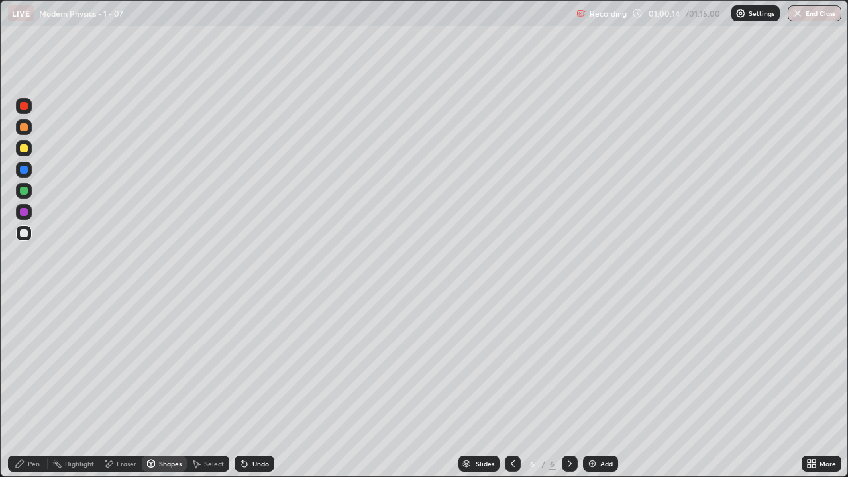
click at [26, 387] on div "Pen" at bounding box center [28, 464] width 40 height 16
click at [25, 233] on div at bounding box center [24, 233] width 8 height 8
click at [24, 210] on div at bounding box center [24, 212] width 8 height 8
click at [261, 387] on div "Undo" at bounding box center [260, 463] width 17 height 7
click at [258, 387] on div "Undo" at bounding box center [260, 463] width 17 height 7
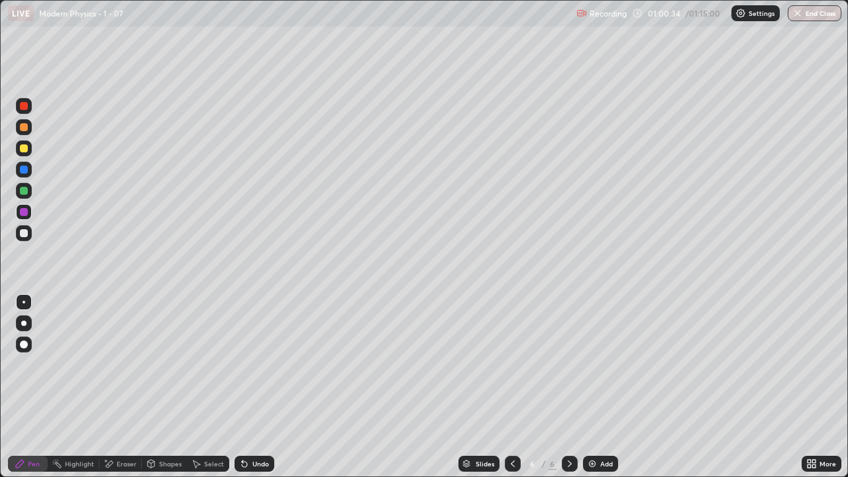
click at [260, 387] on div "Undo" at bounding box center [254, 464] width 40 height 16
click at [26, 236] on div at bounding box center [24, 233] width 8 height 8
click at [168, 387] on div "Shapes" at bounding box center [164, 464] width 45 height 16
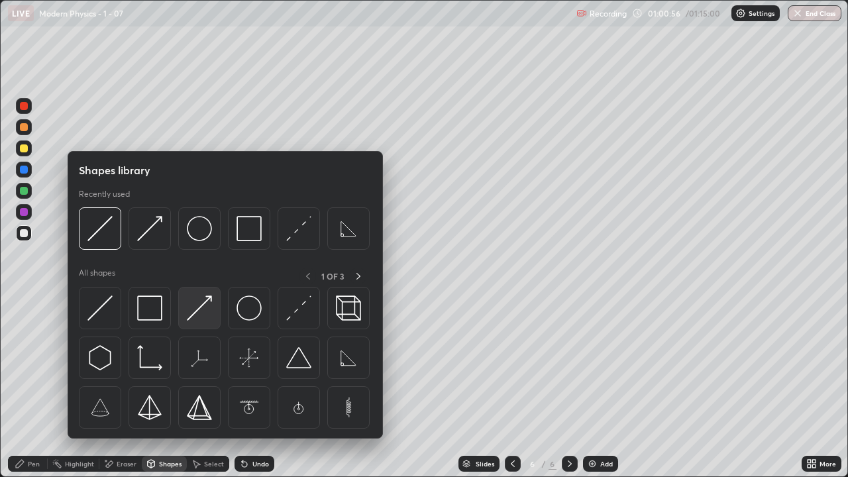
click at [193, 313] on img at bounding box center [199, 307] width 25 height 25
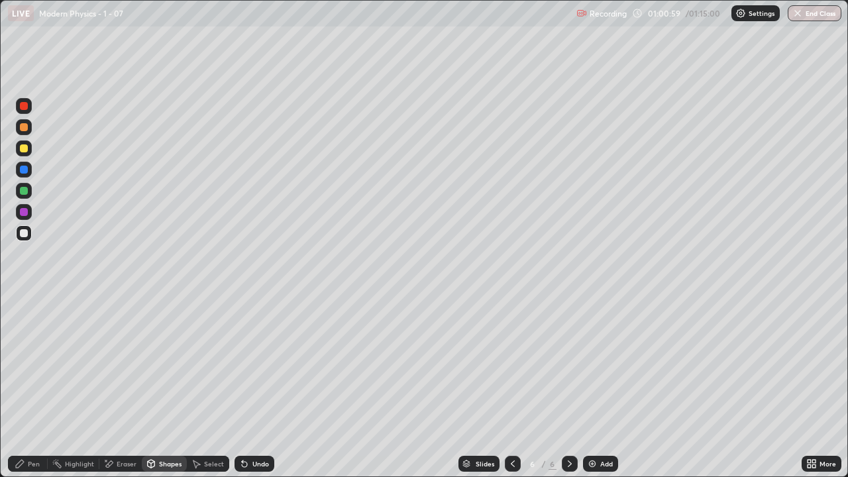
click at [30, 387] on div "Pen" at bounding box center [28, 464] width 40 height 16
click at [168, 387] on div "Shapes" at bounding box center [164, 464] width 45 height 16
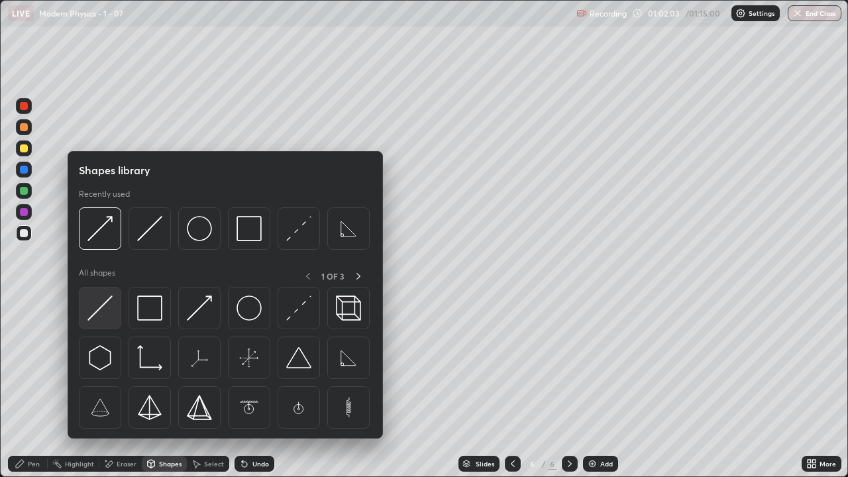
click at [100, 305] on img at bounding box center [99, 307] width 25 height 25
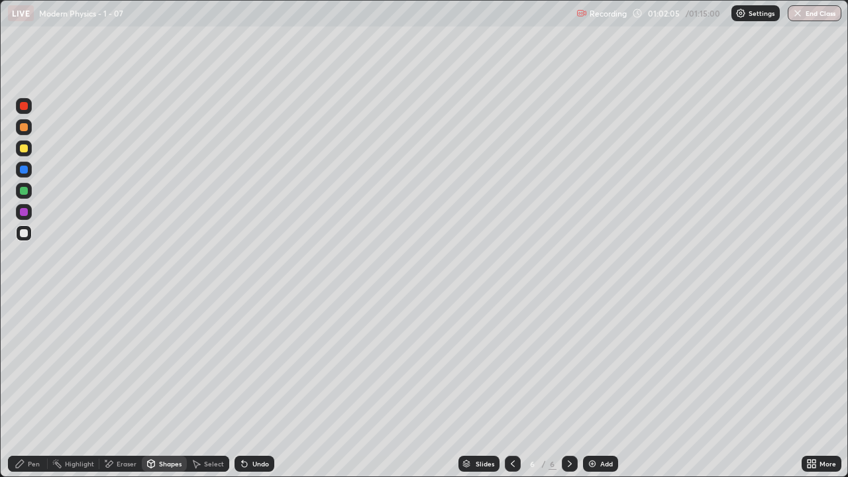
click at [26, 387] on div "Pen" at bounding box center [28, 464] width 40 height 16
click at [112, 387] on icon at bounding box center [108, 463] width 11 height 11
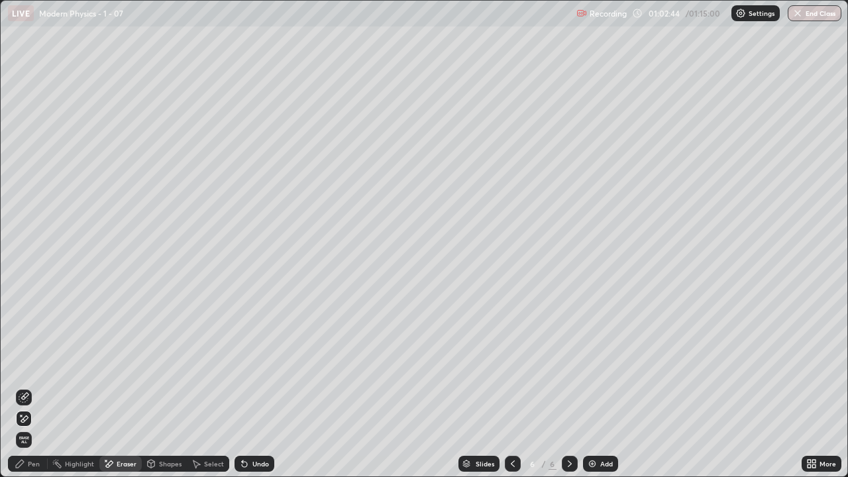
click at [28, 387] on div "Pen" at bounding box center [34, 463] width 12 height 7
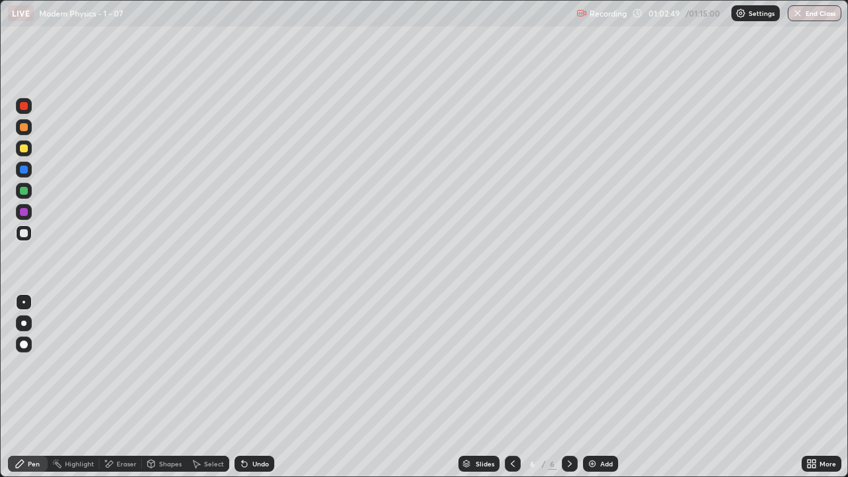
click at [172, 387] on div "Shapes" at bounding box center [170, 463] width 23 height 7
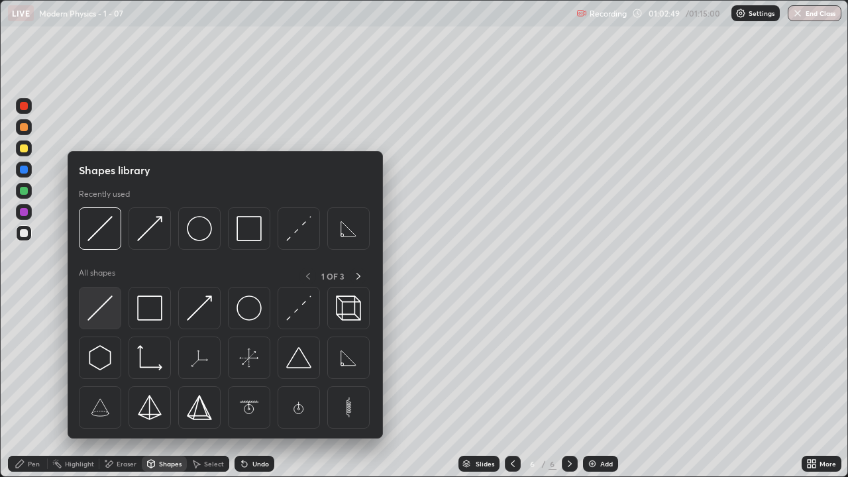
click at [107, 314] on img at bounding box center [99, 307] width 25 height 25
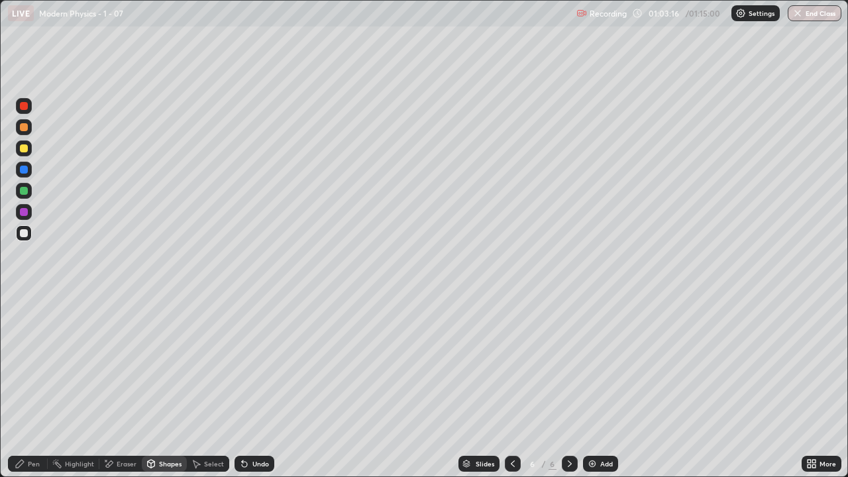
click at [162, 387] on div "Shapes" at bounding box center [170, 463] width 23 height 7
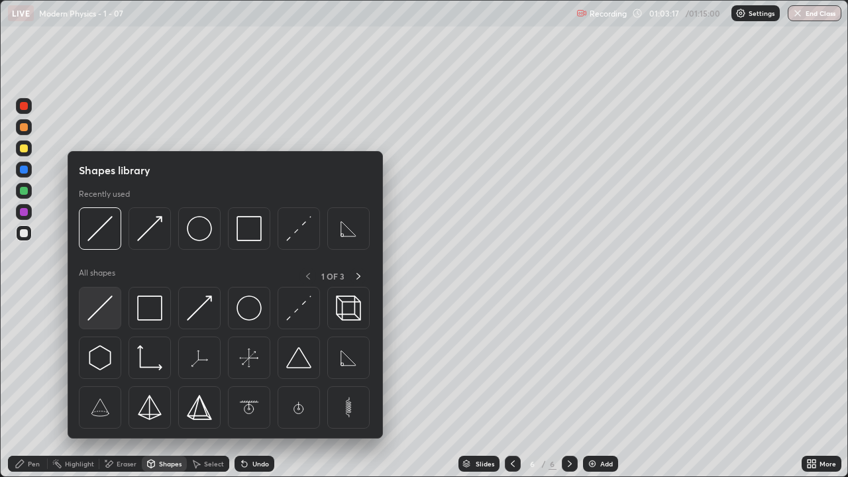
click at [102, 314] on img at bounding box center [99, 307] width 25 height 25
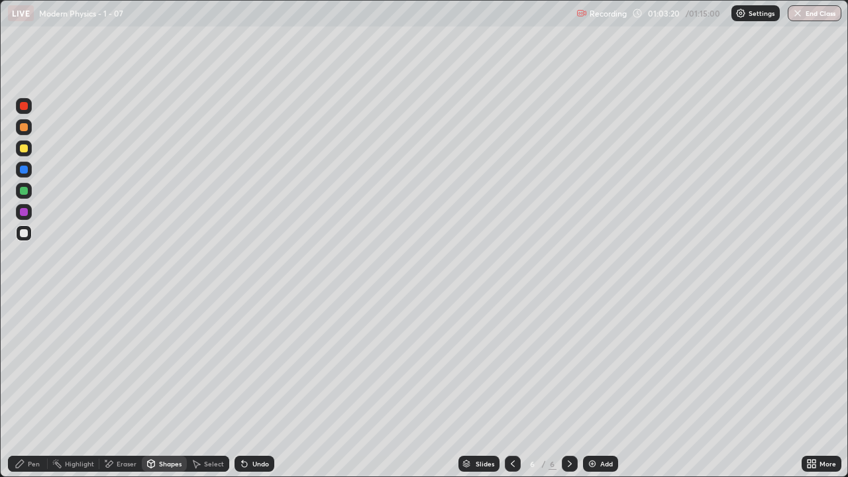
click at [165, 387] on div "Shapes" at bounding box center [164, 464] width 45 height 16
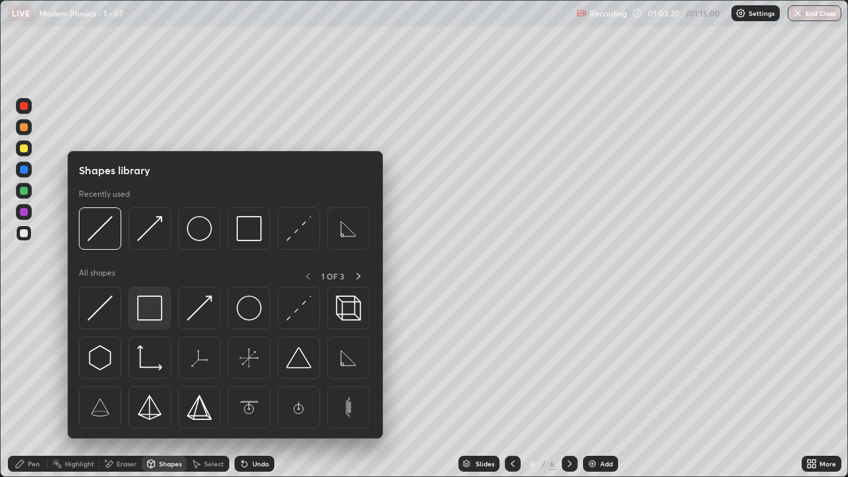
click at [151, 311] on img at bounding box center [149, 307] width 25 height 25
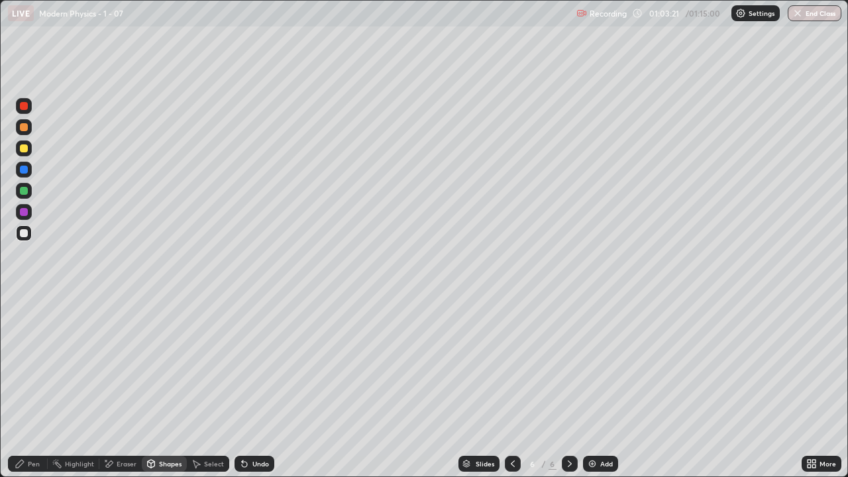
click at [162, 387] on div "Shapes" at bounding box center [170, 463] width 23 height 7
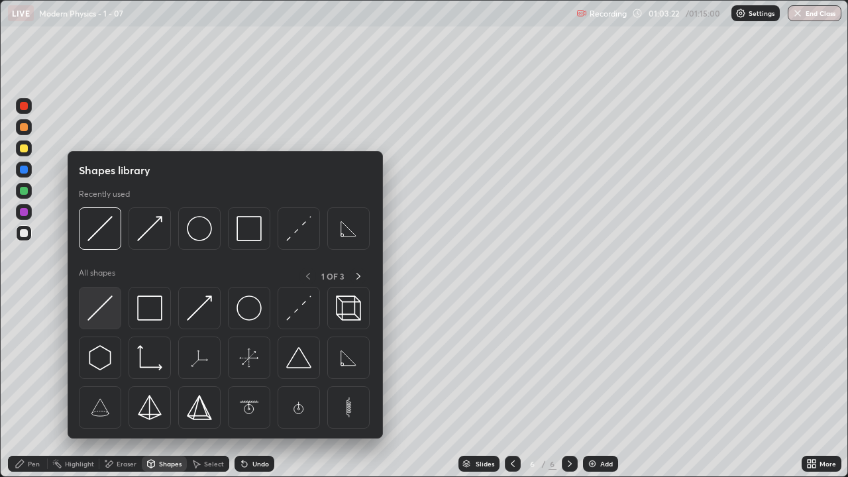
click at [107, 312] on img at bounding box center [99, 307] width 25 height 25
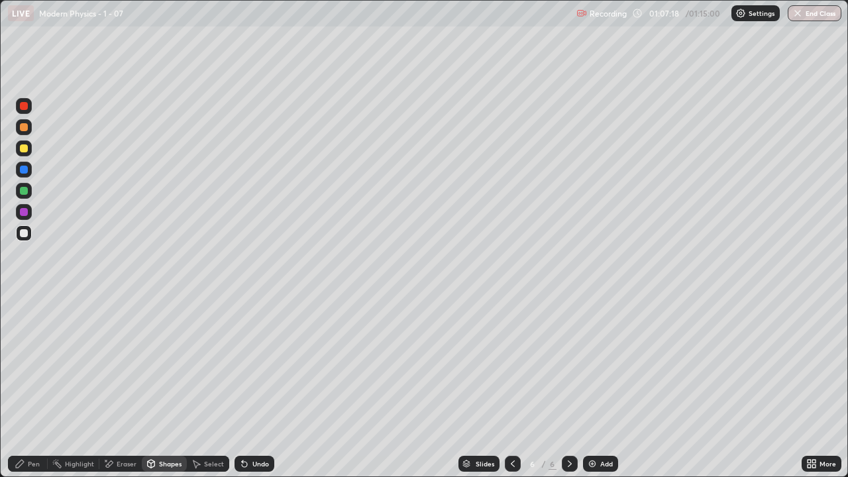
click at [263, 387] on div "Undo" at bounding box center [260, 463] width 17 height 7
click at [260, 387] on div "Undo" at bounding box center [254, 464] width 40 height 16
click at [511, 387] on icon at bounding box center [512, 463] width 11 height 11
click at [601, 387] on div "Add" at bounding box center [606, 463] width 13 height 7
click at [820, 14] on button "End Class" at bounding box center [815, 13] width 54 height 16
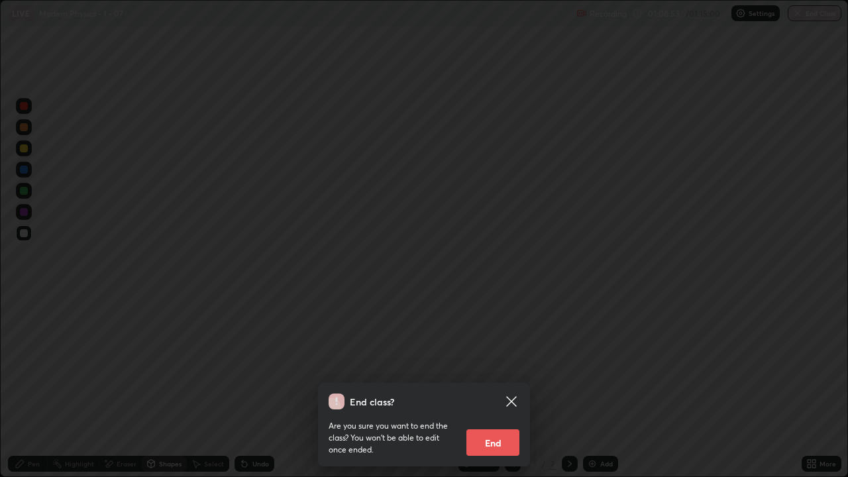
click at [493, 387] on button "End" at bounding box center [492, 442] width 53 height 26
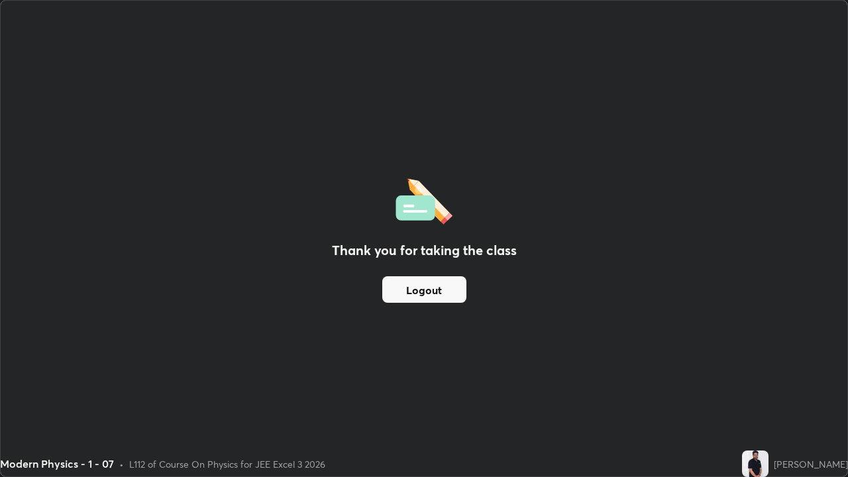
click at [420, 295] on button "Logout" at bounding box center [424, 289] width 84 height 26
